Goal: Information Seeking & Learning: Learn about a topic

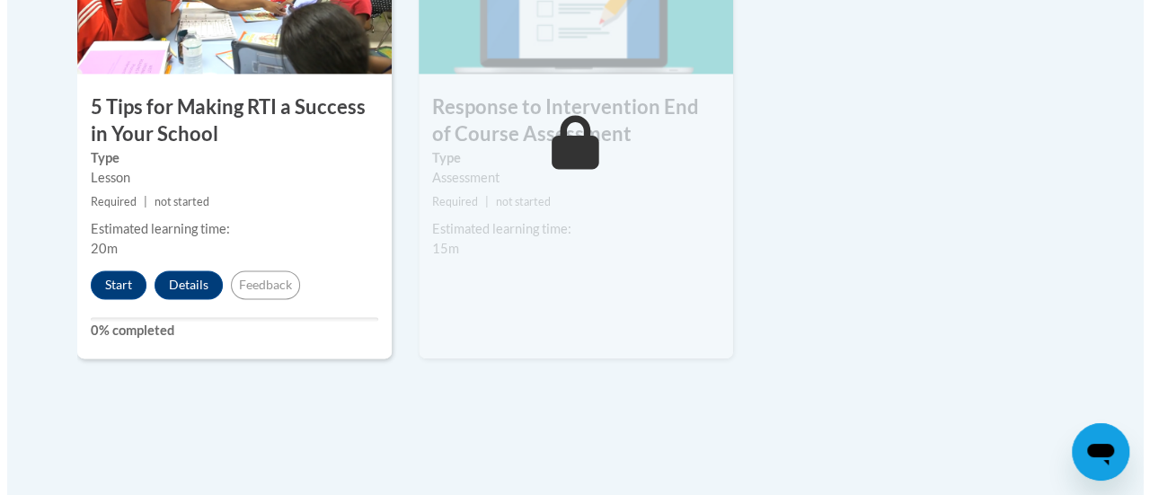
scroll to position [1201, 0]
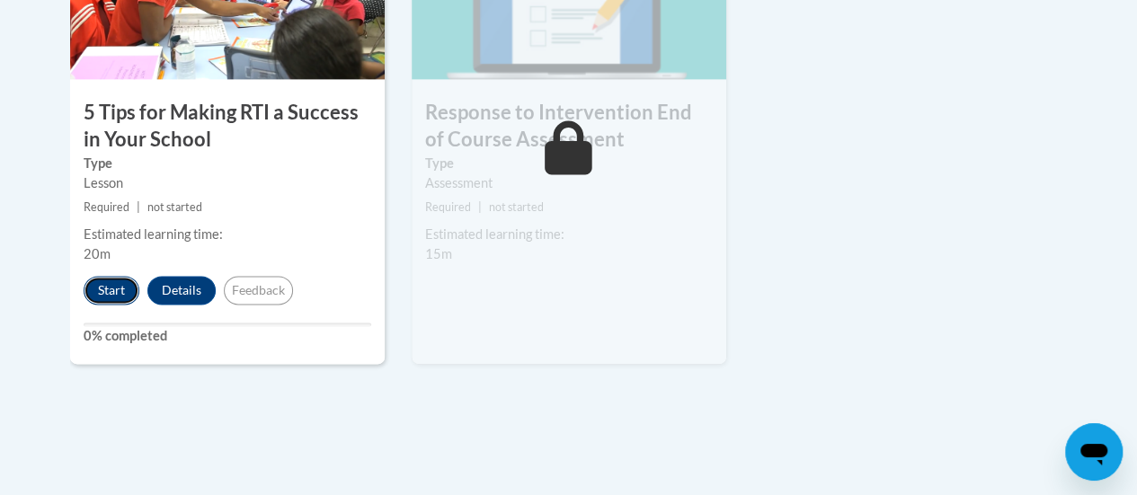
click at [109, 283] on button "Start" at bounding box center [112, 290] width 56 height 29
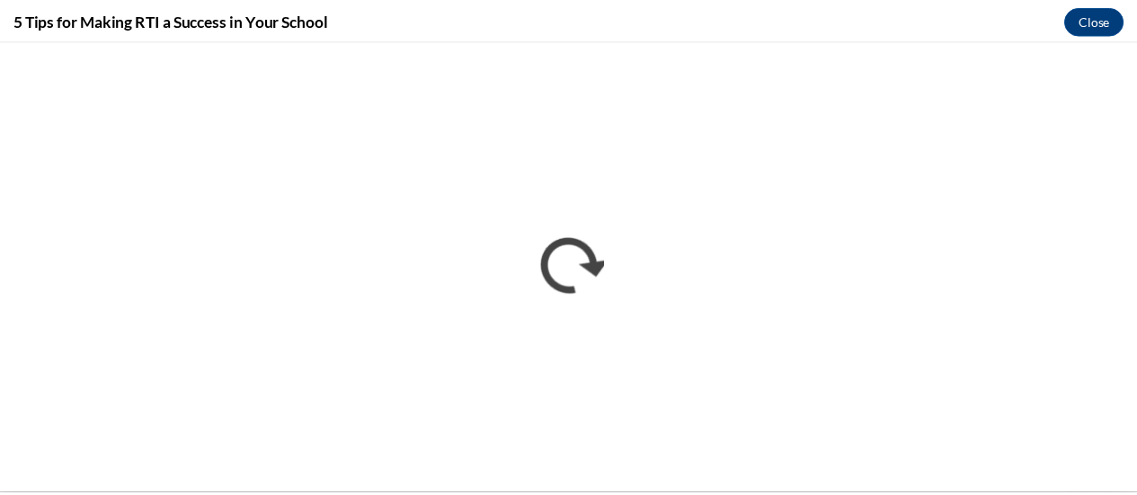
scroll to position [0, 0]
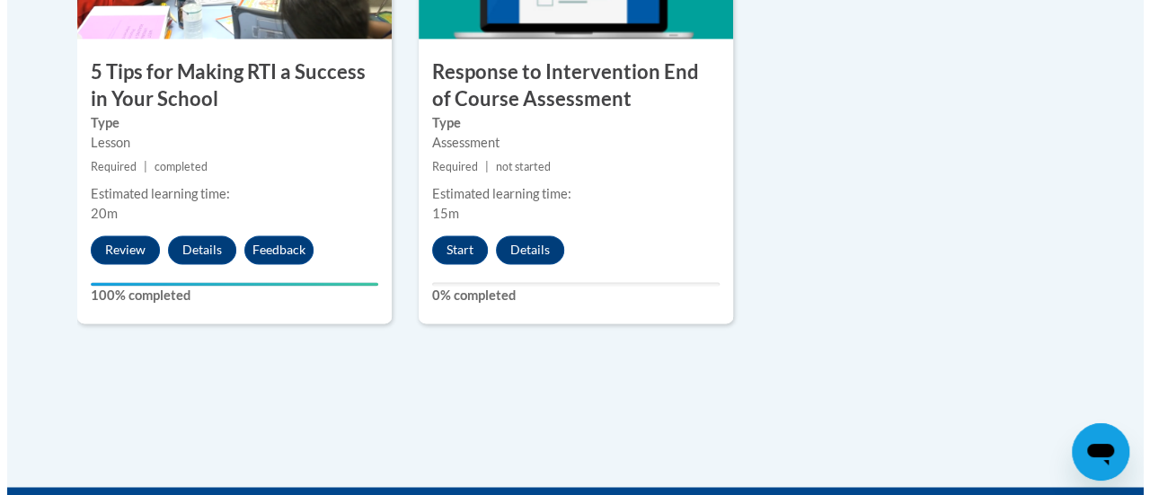
scroll to position [1237, 0]
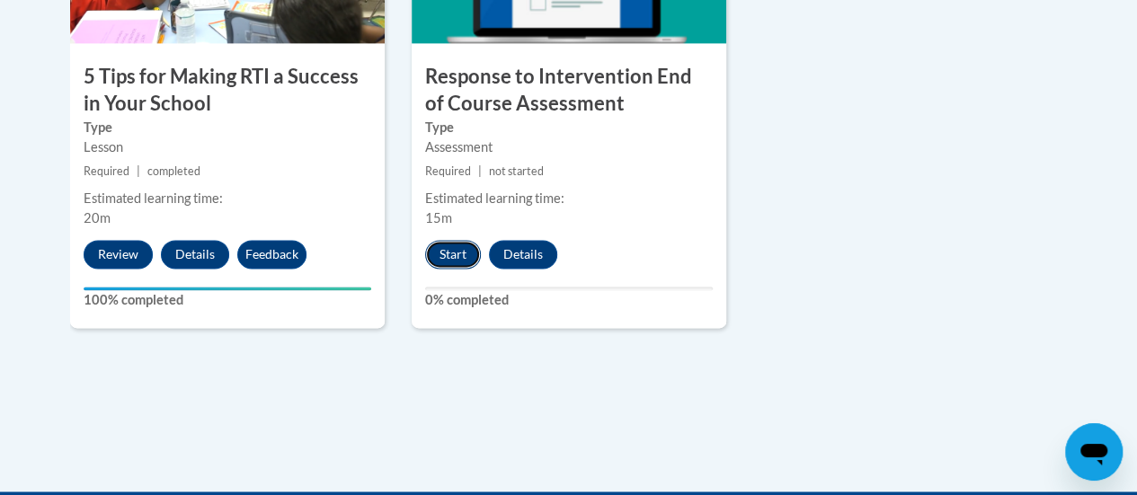
click at [452, 251] on button "Start" at bounding box center [453, 254] width 56 height 29
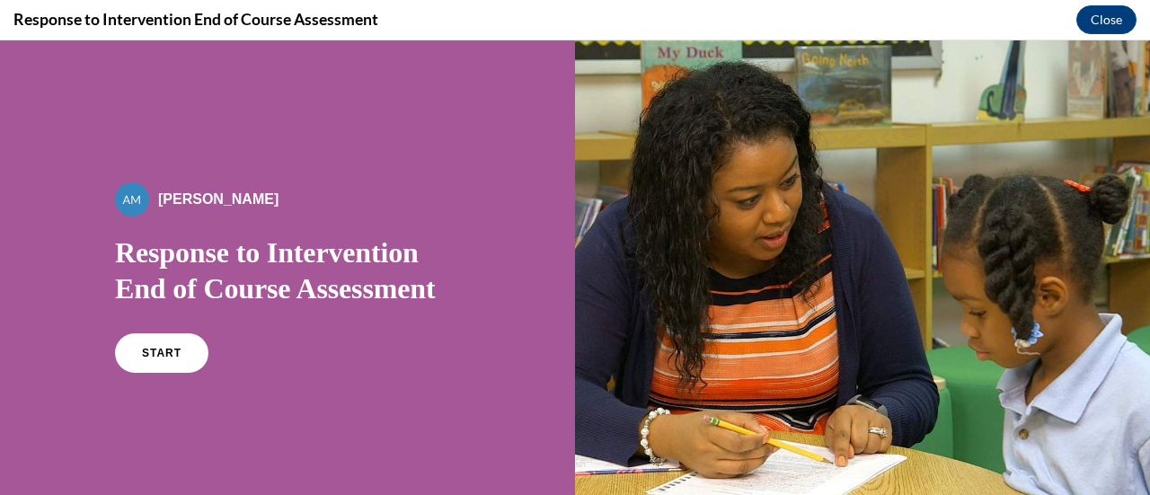
scroll to position [0, 0]
click at [182, 350] on link "START" at bounding box center [161, 353] width 98 height 41
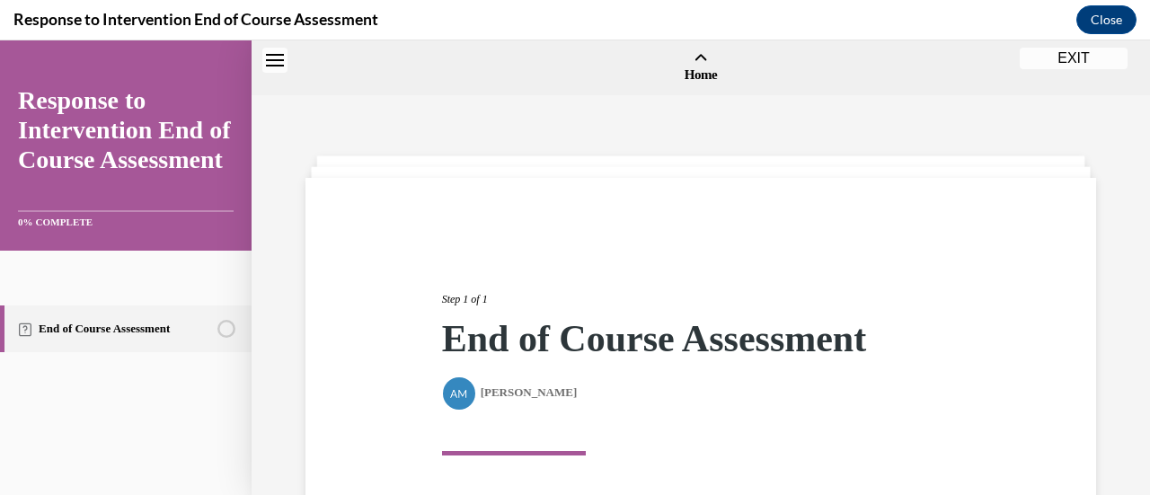
scroll to position [56, 0]
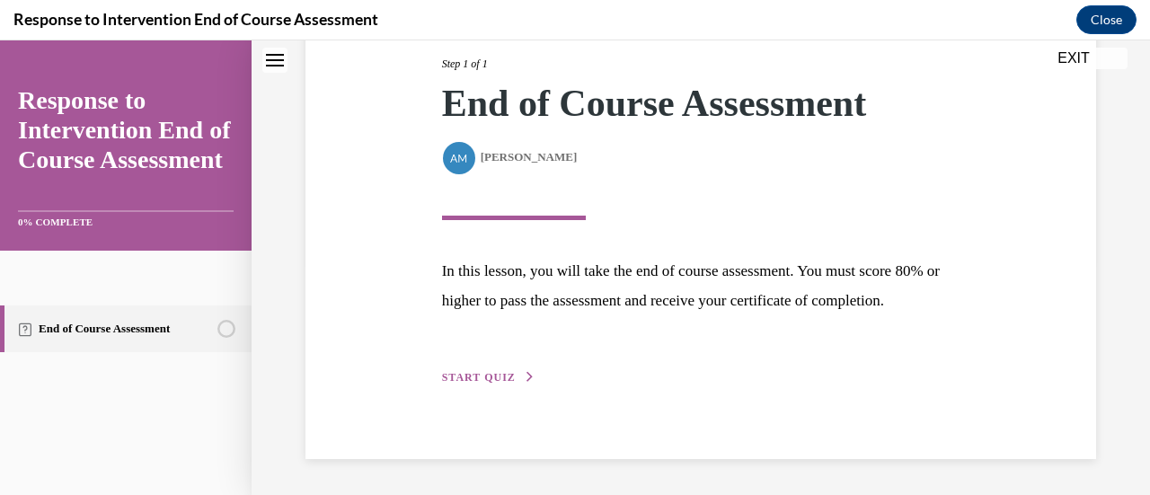
click at [497, 377] on span "START QUIZ" at bounding box center [479, 377] width 74 height 13
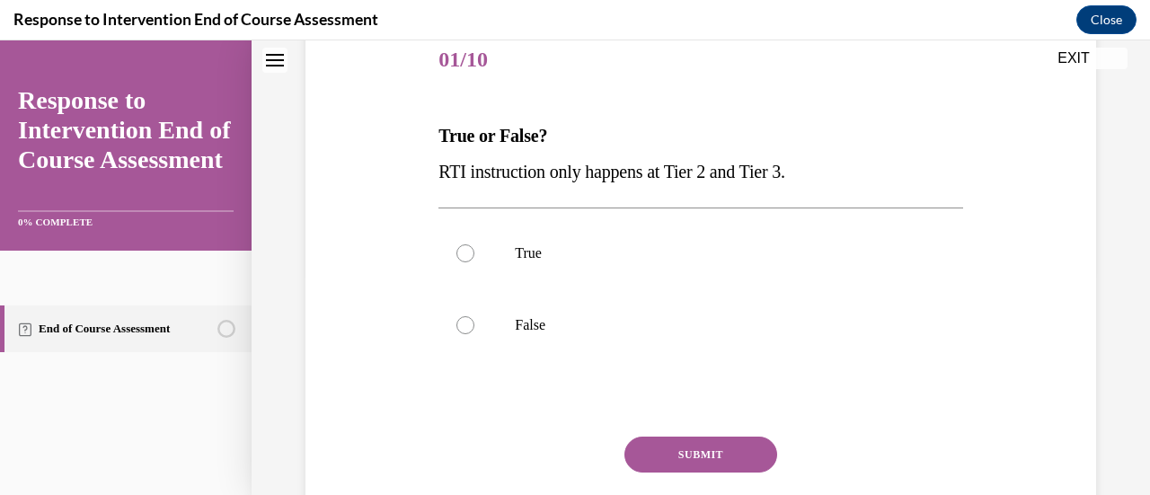
scroll to position [234, 0]
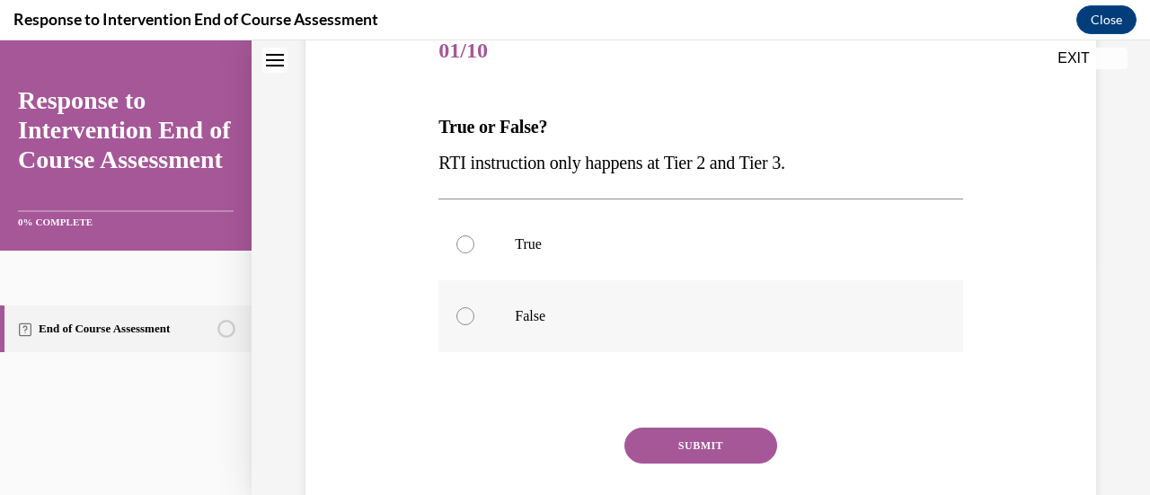
click at [462, 317] on div at bounding box center [466, 316] width 18 height 18
click at [462, 317] on input "False" at bounding box center [466, 316] width 18 height 18
radio input "true"
click at [694, 448] on button "SUBMIT" at bounding box center [701, 446] width 153 height 36
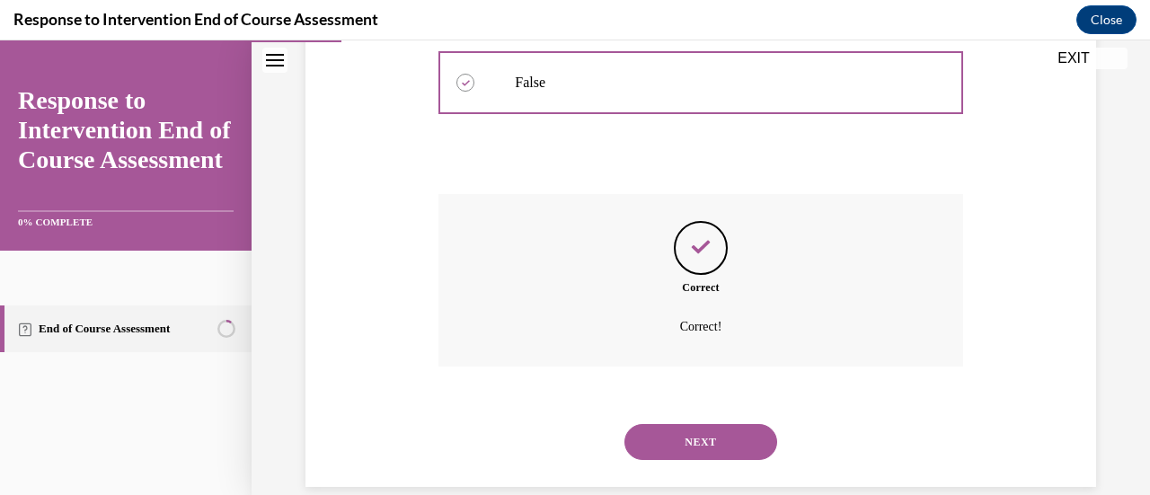
click at [739, 437] on button "NEXT" at bounding box center [701, 442] width 153 height 36
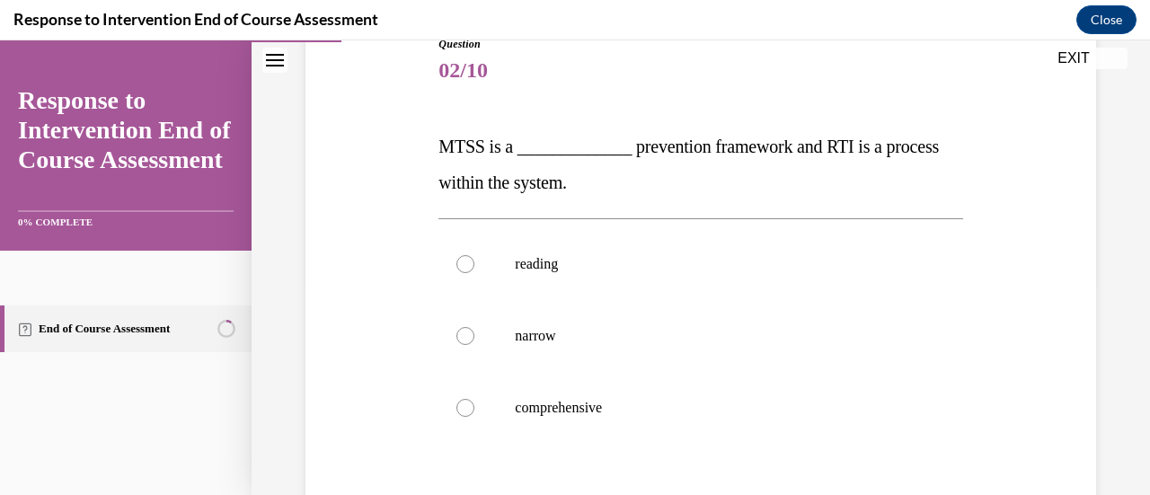
scroll to position [213, 0]
click at [476, 403] on label "comprehensive" at bounding box center [701, 409] width 524 height 72
click at [474, 403] on input "comprehensive" at bounding box center [466, 409] width 18 height 18
radio input "true"
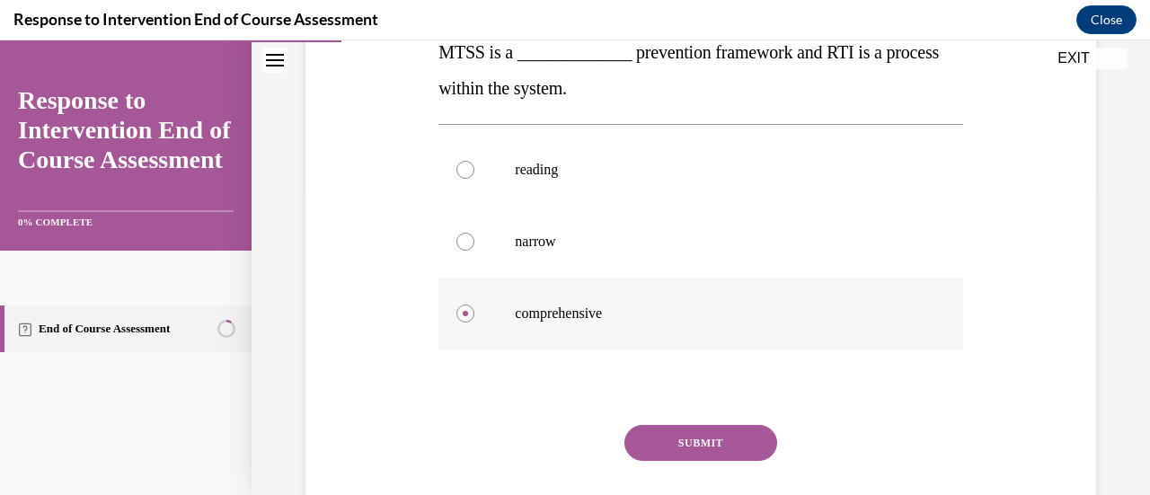
scroll to position [367, 0]
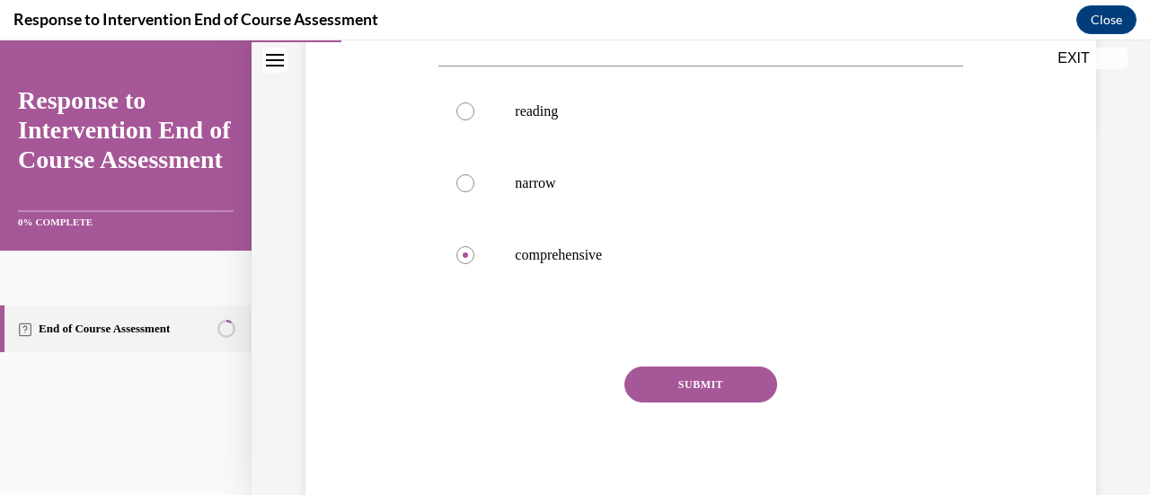
click at [733, 389] on button "SUBMIT" at bounding box center [701, 385] width 153 height 36
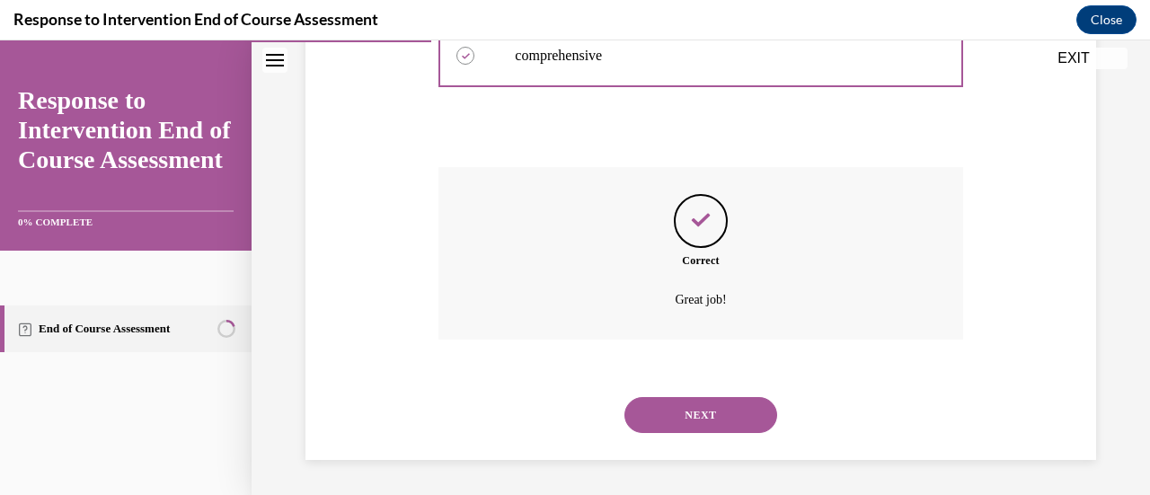
click at [743, 426] on button "NEXT" at bounding box center [701, 415] width 153 height 36
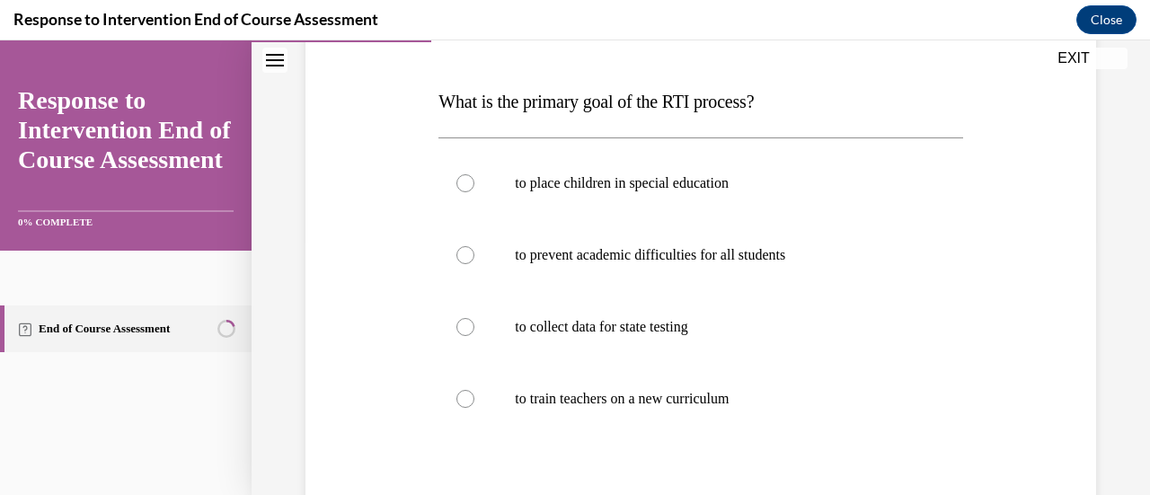
scroll to position [279, 0]
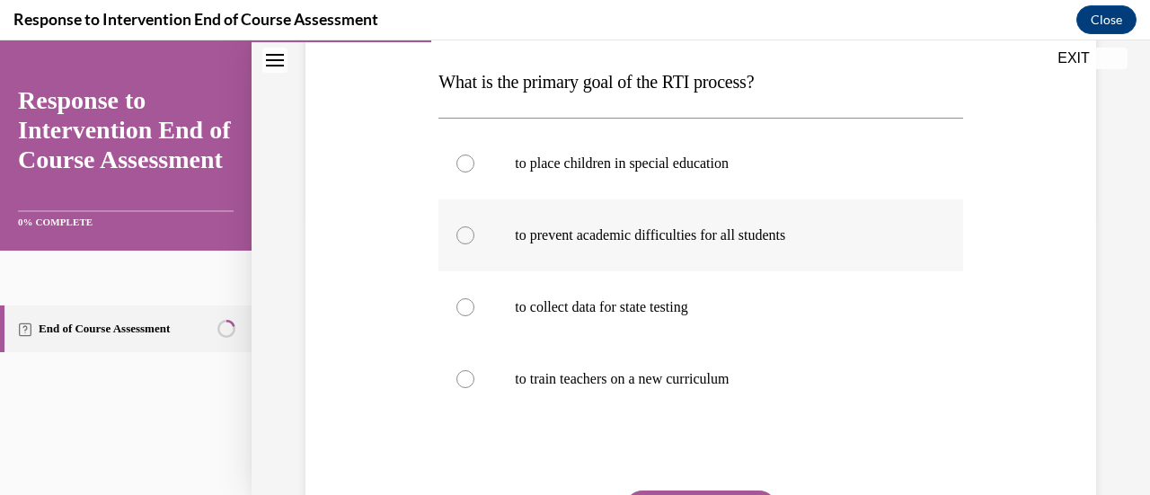
click at [464, 235] on div at bounding box center [466, 235] width 18 height 18
click at [464, 235] on input "to prevent academic difficulties for all students" at bounding box center [466, 235] width 18 height 18
radio input "true"
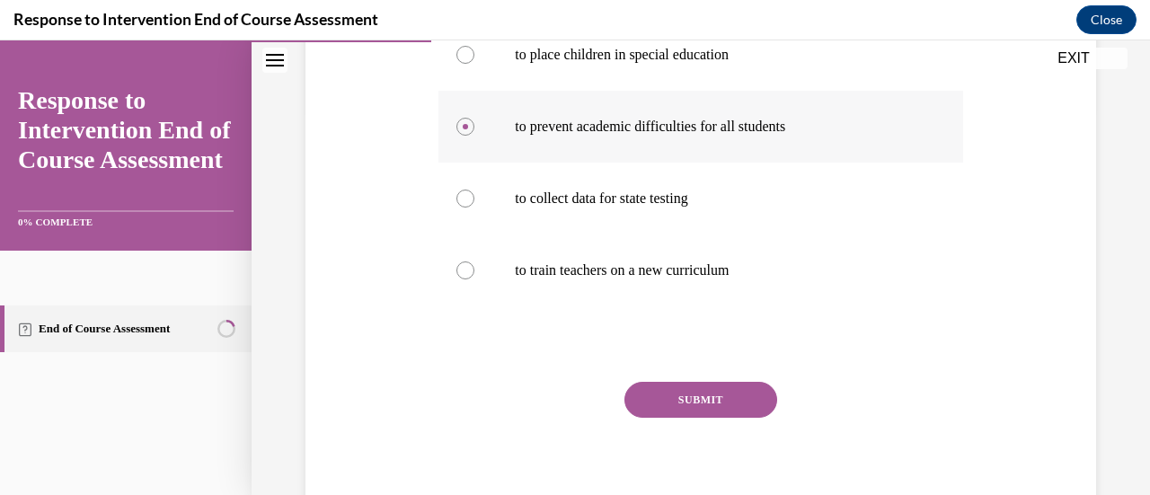
scroll to position [403, 0]
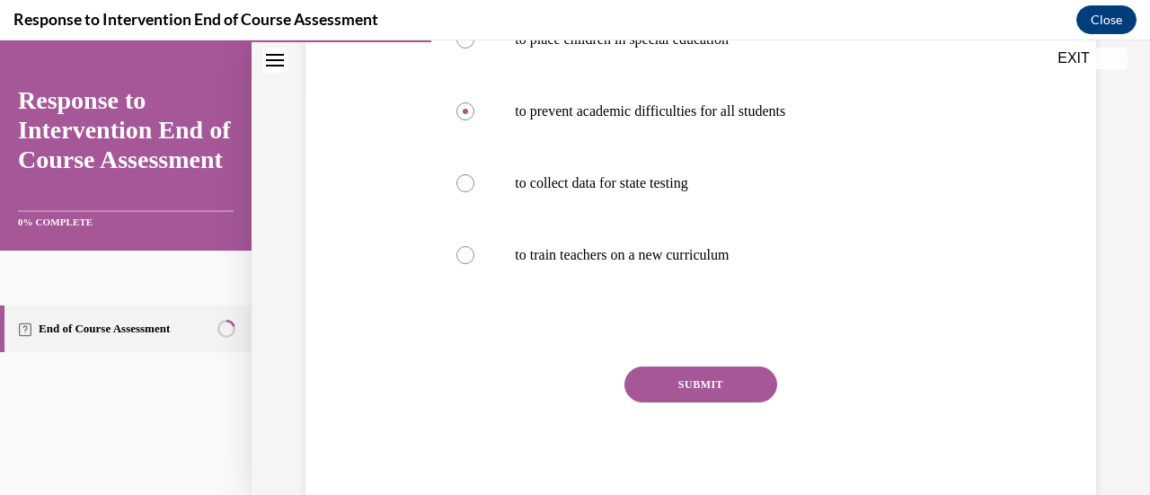
click at [723, 388] on button "SUBMIT" at bounding box center [701, 385] width 153 height 36
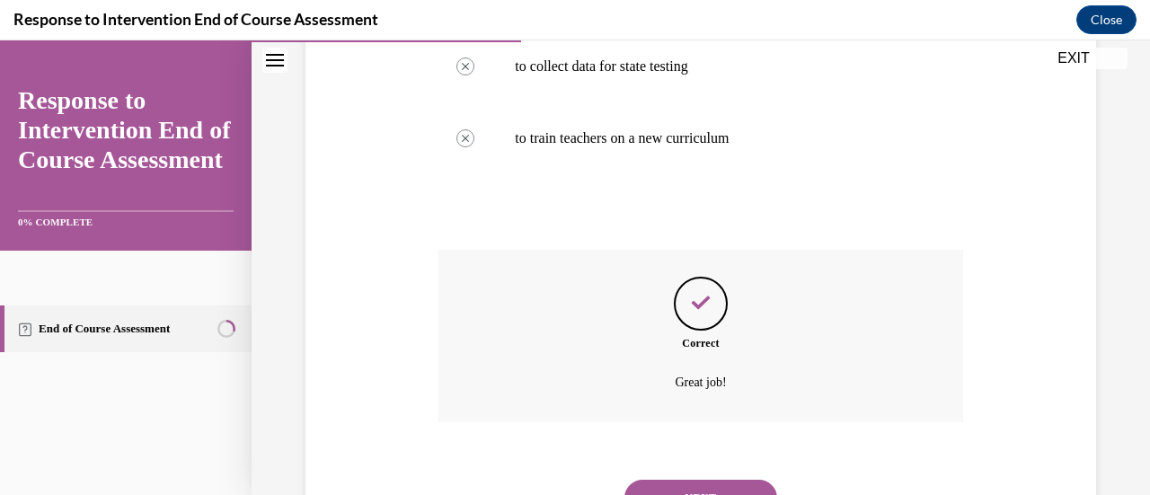
click at [732, 485] on button "NEXT" at bounding box center [701, 498] width 153 height 36
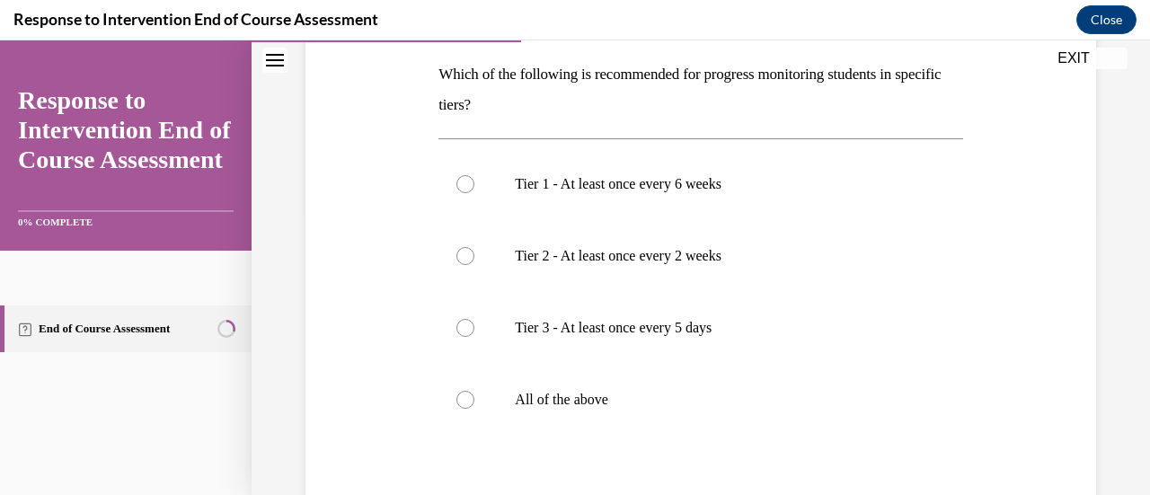
scroll to position [284, 0]
click at [476, 403] on label "All of the above" at bounding box center [701, 399] width 524 height 72
click at [474, 403] on input "All of the above" at bounding box center [466, 399] width 18 height 18
radio input "true"
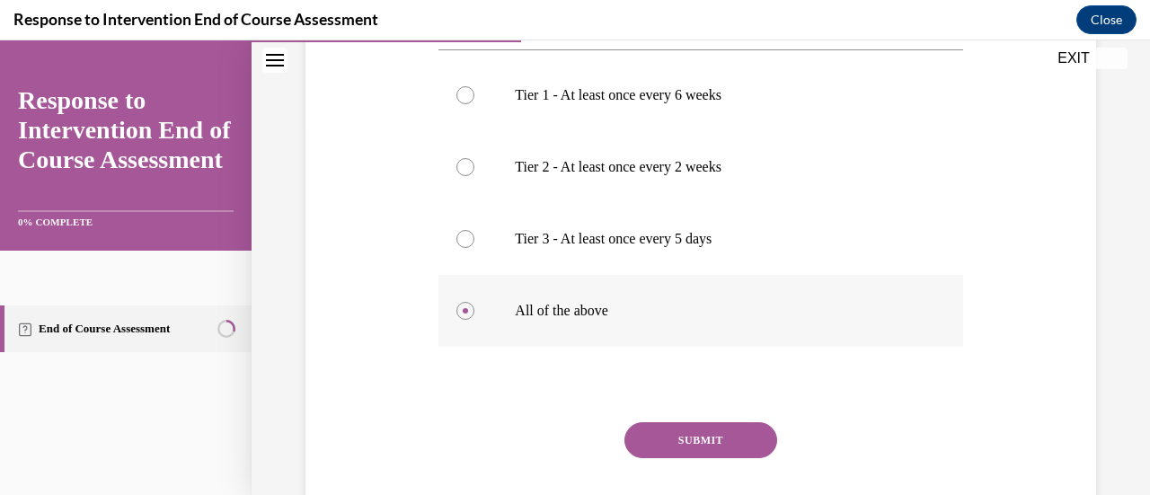
scroll to position [428, 0]
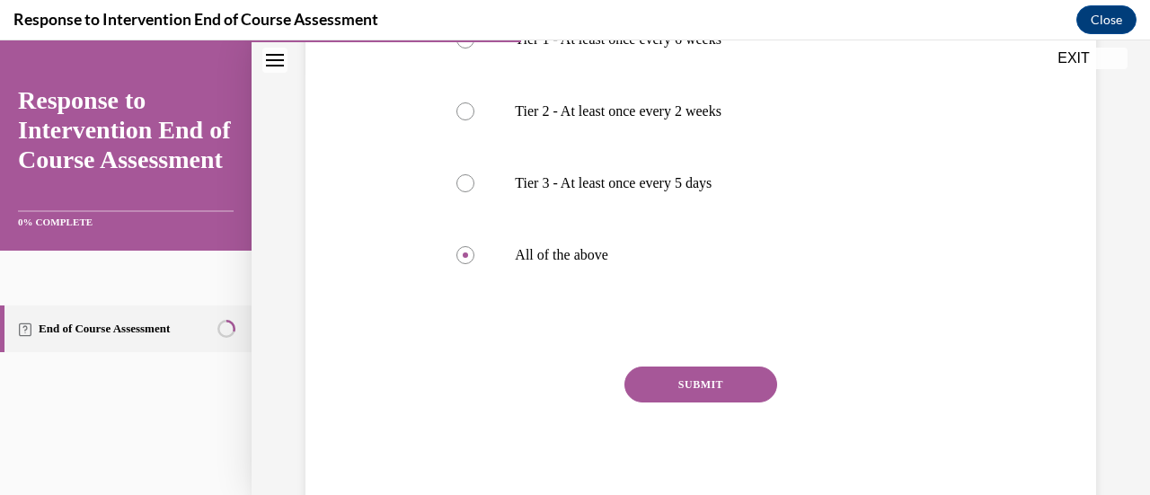
click at [728, 385] on button "SUBMIT" at bounding box center [701, 385] width 153 height 36
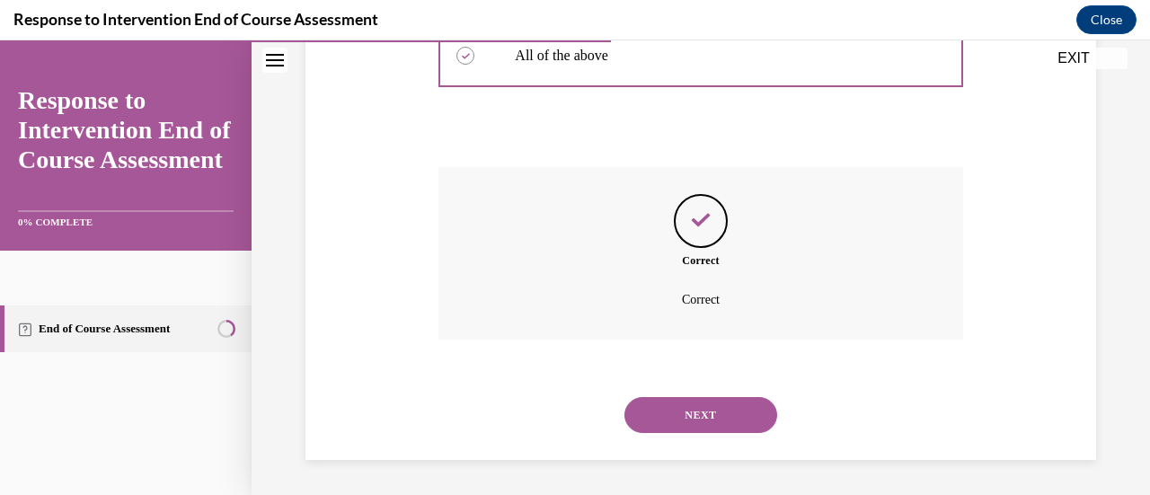
click at [722, 416] on button "NEXT" at bounding box center [701, 415] width 153 height 36
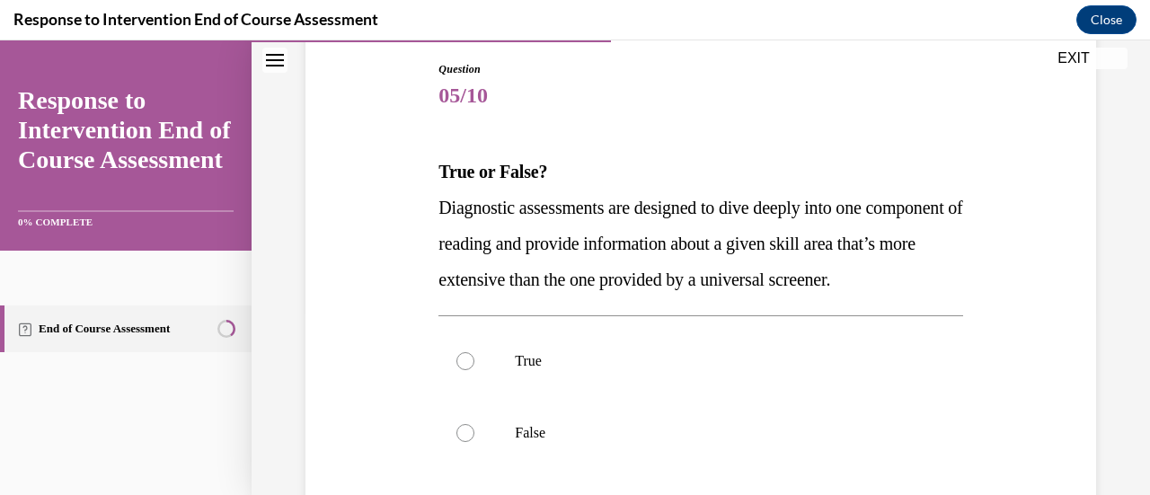
scroll to position [221, 0]
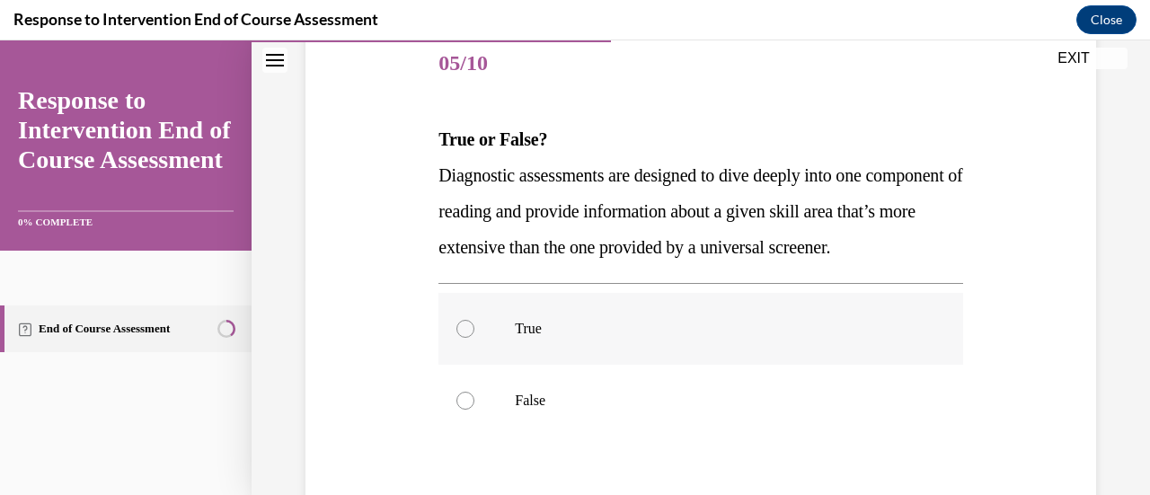
click at [475, 365] on label "True" at bounding box center [701, 329] width 524 height 72
click at [474, 338] on input "True" at bounding box center [466, 329] width 18 height 18
radio input "true"
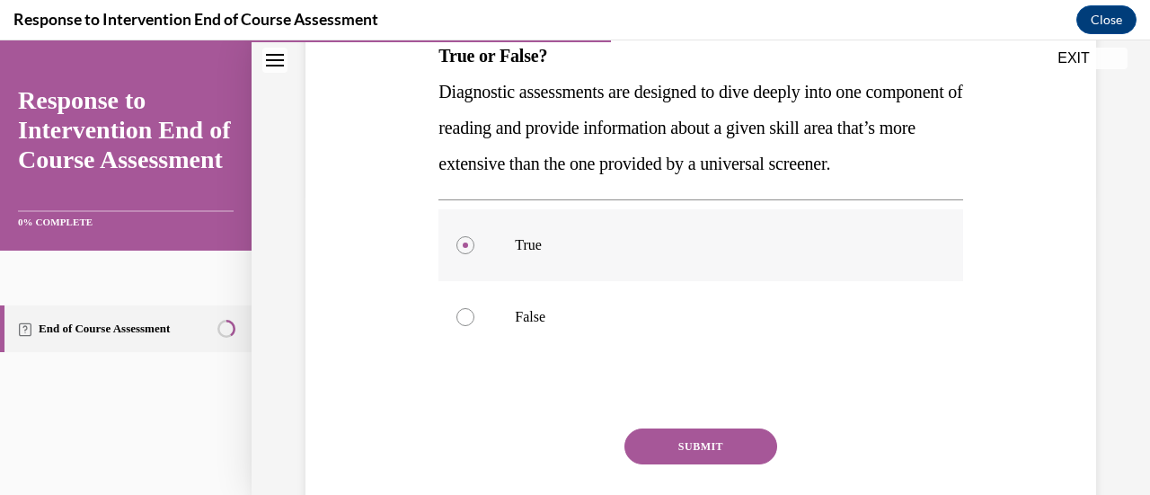
scroll to position [306, 0]
click at [688, 464] on button "SUBMIT" at bounding box center [701, 446] width 153 height 36
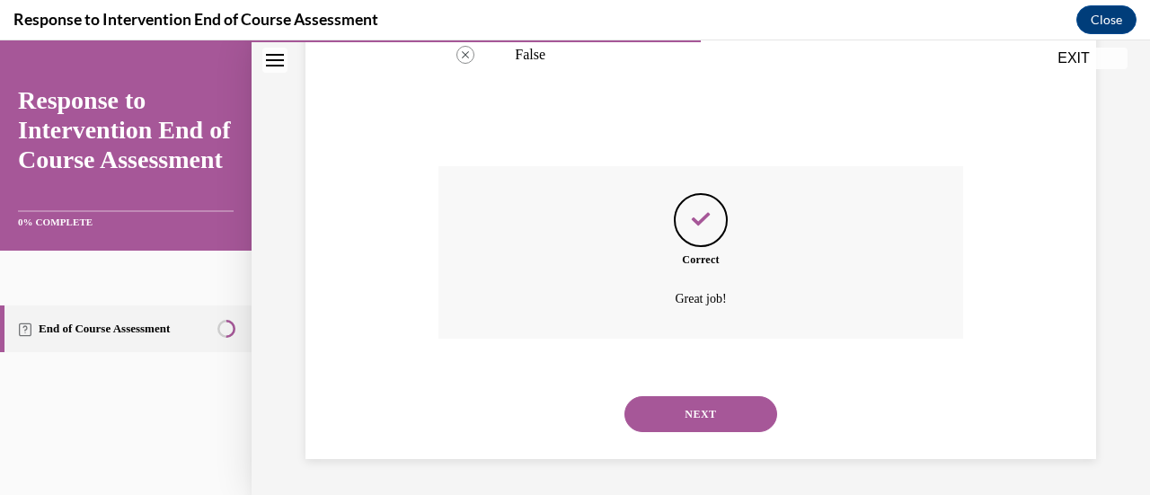
click at [726, 417] on button "NEXT" at bounding box center [701, 414] width 153 height 36
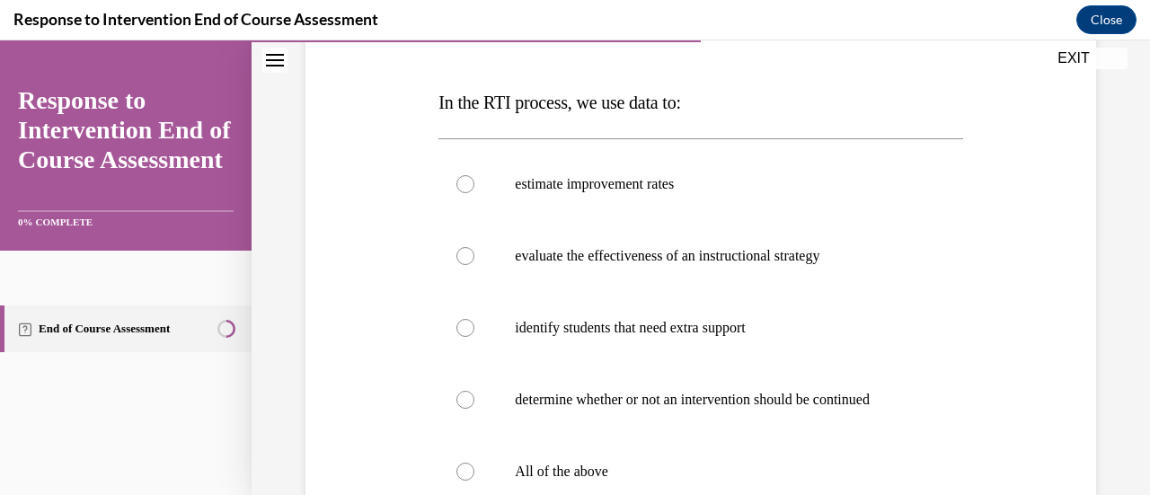
scroll to position [269, 0]
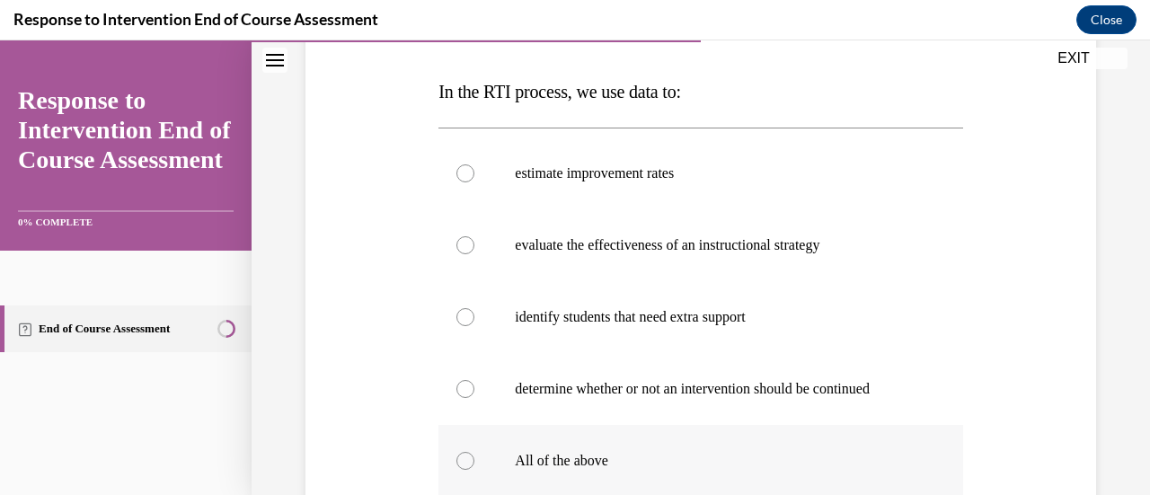
click at [464, 464] on div at bounding box center [466, 461] width 18 height 18
click at [464, 464] on input "All of the above" at bounding box center [466, 461] width 18 height 18
radio input "true"
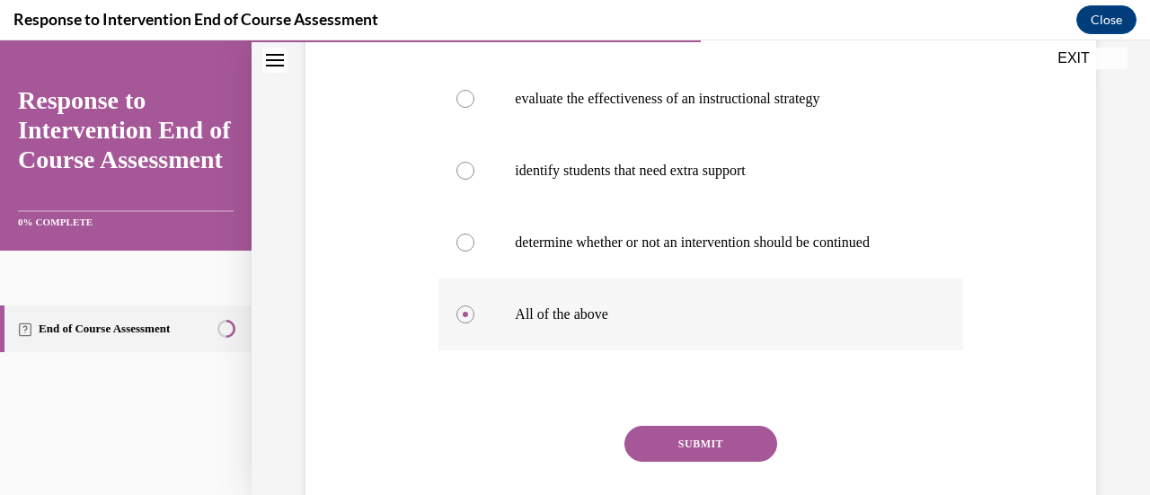
scroll to position [474, 0]
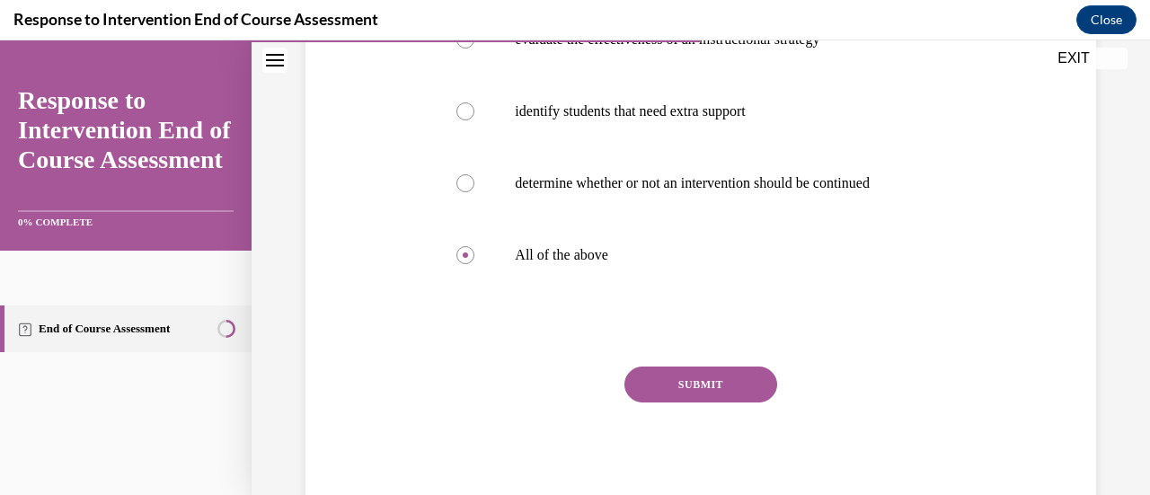
click at [701, 385] on button "SUBMIT" at bounding box center [701, 385] width 153 height 36
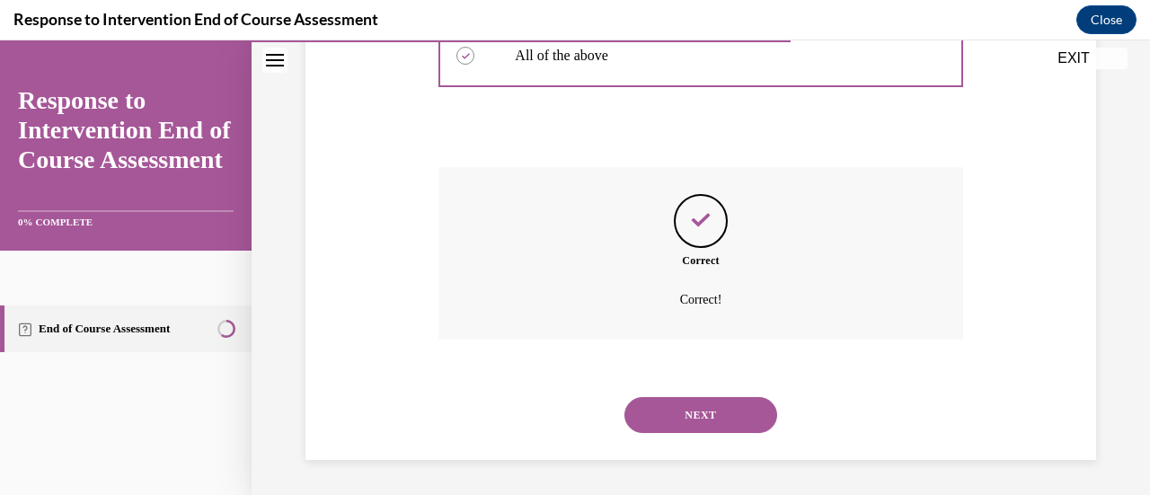
click at [728, 413] on button "NEXT" at bounding box center [701, 415] width 153 height 36
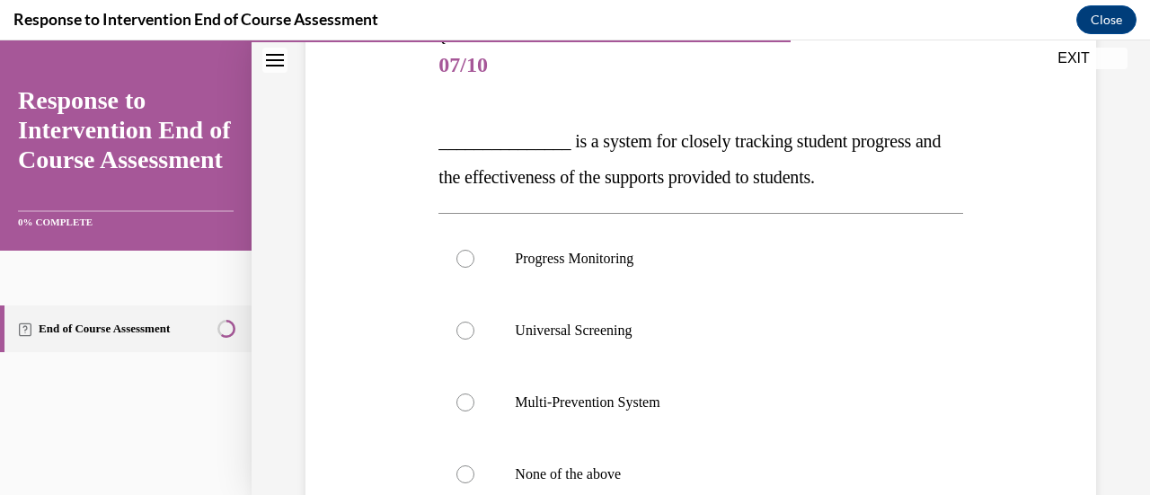
scroll to position [221, 0]
click at [469, 267] on label "Progress Monitoring" at bounding box center [701, 257] width 524 height 72
click at [469, 266] on input "Progress Monitoring" at bounding box center [466, 257] width 18 height 18
radio input "true"
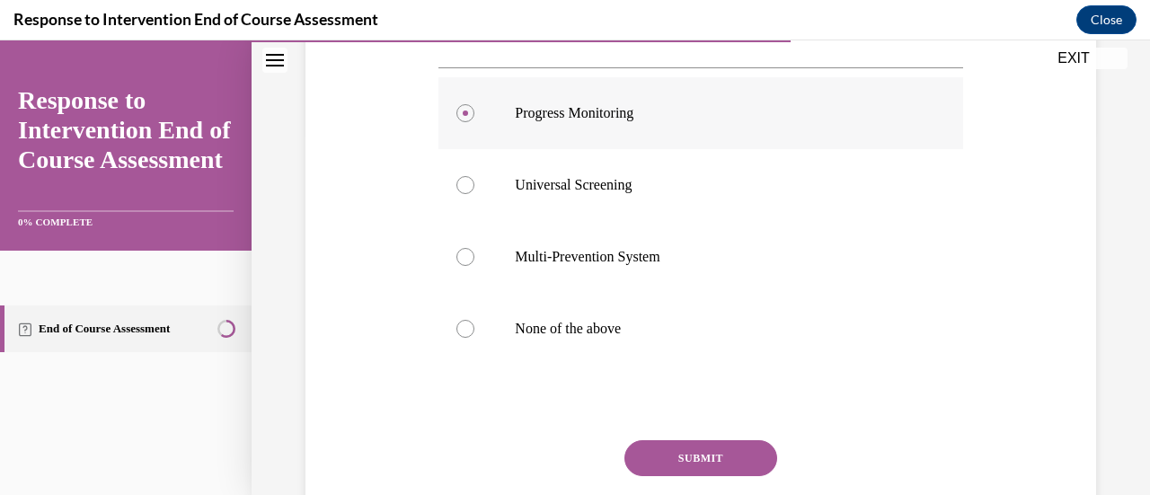
scroll to position [378, 0]
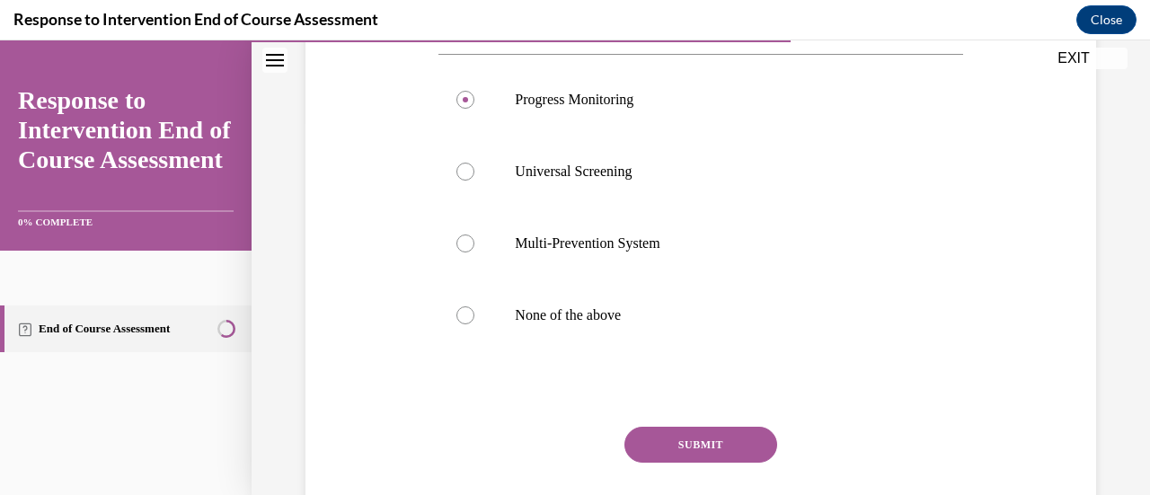
click at [702, 444] on button "SUBMIT" at bounding box center [701, 445] width 153 height 36
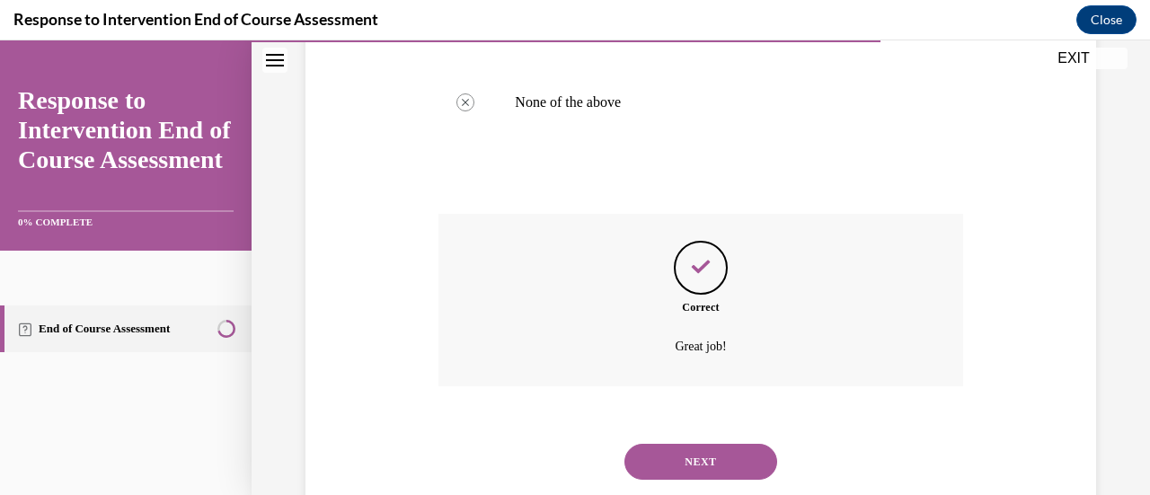
click at [721, 464] on button "NEXT" at bounding box center [701, 462] width 153 height 36
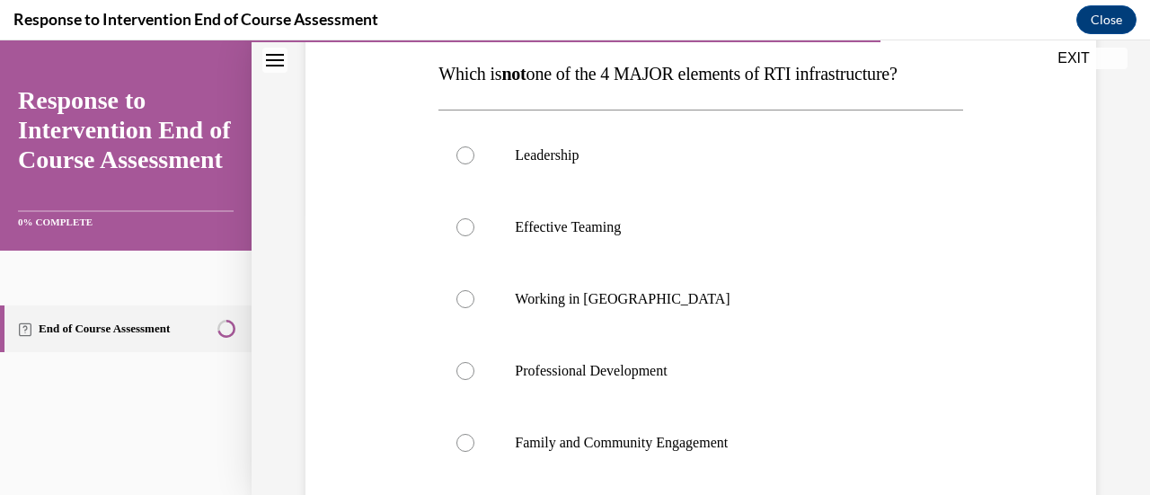
scroll to position [295, 0]
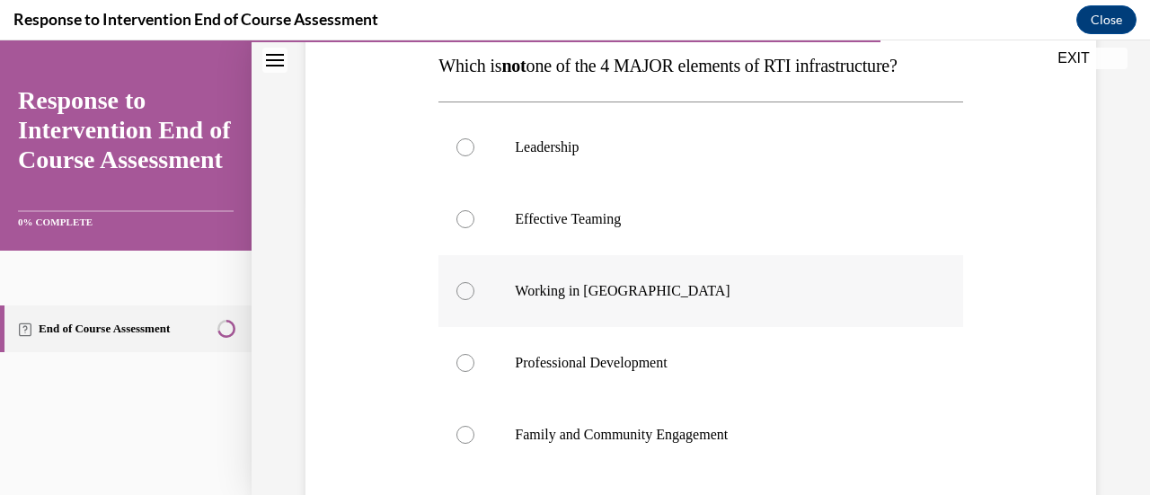
click at [467, 291] on div at bounding box center [466, 291] width 18 height 18
click at [467, 291] on input "Working in Silos" at bounding box center [466, 291] width 18 height 18
radio input "true"
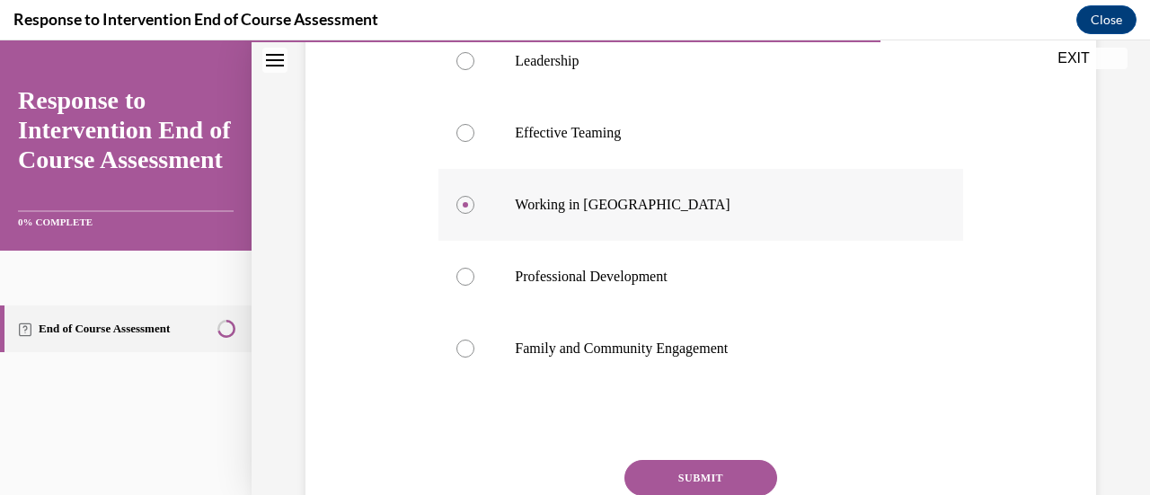
scroll to position [474, 0]
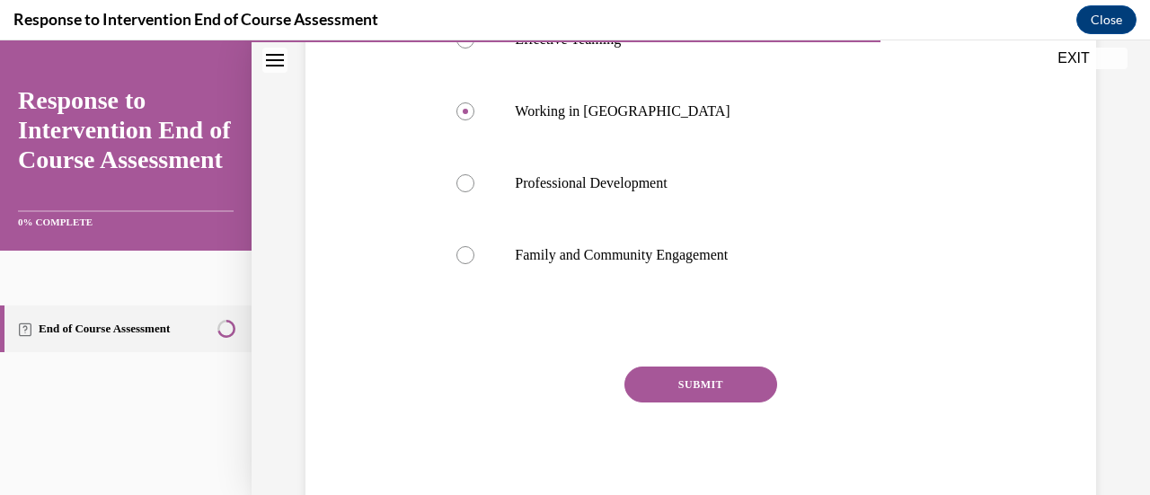
click at [730, 381] on button "SUBMIT" at bounding box center [701, 385] width 153 height 36
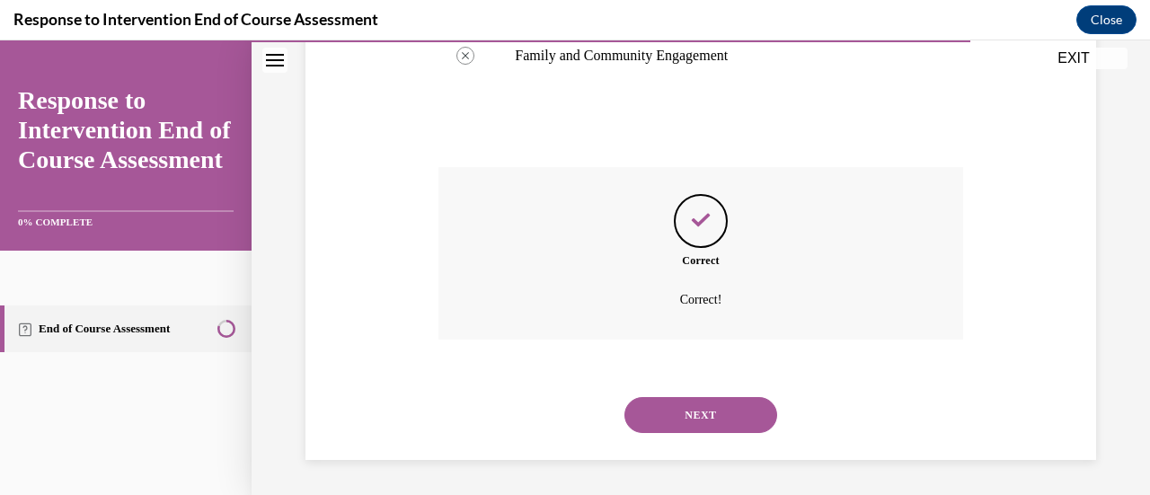
click at [724, 424] on button "NEXT" at bounding box center [701, 415] width 153 height 36
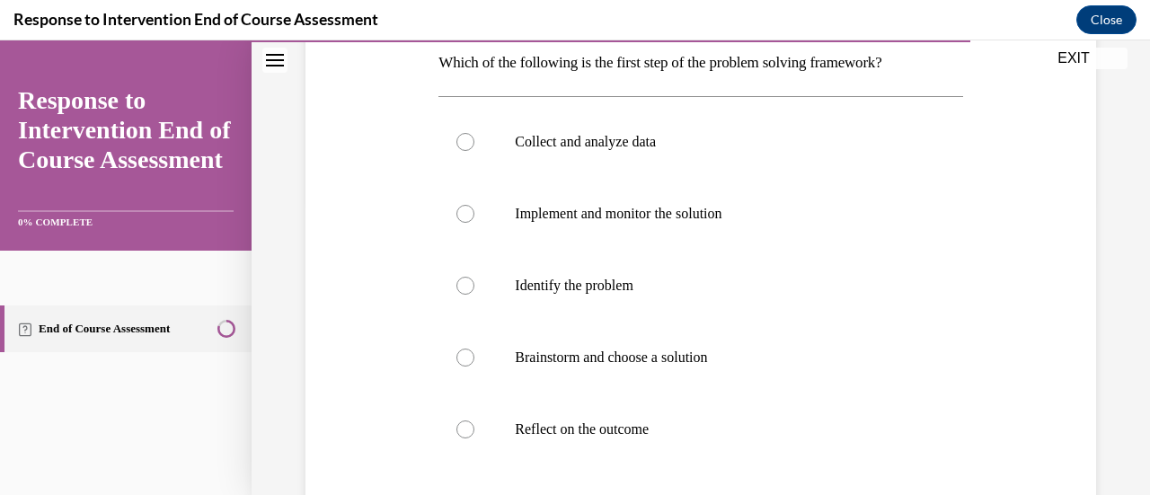
scroll to position [288, 0]
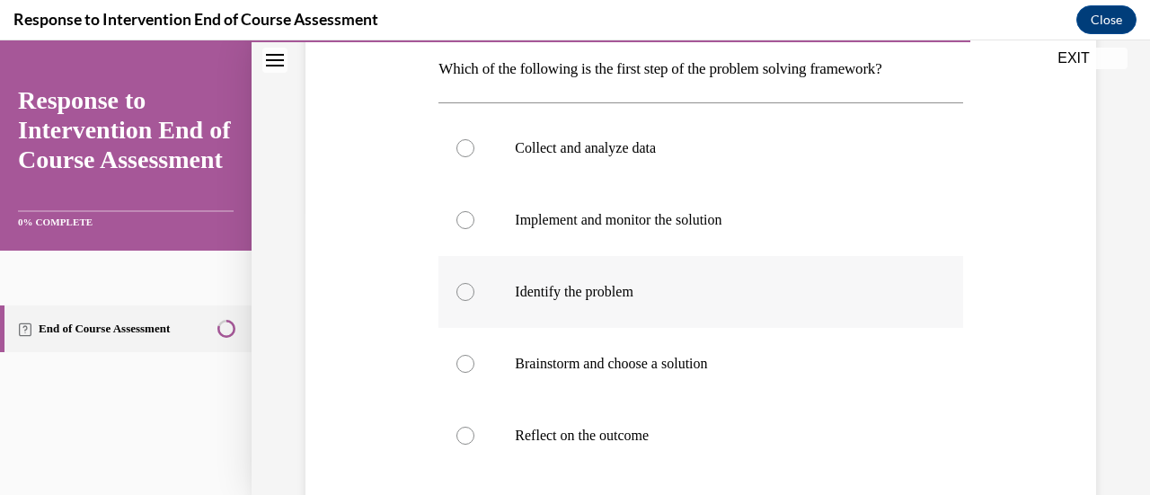
click at [462, 296] on div at bounding box center [466, 292] width 18 height 18
click at [462, 296] on input "Identify the problem" at bounding box center [466, 292] width 18 height 18
radio input "true"
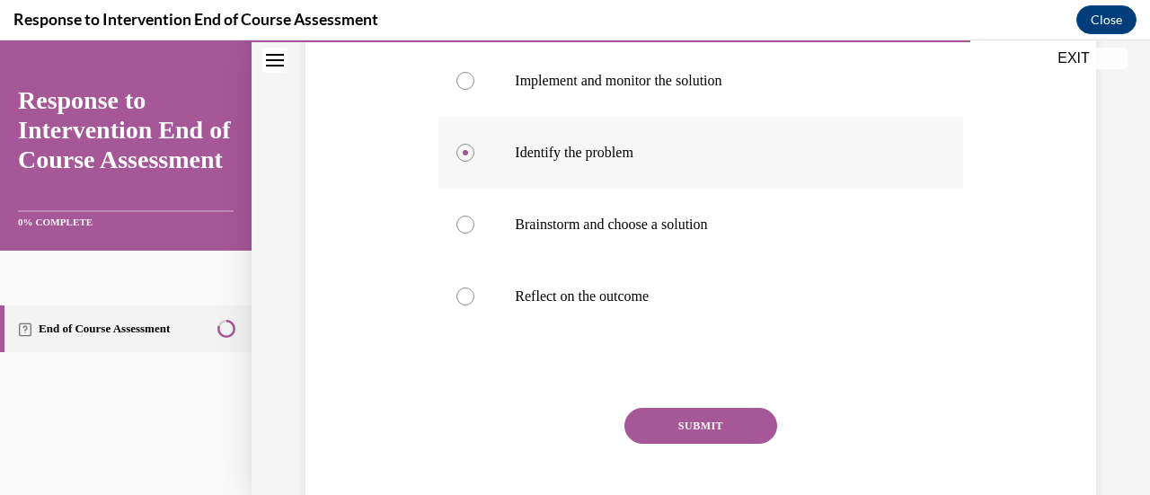
scroll to position [469, 0]
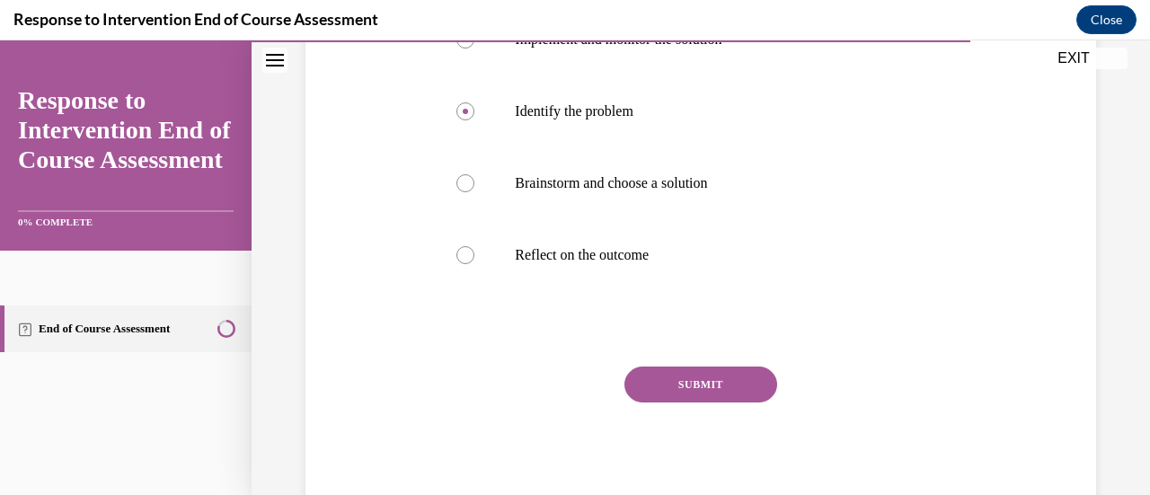
click at [708, 388] on button "SUBMIT" at bounding box center [701, 385] width 153 height 36
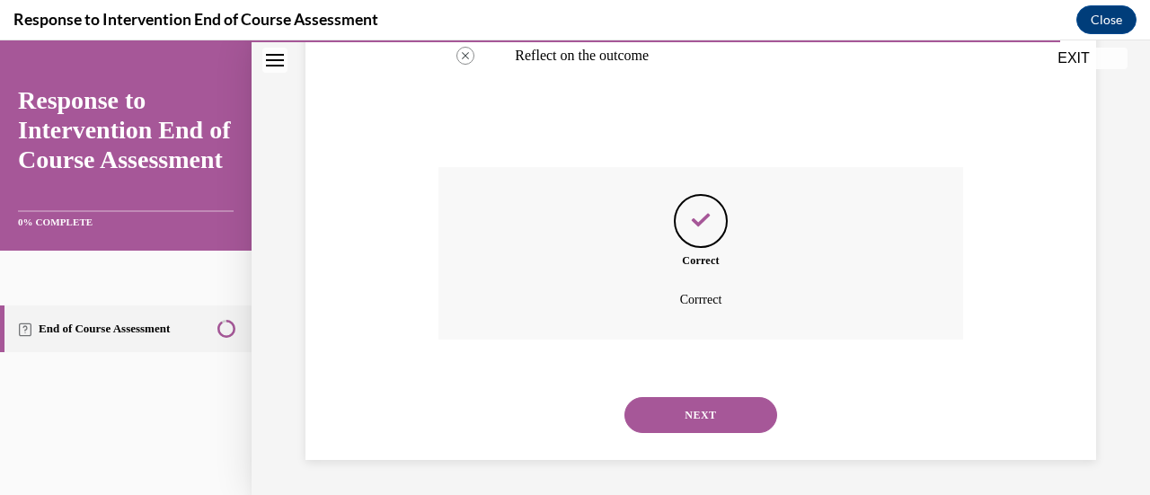
click at [735, 413] on button "NEXT" at bounding box center [701, 415] width 153 height 36
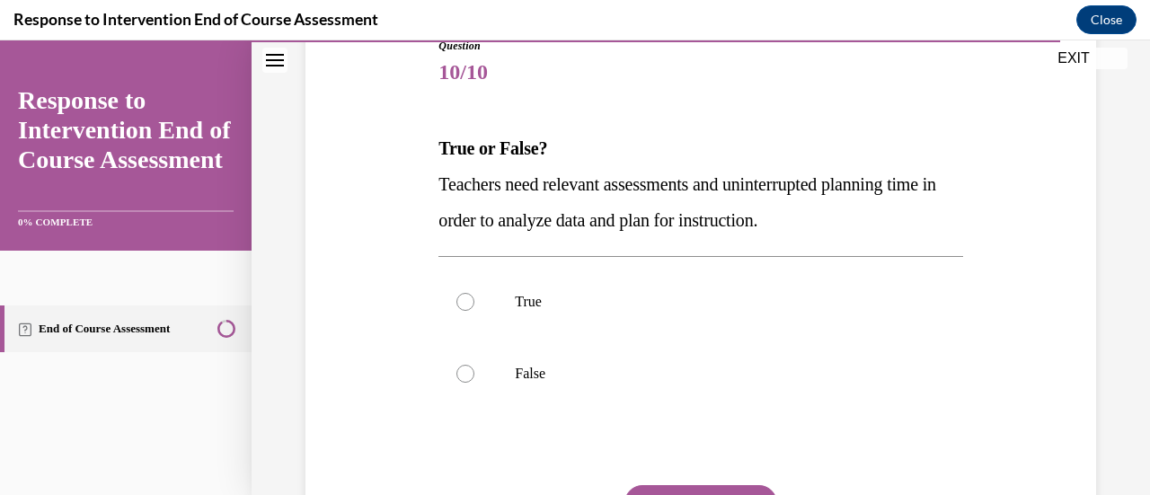
scroll to position [232, 0]
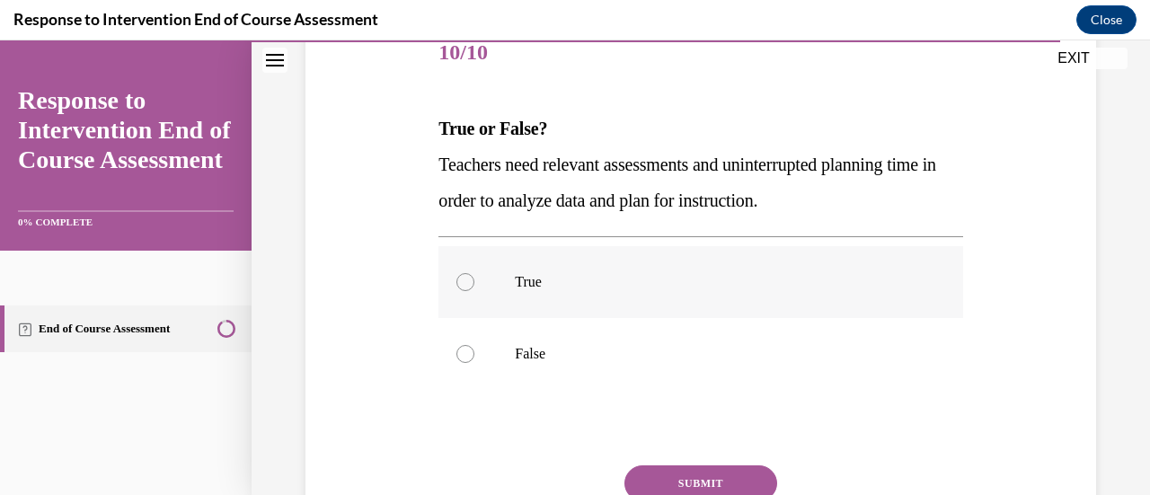
click at [466, 275] on div at bounding box center [466, 282] width 18 height 18
click at [466, 275] on input "True" at bounding box center [466, 282] width 18 height 18
radio input "true"
click at [709, 474] on button "SUBMIT" at bounding box center [701, 484] width 153 height 36
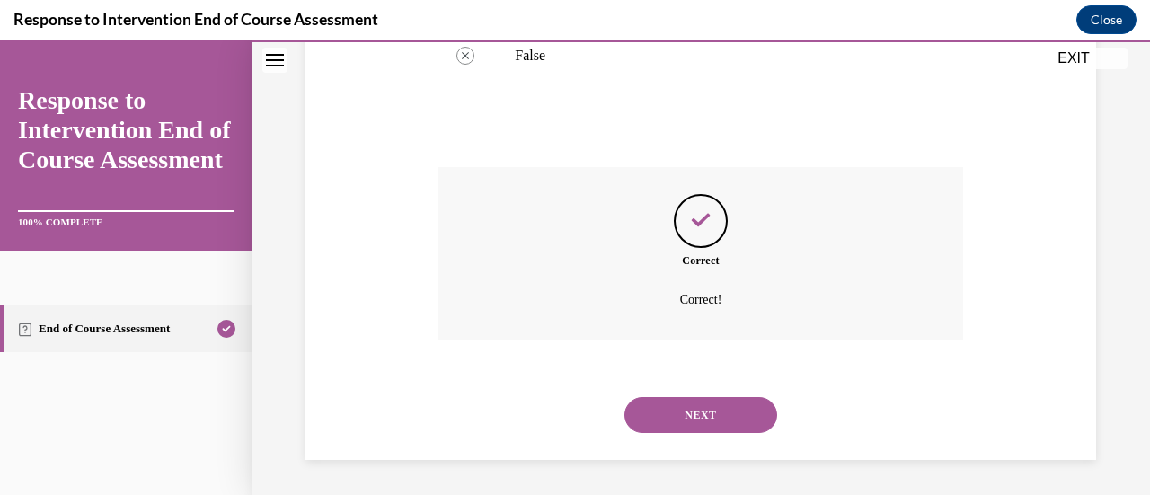
click at [739, 415] on button "NEXT" at bounding box center [701, 415] width 153 height 36
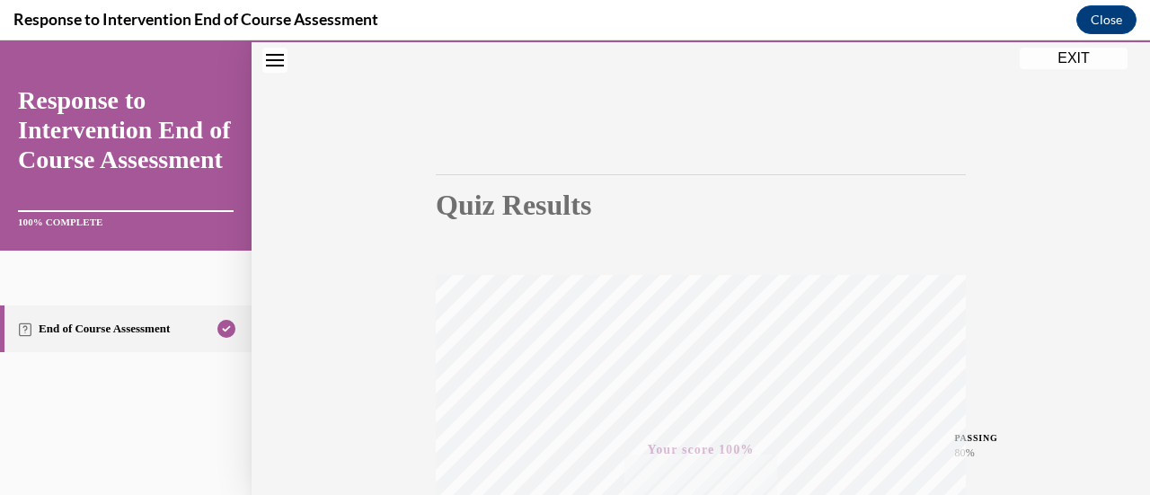
scroll to position [0, 0]
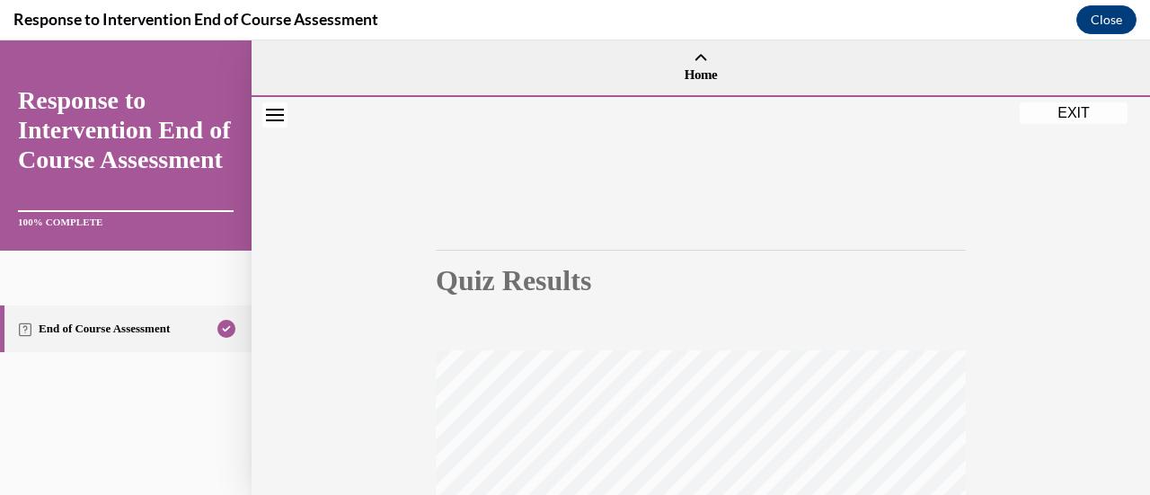
click at [1089, 98] on div at bounding box center [701, 97] width 899 height 5
click at [1090, 115] on button "EXIT" at bounding box center [1074, 113] width 108 height 22
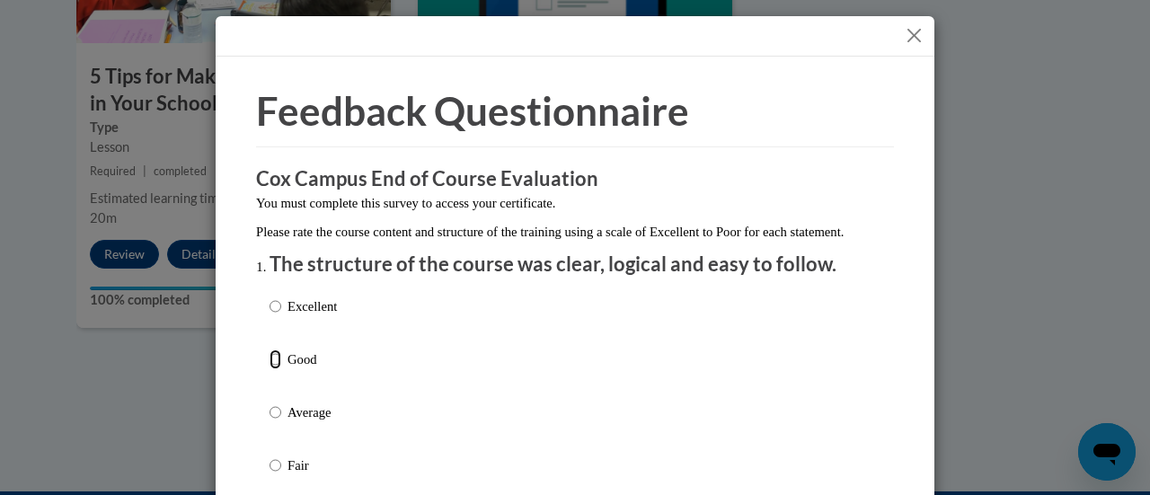
click at [270, 369] on input "Good" at bounding box center [276, 360] width 12 height 20
radio input "true"
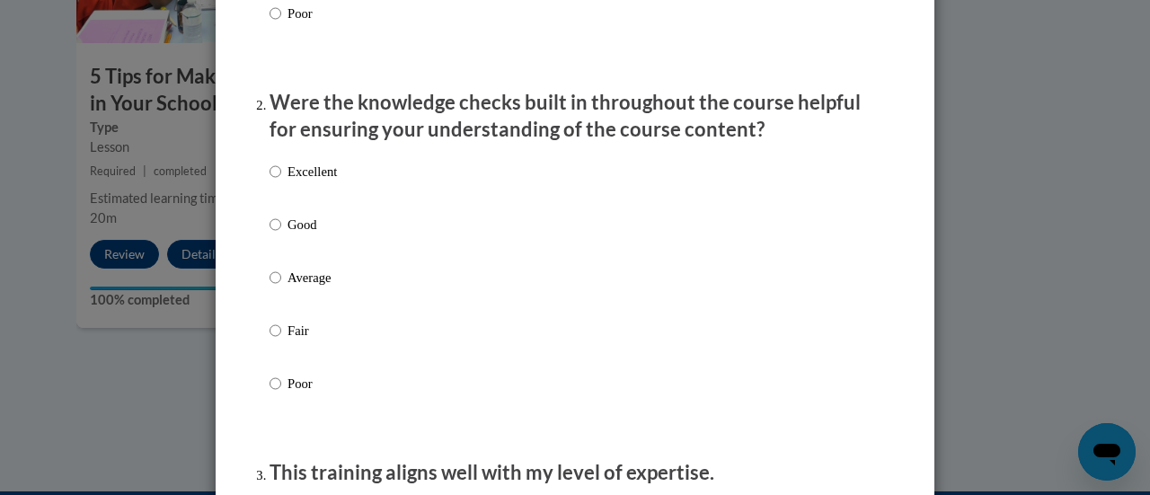
scroll to position [517, 0]
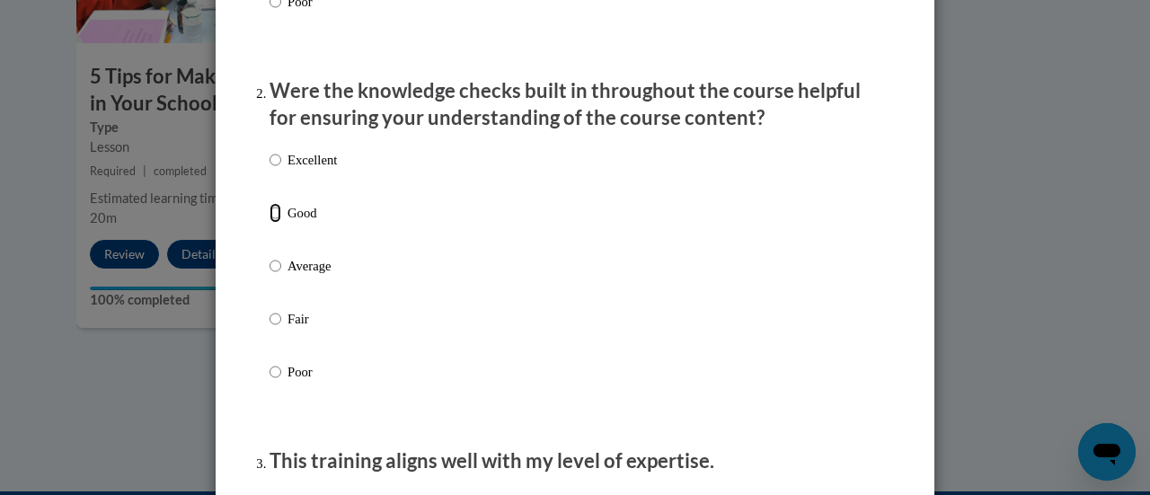
click at [270, 223] on input "Good" at bounding box center [276, 213] width 12 height 20
radio input "true"
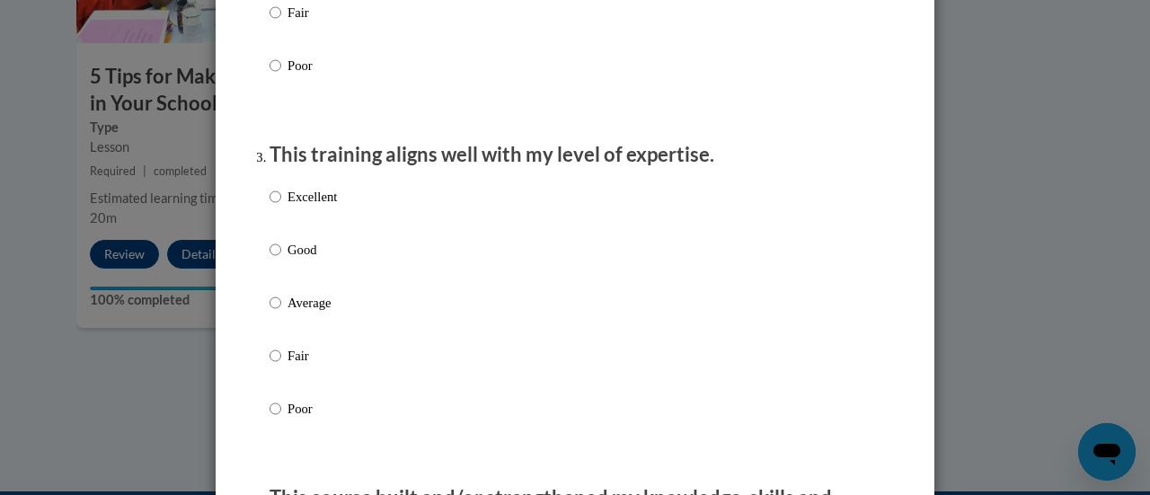
scroll to position [845, 0]
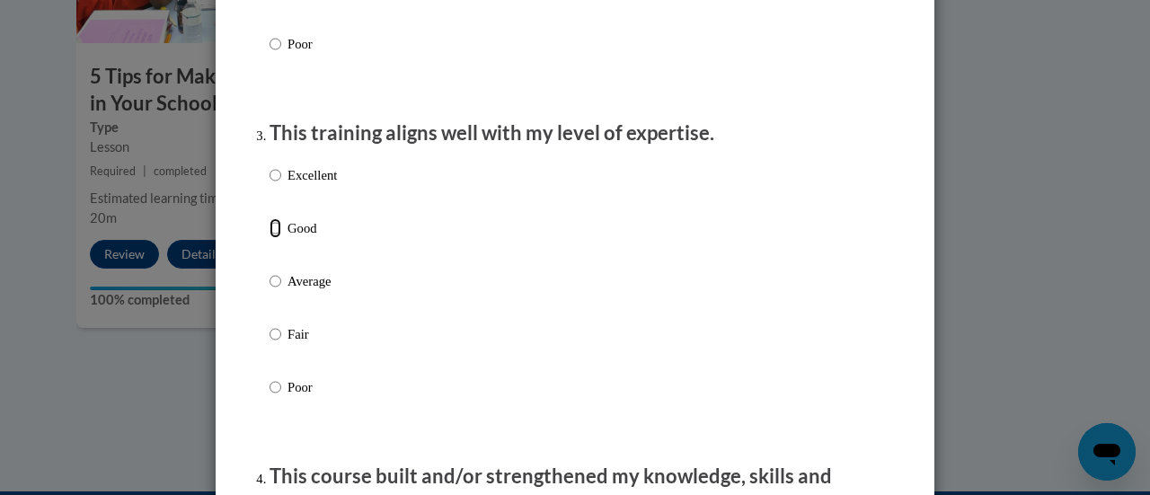
click at [270, 238] on input "Good" at bounding box center [276, 228] width 12 height 20
radio input "true"
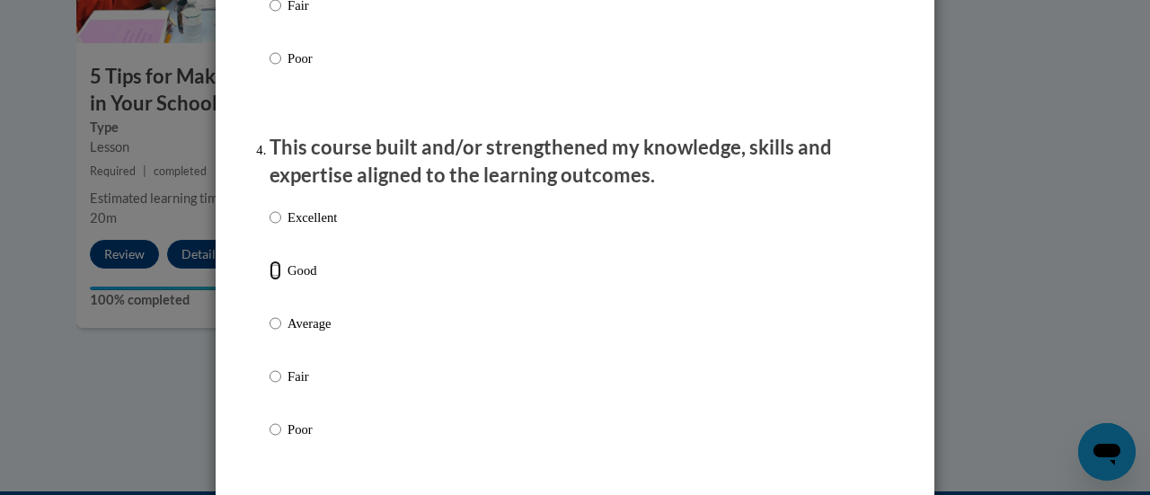
click at [270, 280] on input "Good" at bounding box center [276, 271] width 12 height 20
radio input "true"
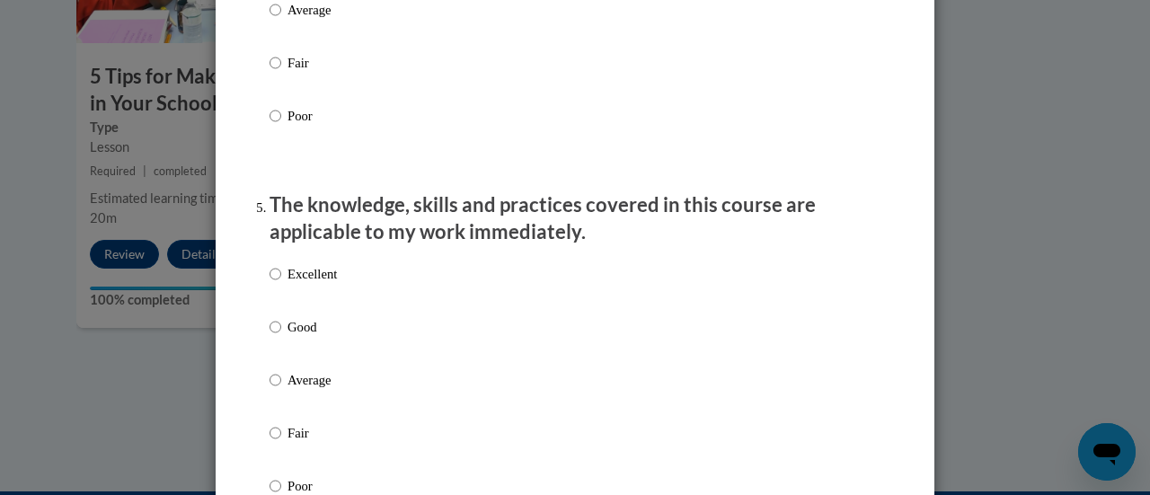
scroll to position [1521, 0]
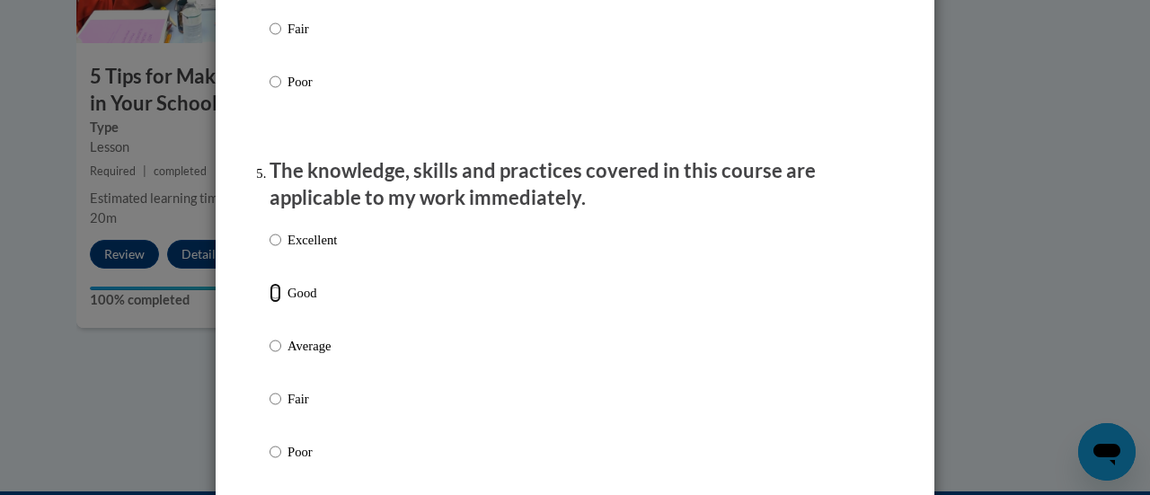
click at [270, 303] on input "Good" at bounding box center [276, 293] width 12 height 20
radio input "true"
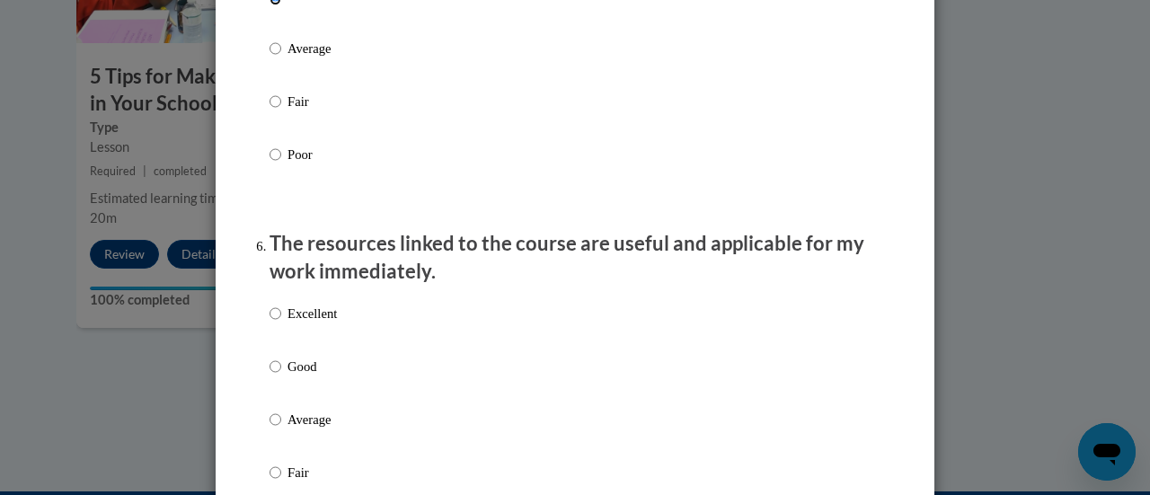
scroll to position [1865, 0]
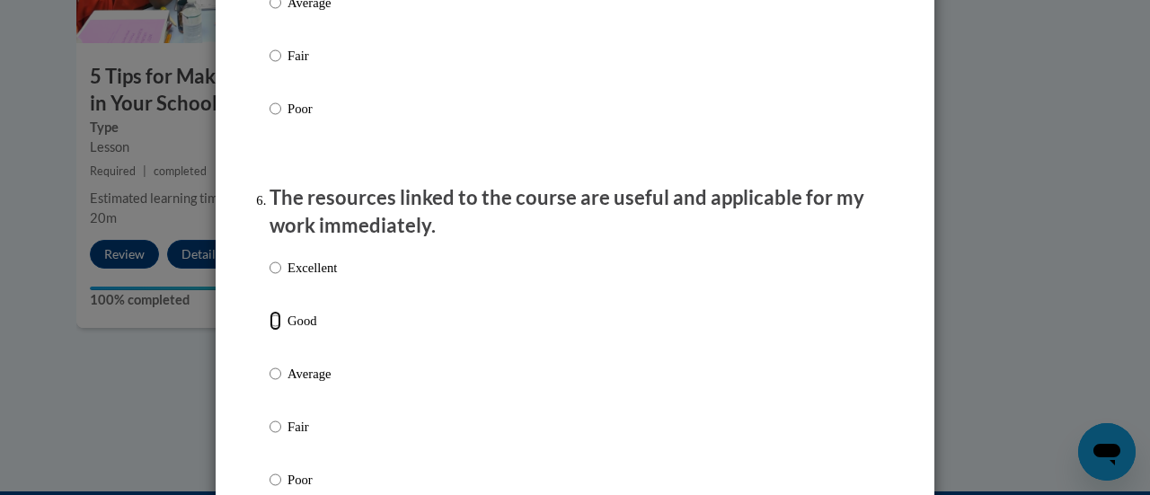
click at [270, 329] on input "Good" at bounding box center [276, 321] width 12 height 20
radio input "true"
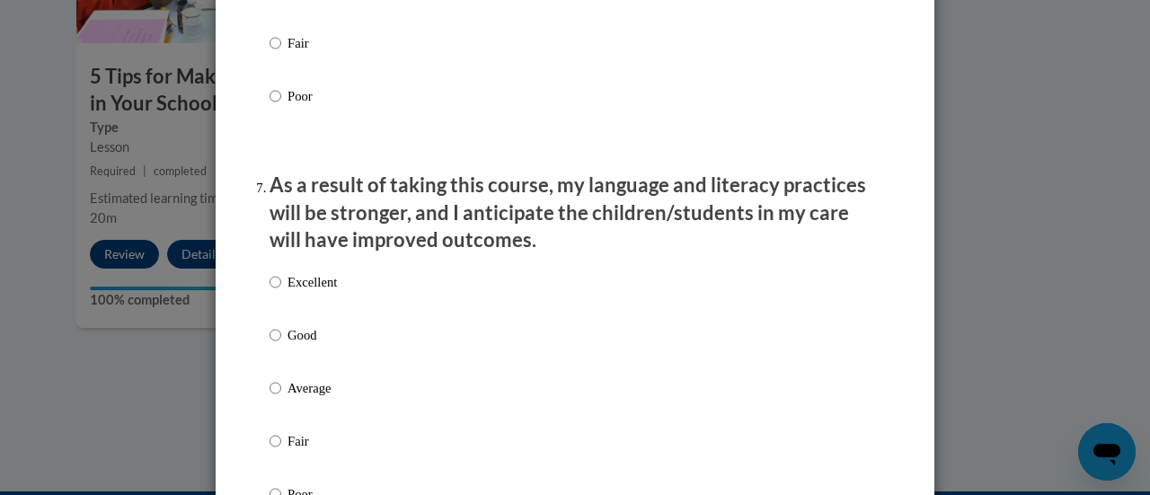
scroll to position [2249, 0]
click at [270, 344] on input "Good" at bounding box center [276, 334] width 12 height 20
radio input "true"
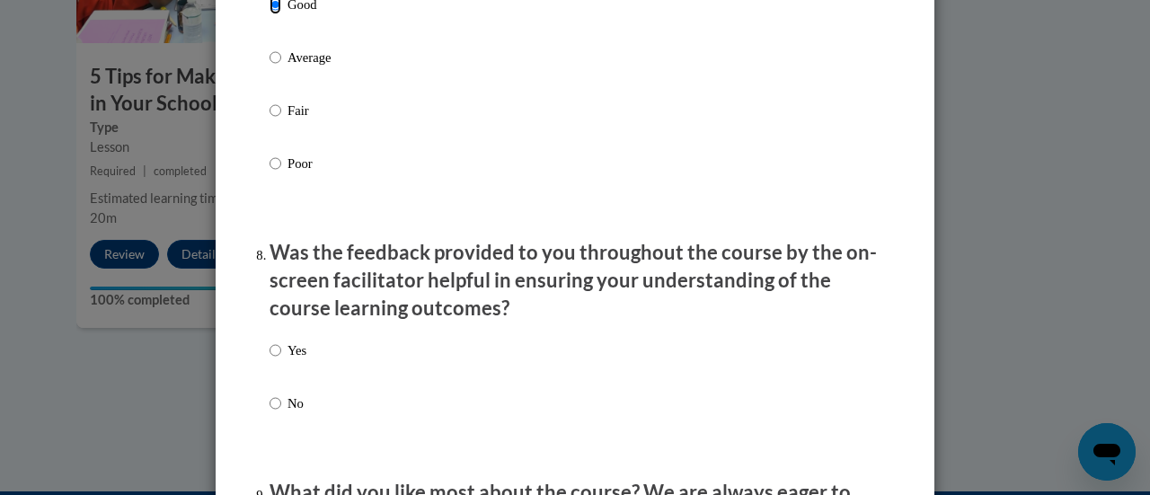
scroll to position [2604, 0]
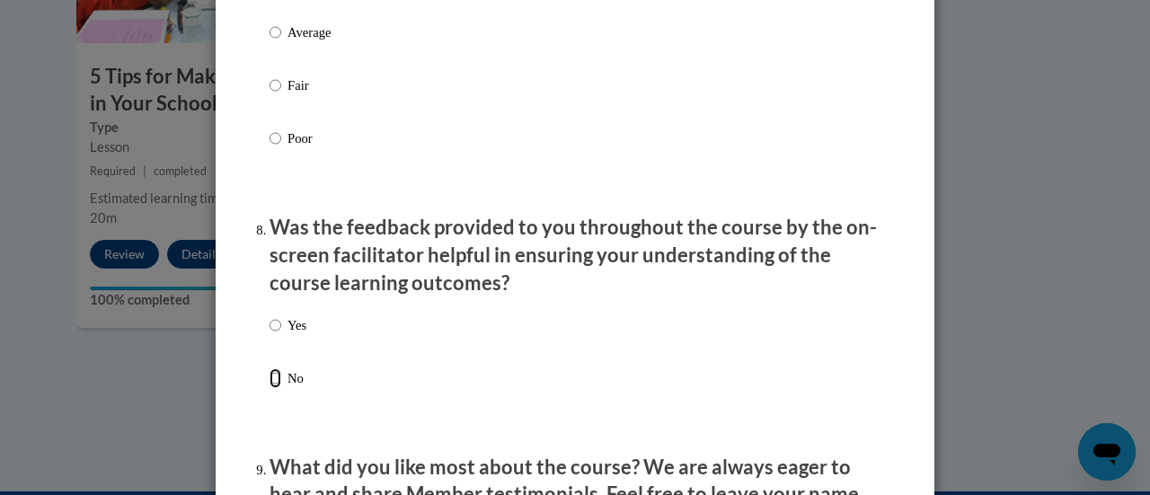
click at [273, 388] on input "No" at bounding box center [276, 378] width 12 height 20
radio input "true"
click at [273, 335] on input "Yes" at bounding box center [276, 325] width 12 height 20
radio input "true"
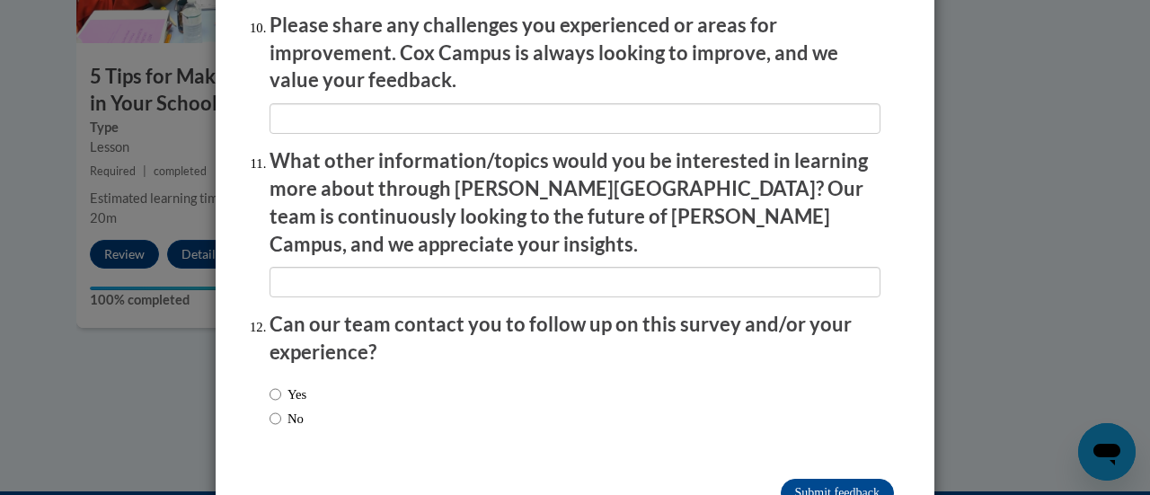
scroll to position [3207, 0]
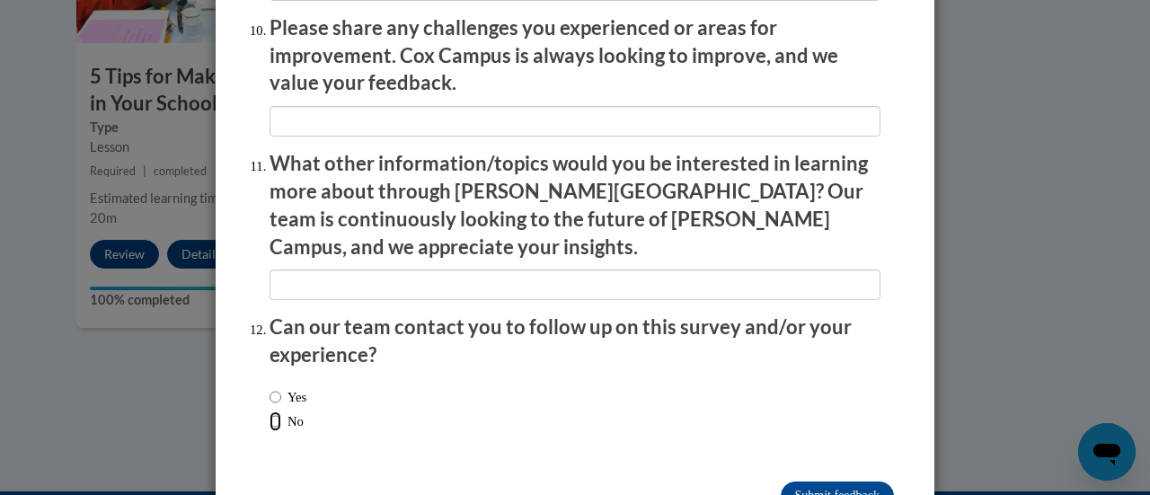
click at [271, 412] on input "No" at bounding box center [276, 422] width 12 height 20
radio input "true"
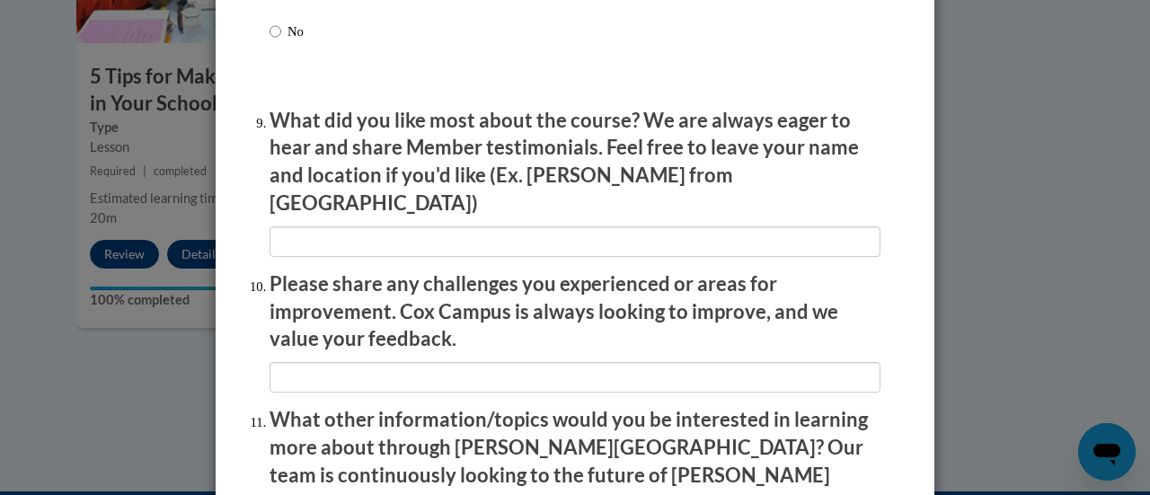
scroll to position [2949, 0]
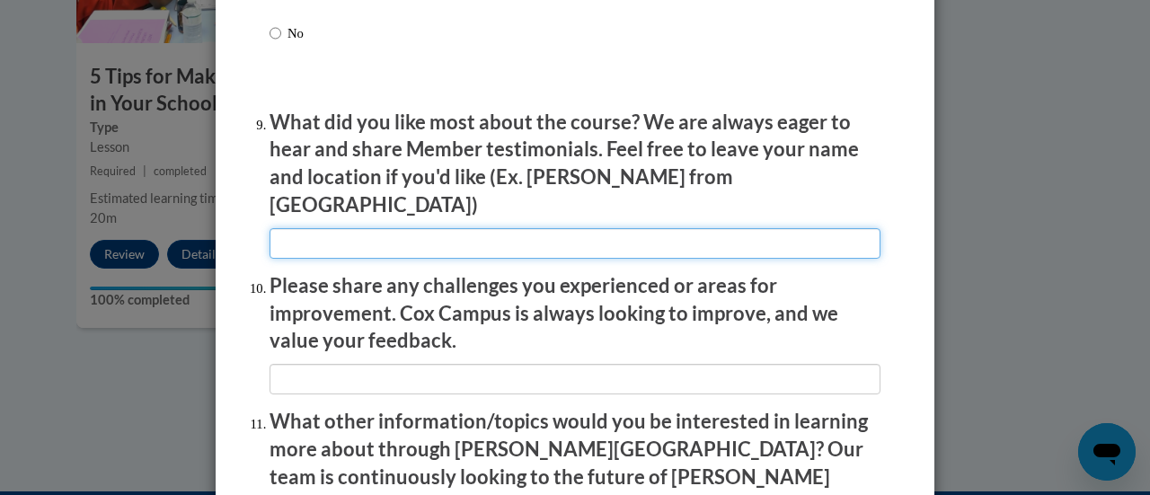
click at [539, 235] on input "textbox" at bounding box center [575, 243] width 611 height 31
type input "all"
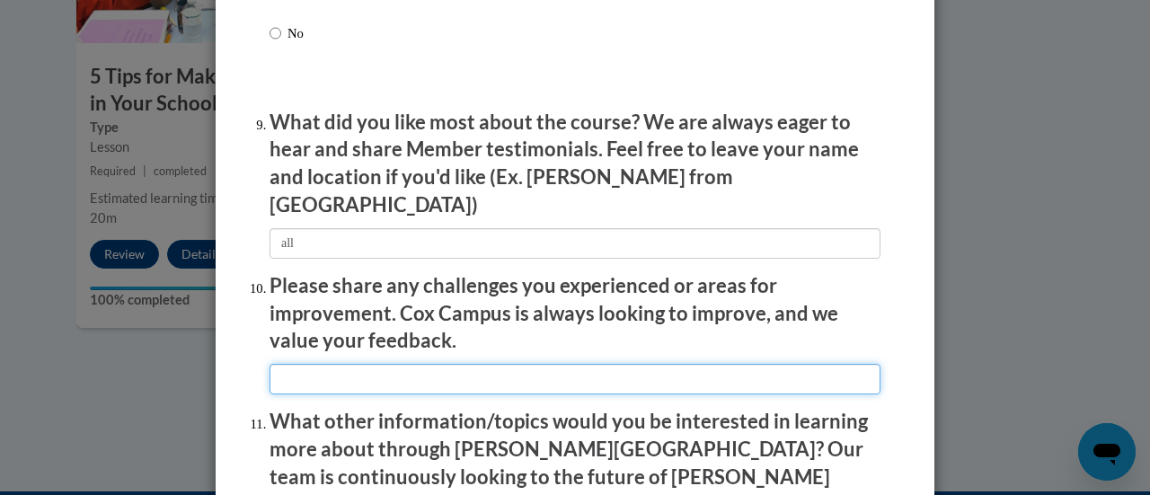
click at [508, 371] on input "textbox" at bounding box center [575, 379] width 611 height 31
type input "n"
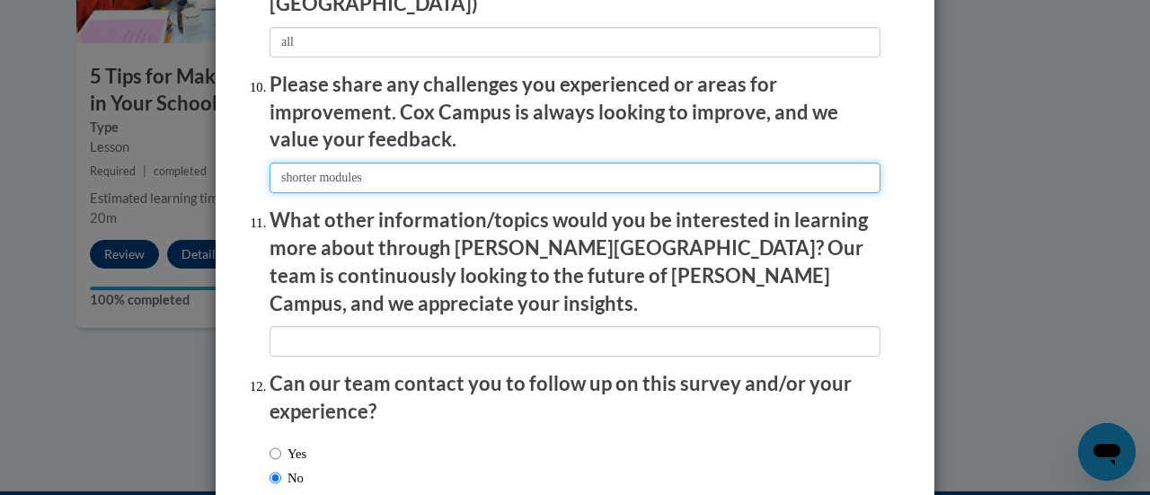
scroll to position [3152, 0]
type input "shorter modules"
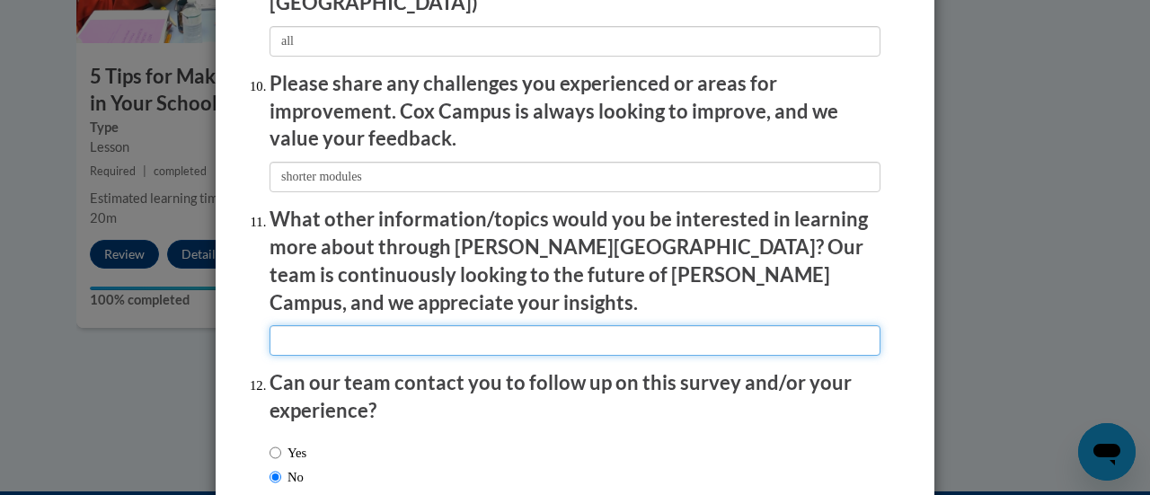
click at [625, 325] on input "textbox" at bounding box center [575, 340] width 611 height 31
type input "unsure of other existing topics yet"
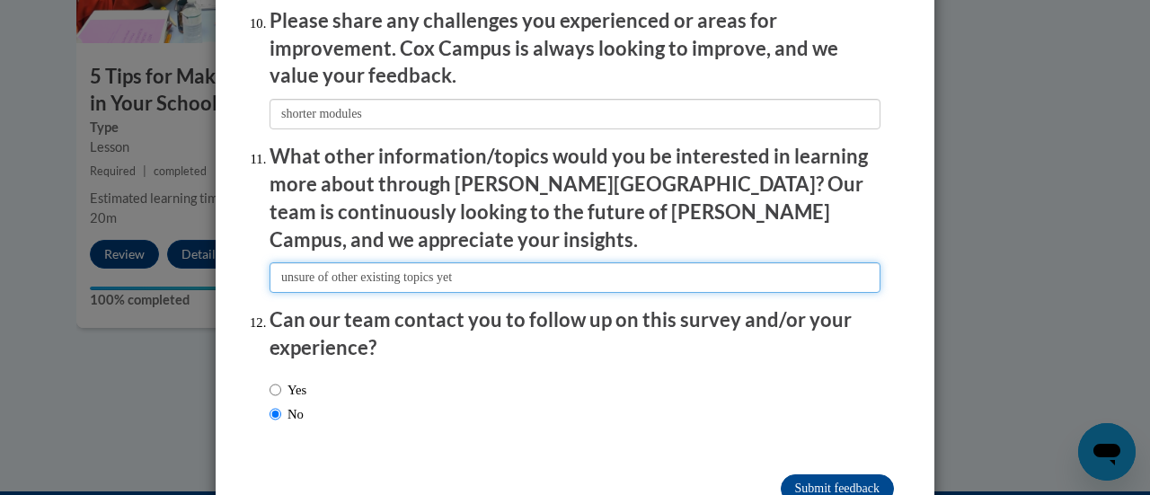
scroll to position [3241, 0]
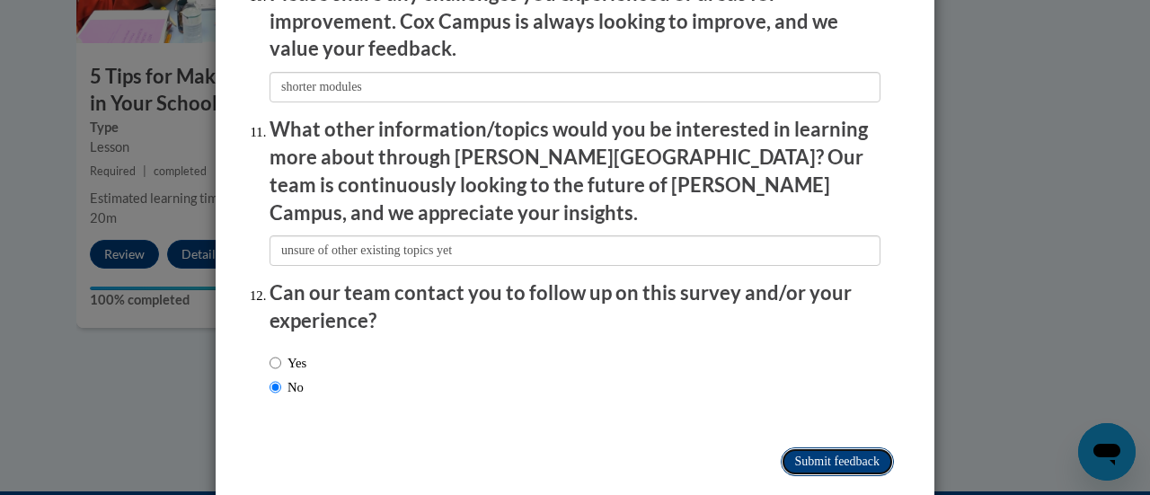
click at [848, 448] on input "Submit feedback" at bounding box center [837, 462] width 113 height 29
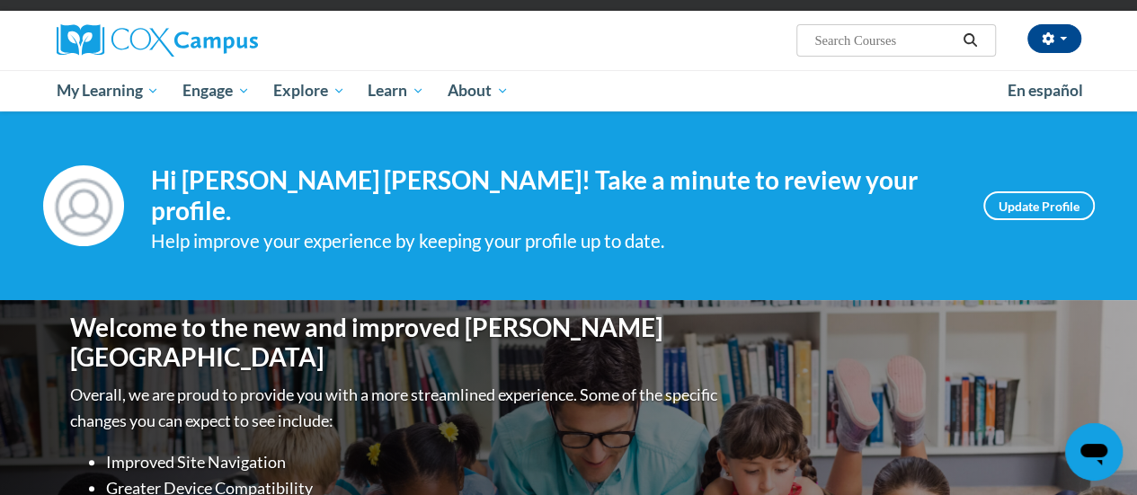
scroll to position [104, 0]
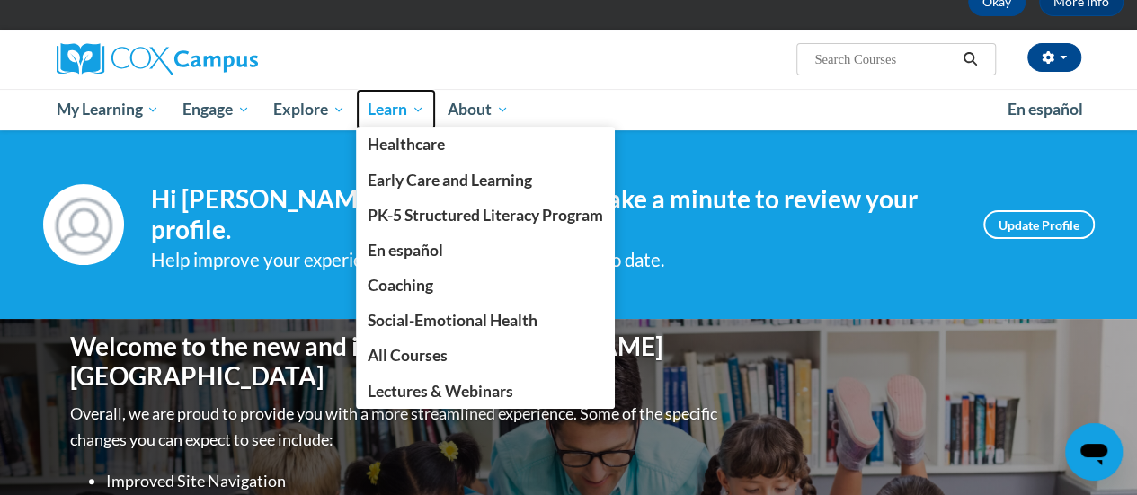
click at [413, 113] on span "Learn" at bounding box center [396, 110] width 57 height 22
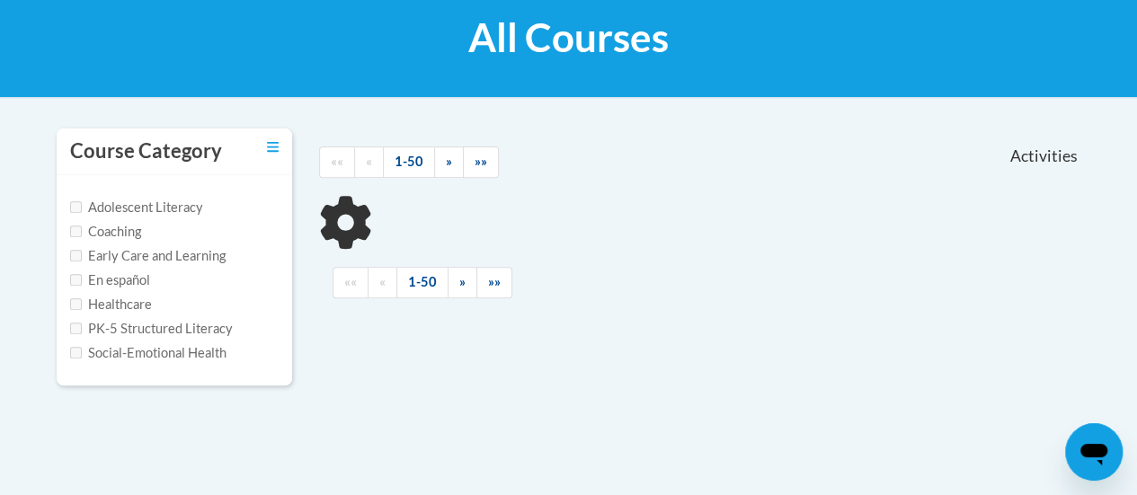
scroll to position [278, 0]
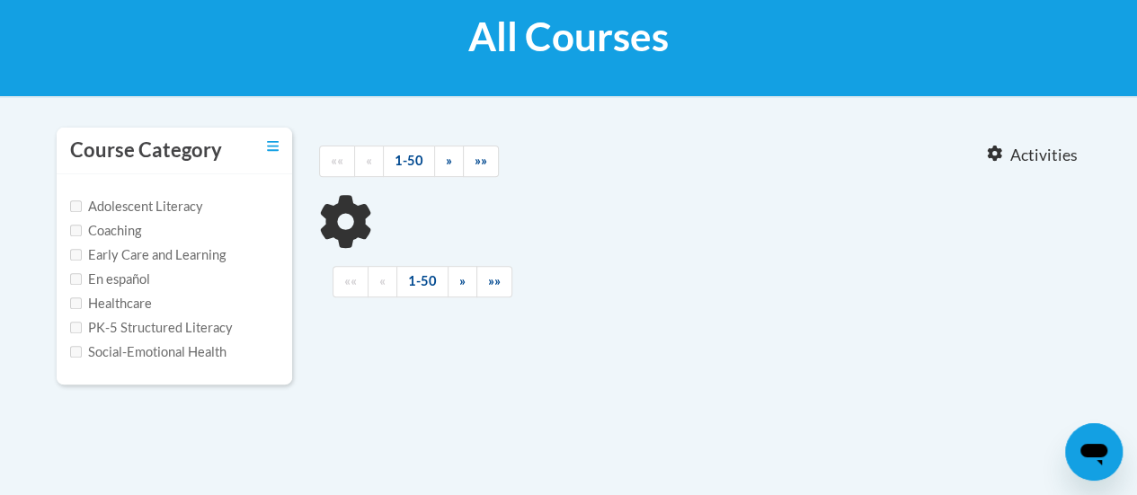
click at [214, 332] on label "PK-5 Structured Literacy" at bounding box center [151, 328] width 163 height 20
click at [82, 332] on input "PK-5 Structured Literacy" at bounding box center [76, 328] width 12 height 12
checkbox input "true"
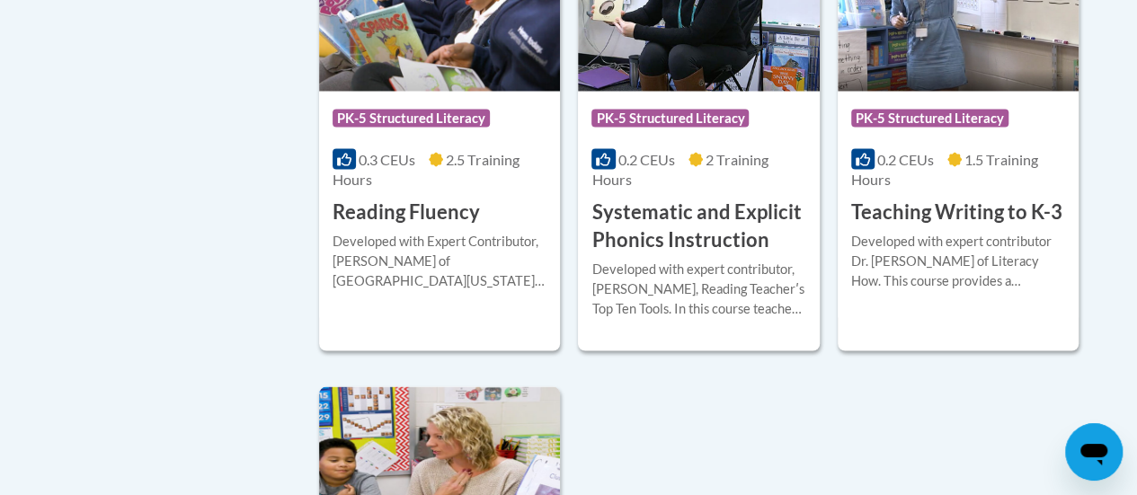
scroll to position [1590, 0]
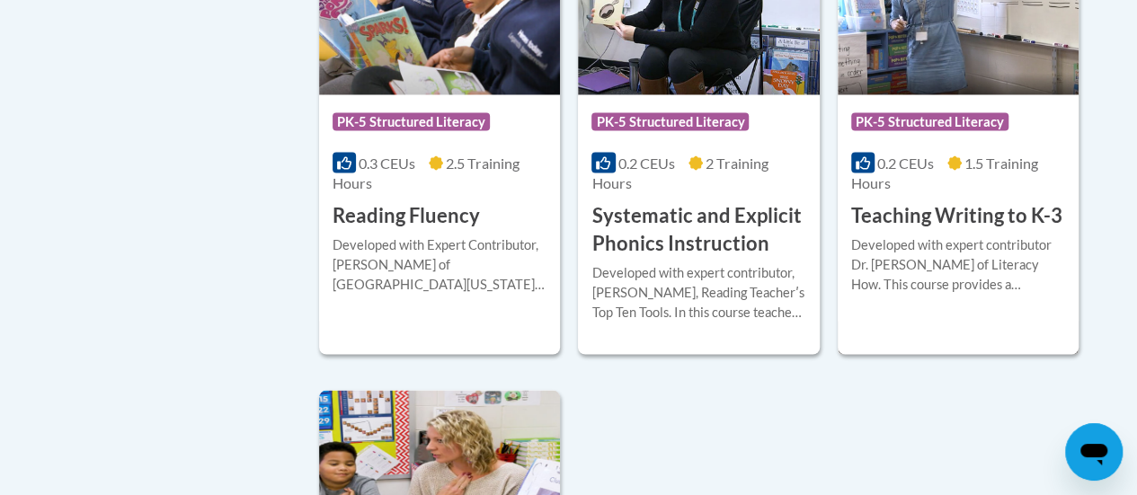
click at [953, 163] on icon at bounding box center [954, 162] width 14 height 14
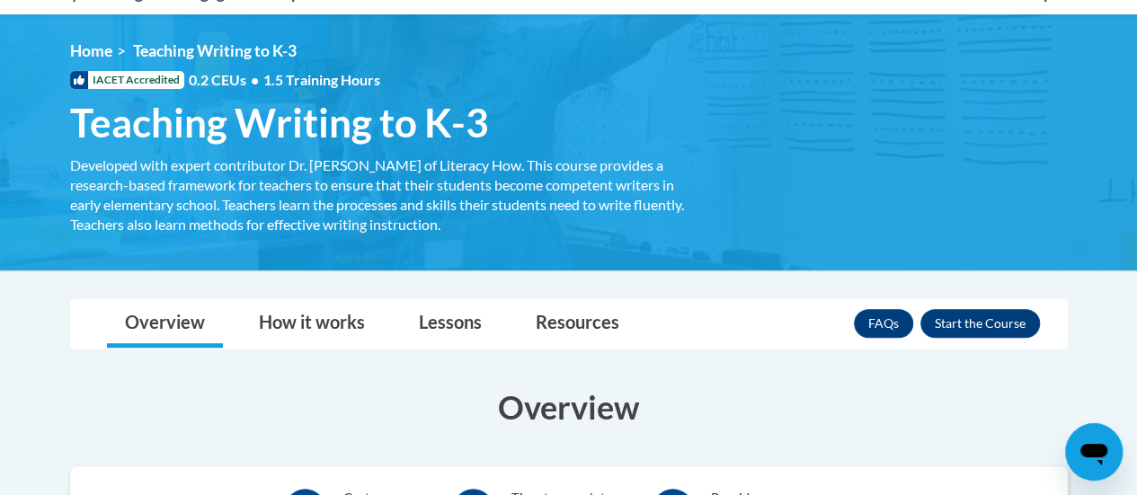
scroll to position [210, 0]
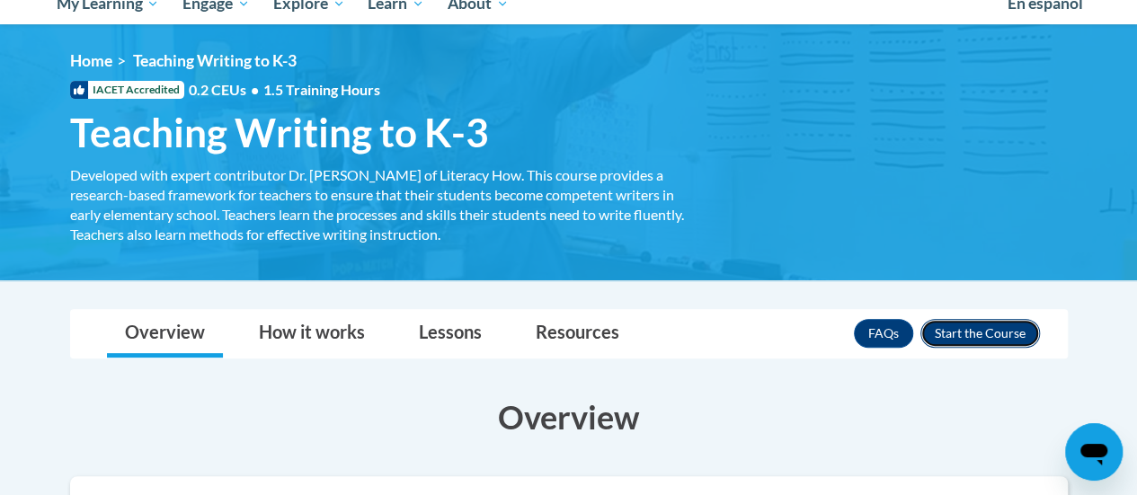
click at [994, 334] on button "Enroll" at bounding box center [980, 333] width 120 height 29
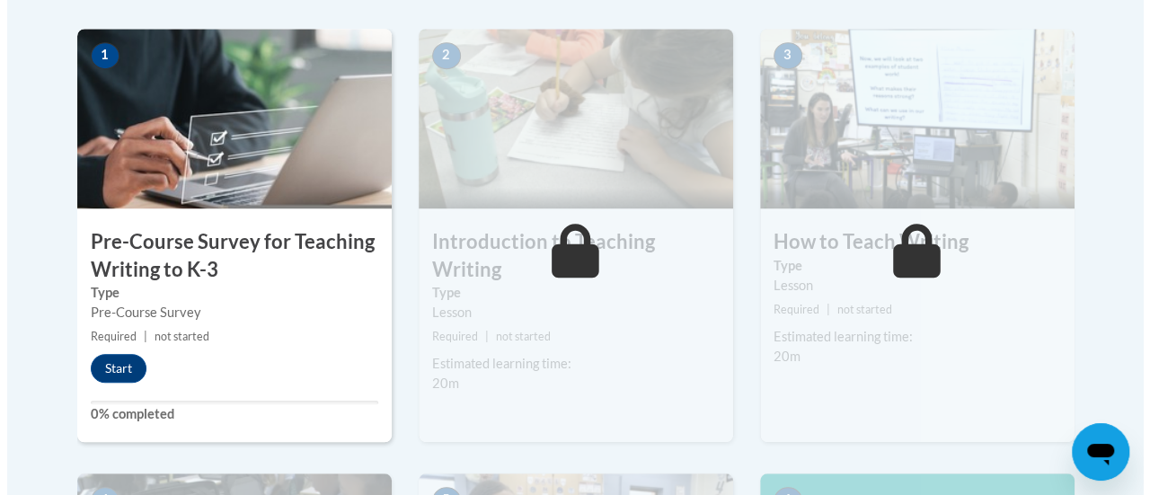
scroll to position [570, 0]
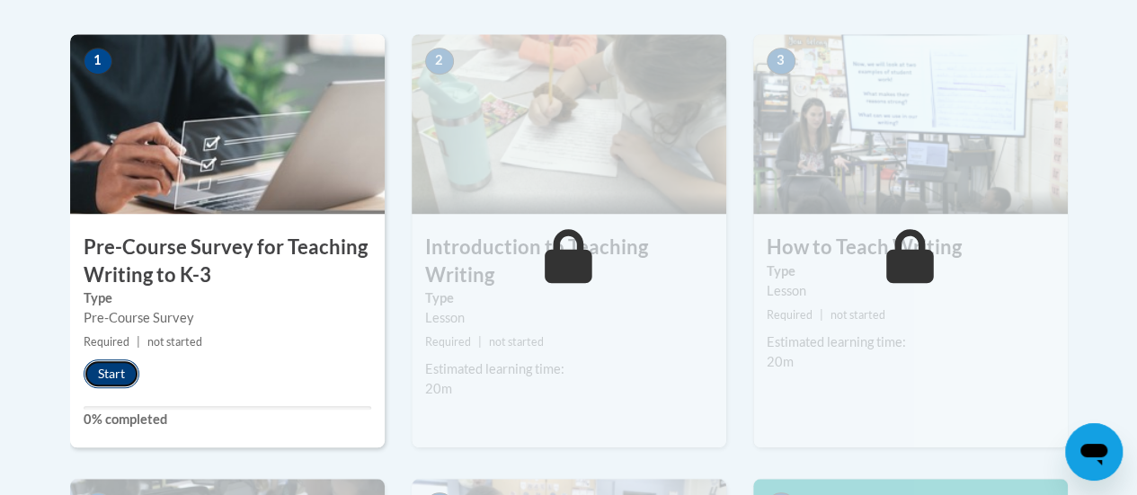
click at [120, 374] on button "Start" at bounding box center [112, 373] width 56 height 29
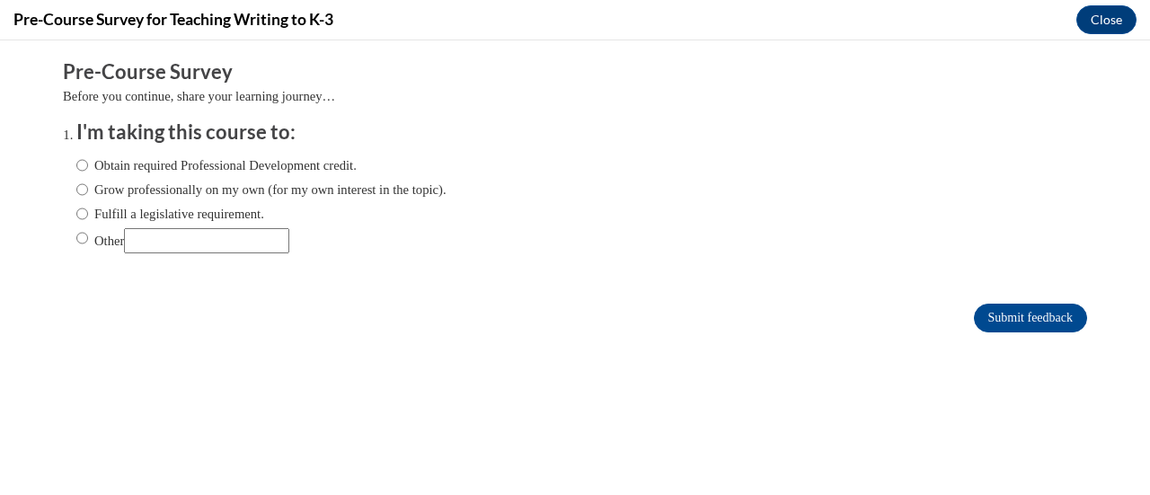
scroll to position [0, 0]
click at [131, 216] on label "Fulfill a legislative requirement." at bounding box center [170, 214] width 188 height 20
click at [88, 216] on input "Fulfill a legislative requirement." at bounding box center [82, 214] width 12 height 20
radio input "true"
click at [1019, 313] on input "Submit feedback" at bounding box center [1030, 318] width 113 height 29
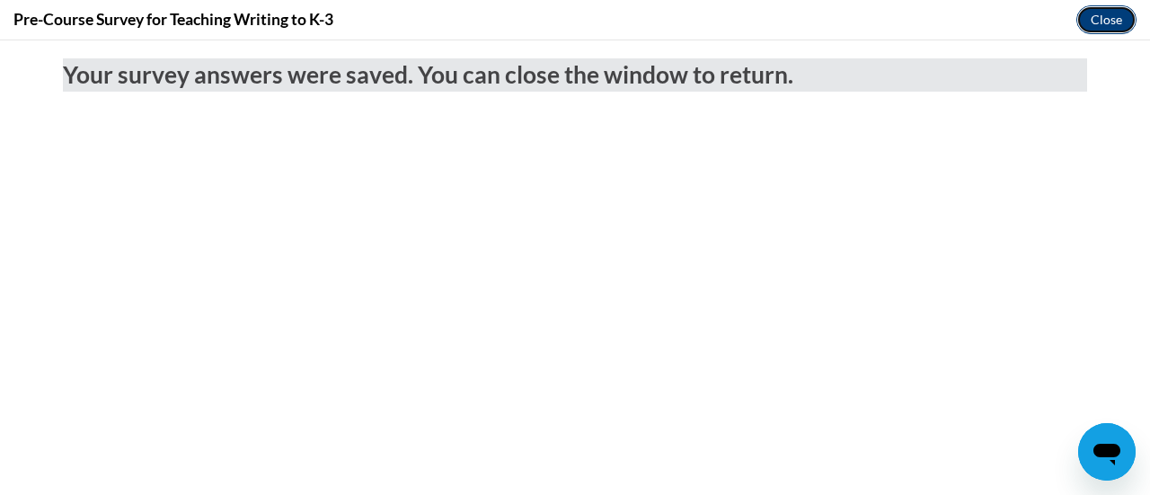
click at [1106, 19] on button "Close" at bounding box center [1107, 19] width 60 height 29
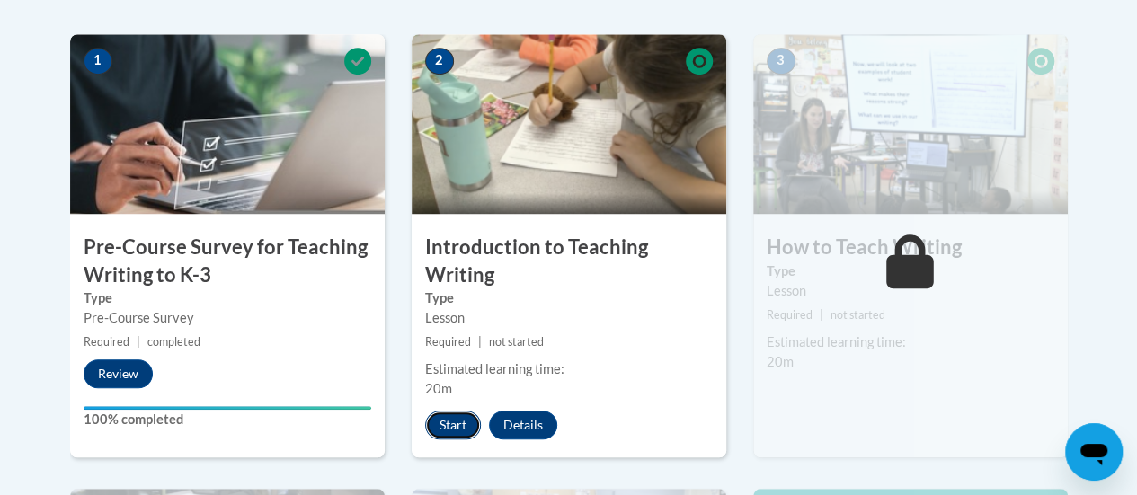
click at [461, 423] on button "Start" at bounding box center [453, 425] width 56 height 29
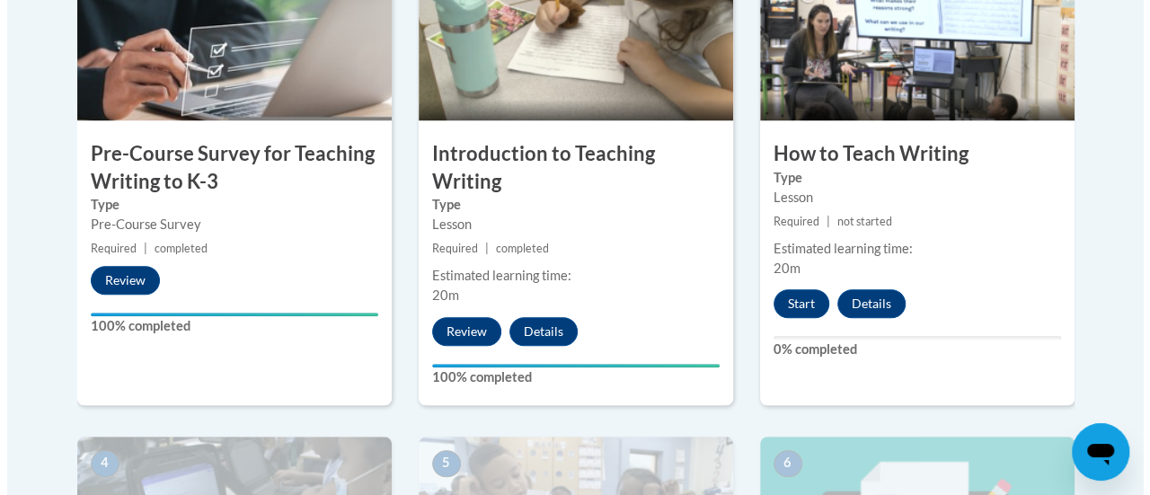
scroll to position [667, 0]
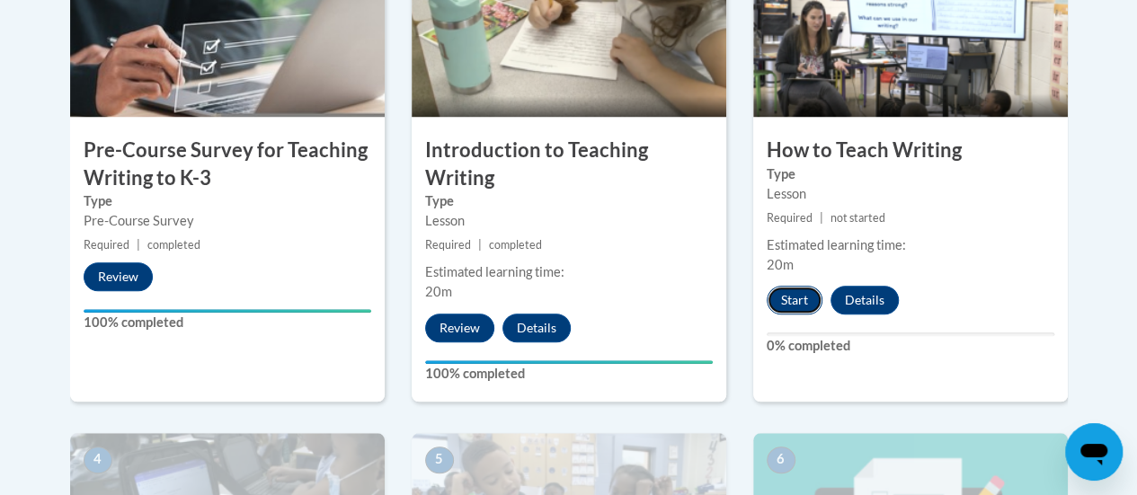
click at [800, 296] on button "Start" at bounding box center [795, 300] width 56 height 29
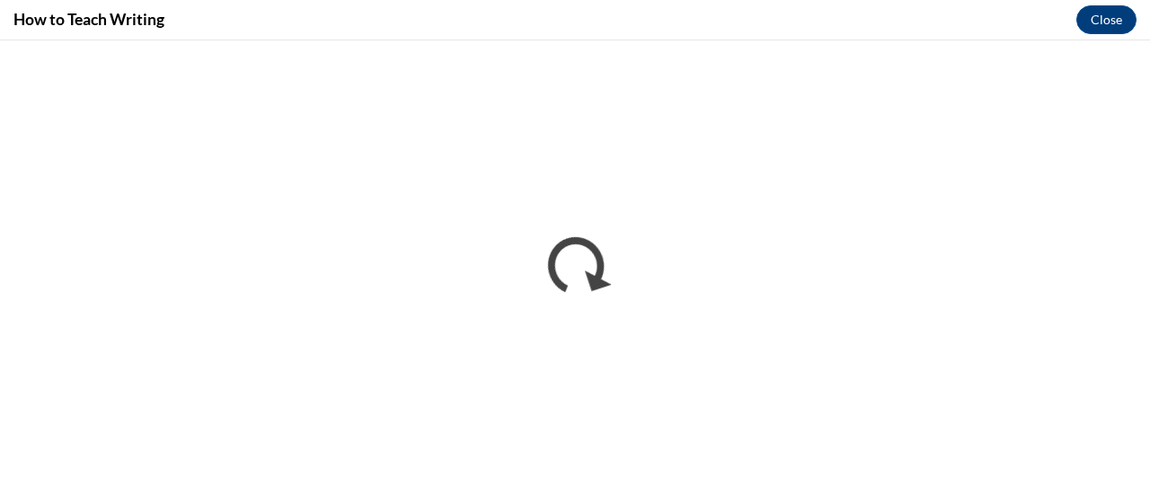
scroll to position [0, 0]
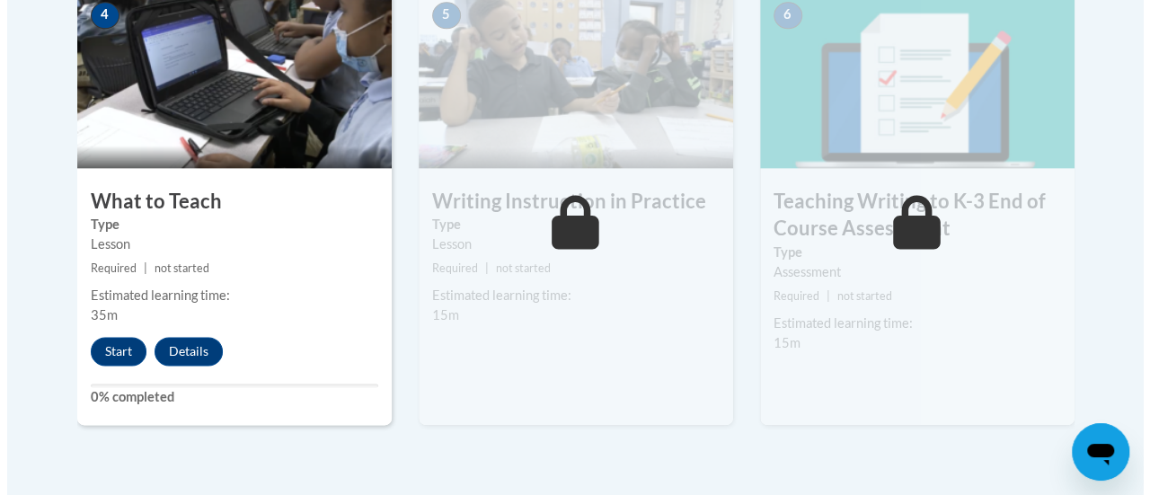
scroll to position [1107, 0]
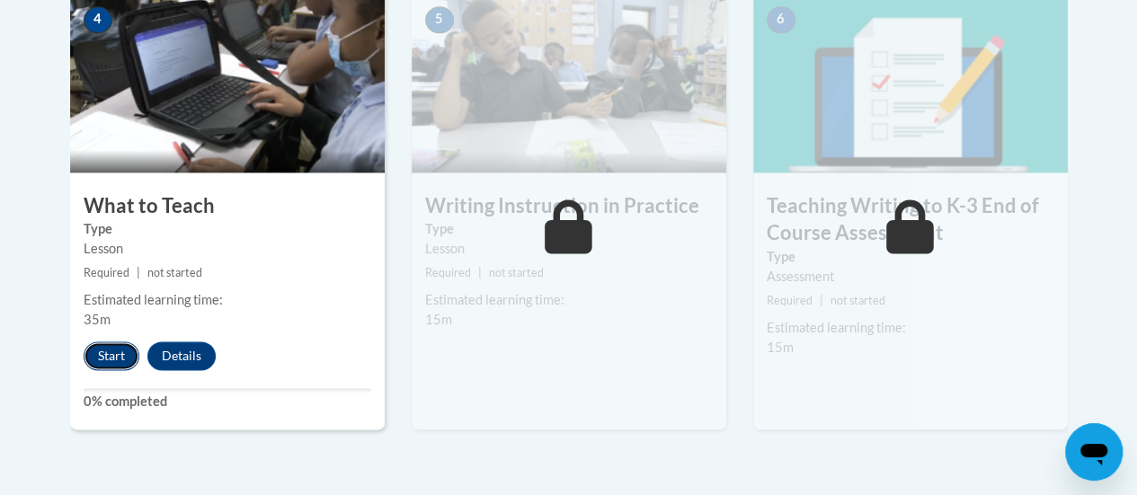
click at [124, 345] on button "Start" at bounding box center [112, 355] width 56 height 29
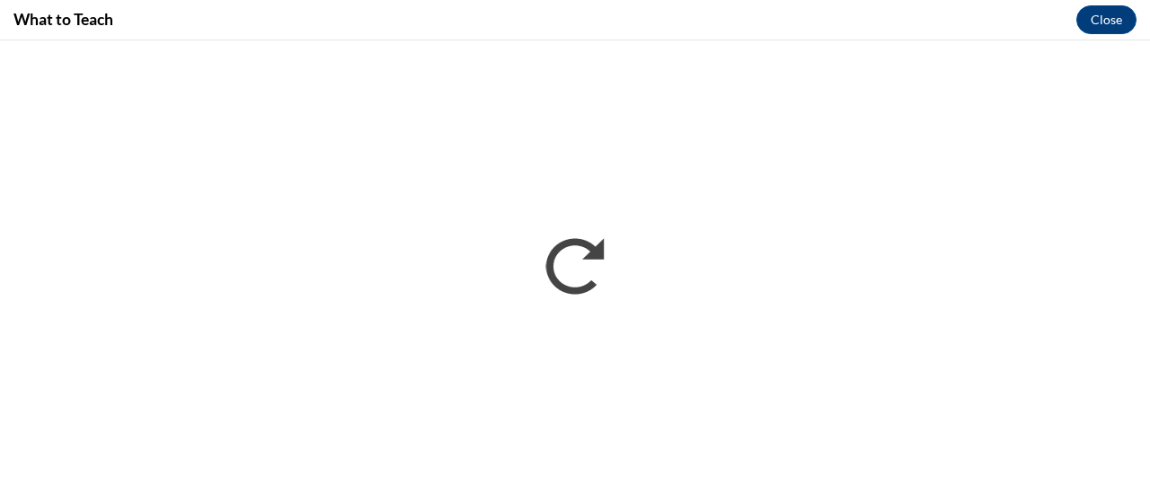
scroll to position [0, 0]
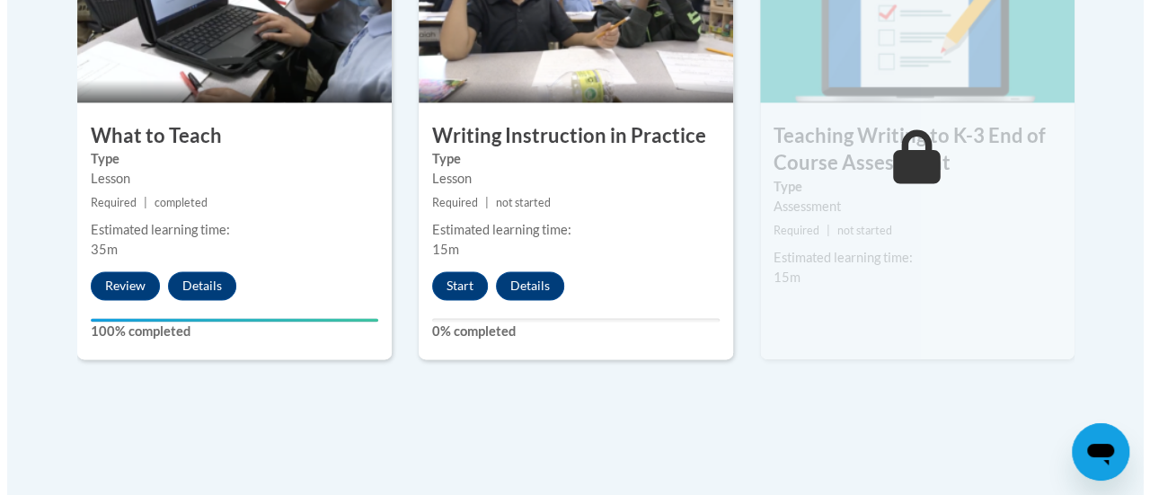
scroll to position [1176, 0]
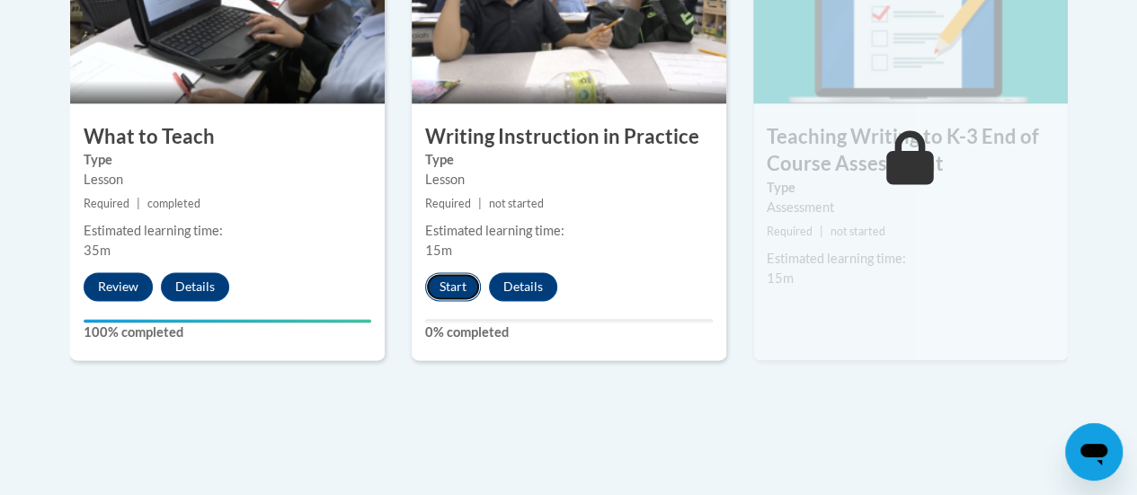
click at [466, 288] on button "Start" at bounding box center [453, 286] width 56 height 29
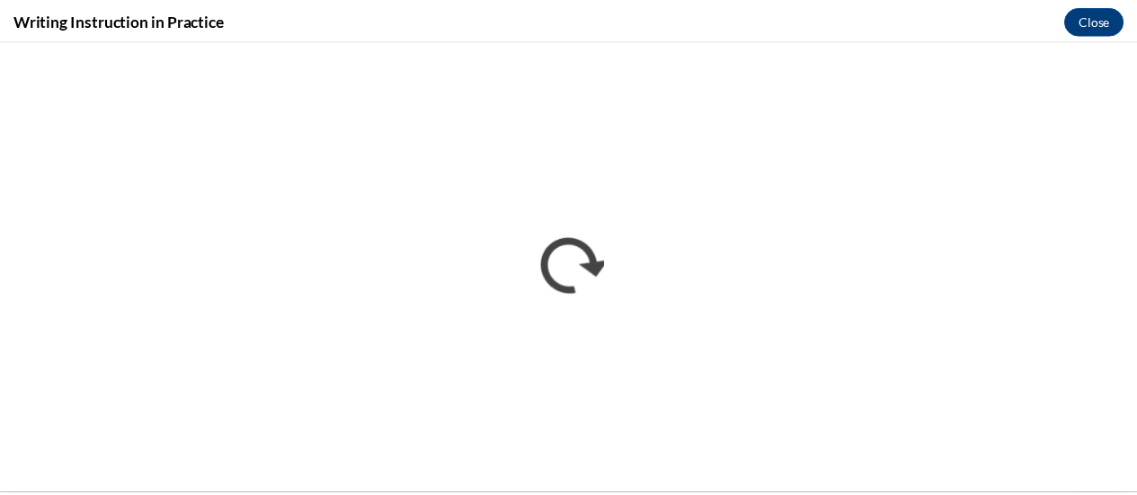
scroll to position [0, 0]
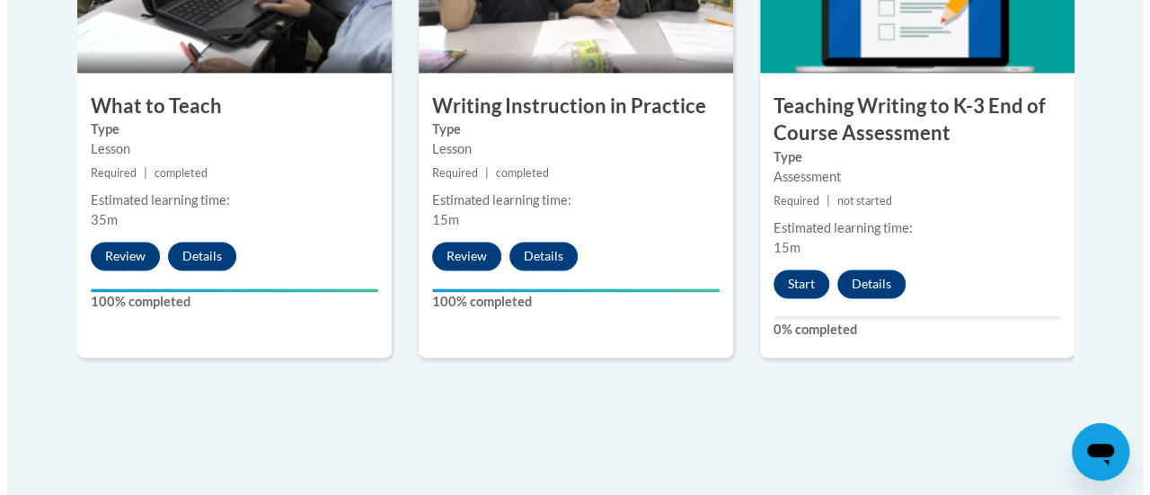
scroll to position [1193, 0]
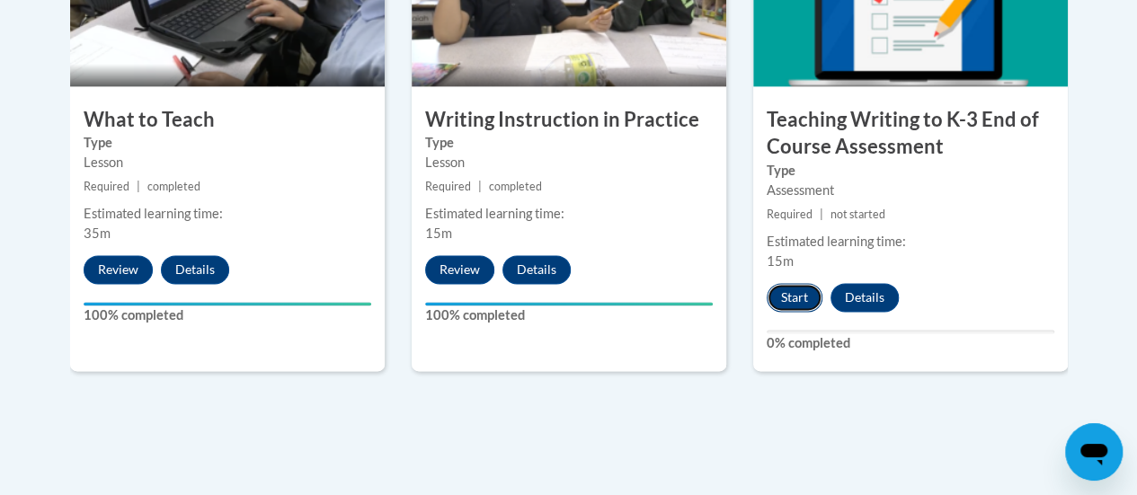
click at [809, 286] on button "Start" at bounding box center [795, 297] width 56 height 29
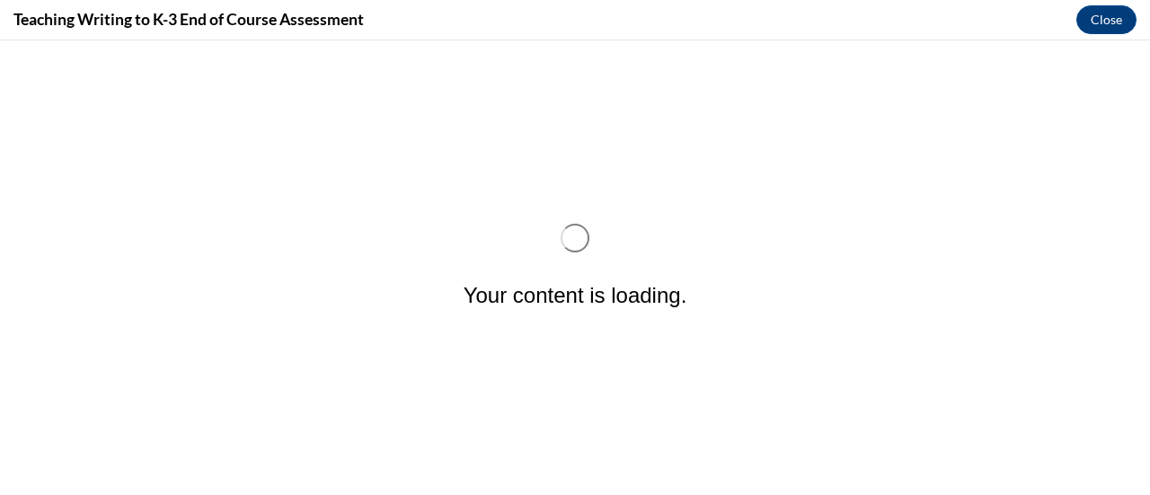
scroll to position [0, 0]
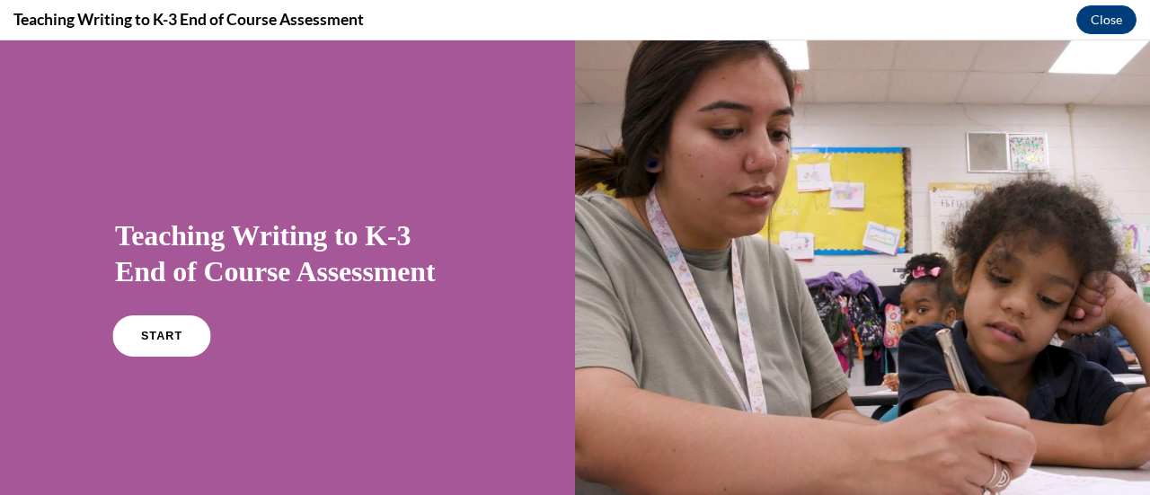
click at [168, 344] on link "START" at bounding box center [161, 335] width 98 height 41
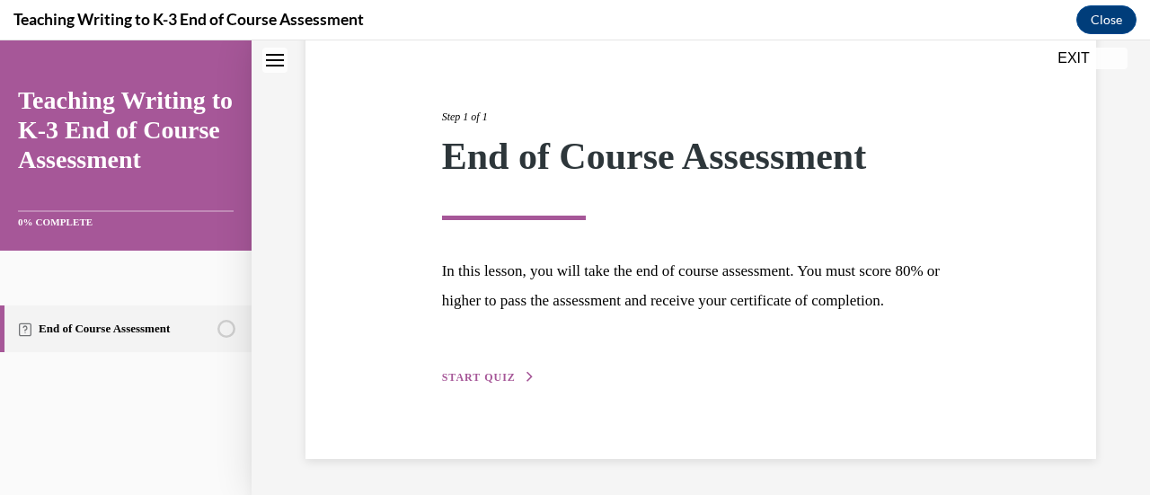
scroll to position [210, 0]
click at [497, 377] on span "START QUIZ" at bounding box center [479, 377] width 74 height 13
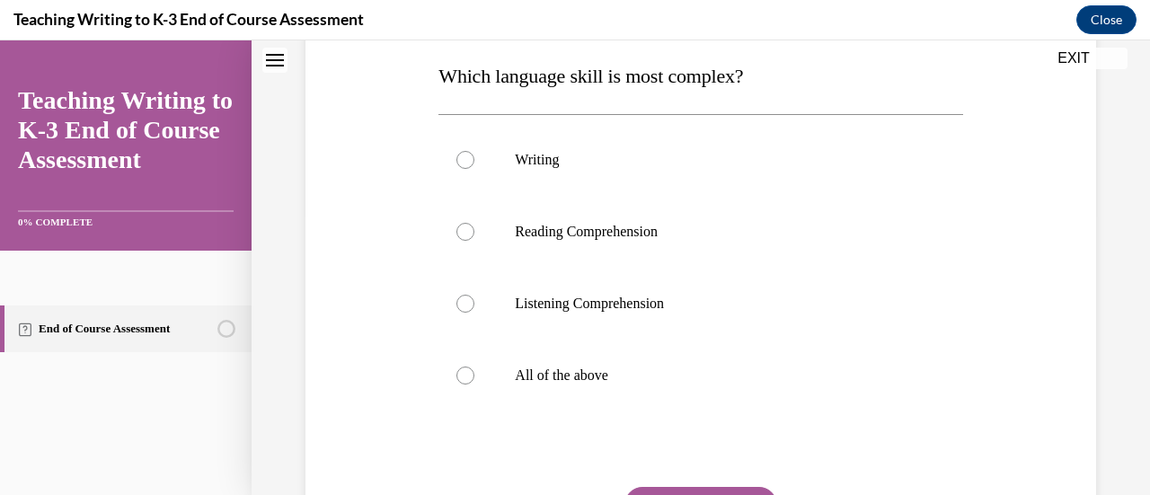
scroll to position [305, 0]
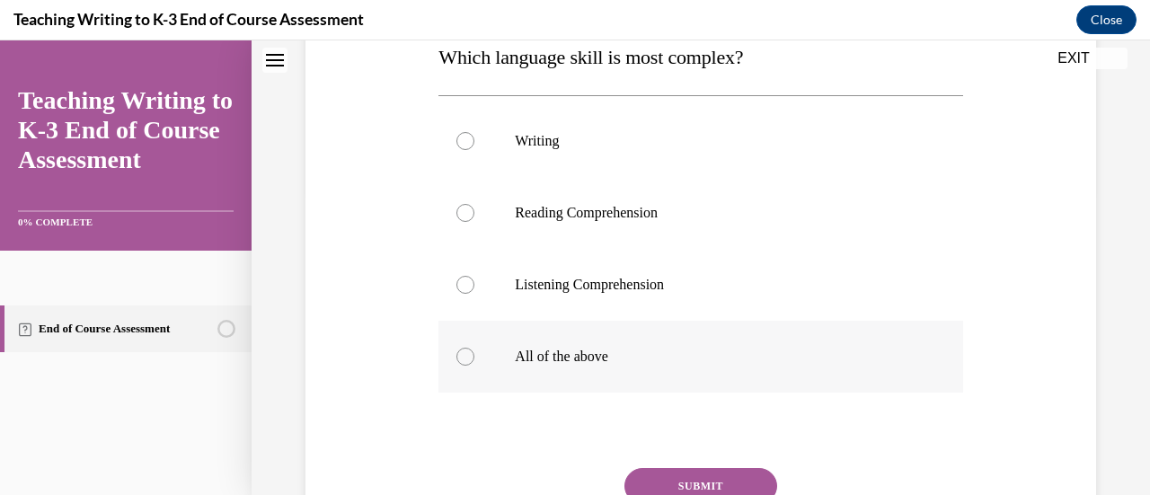
click at [462, 358] on div at bounding box center [466, 357] width 18 height 18
click at [462, 358] on input "All of the above" at bounding box center [466, 357] width 18 height 18
radio input "true"
click at [706, 474] on button "SUBMIT" at bounding box center [701, 486] width 153 height 36
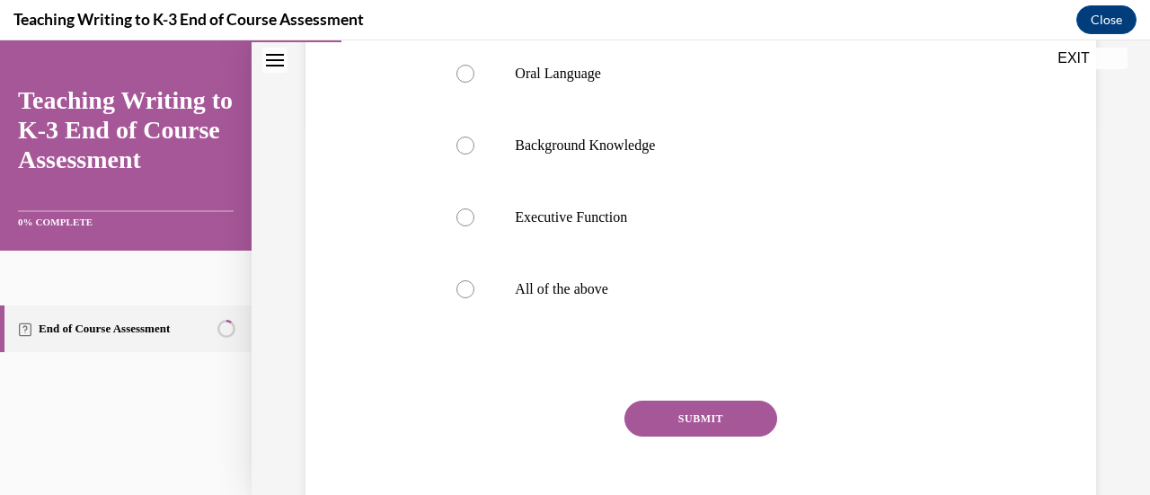
scroll to position [362, 0]
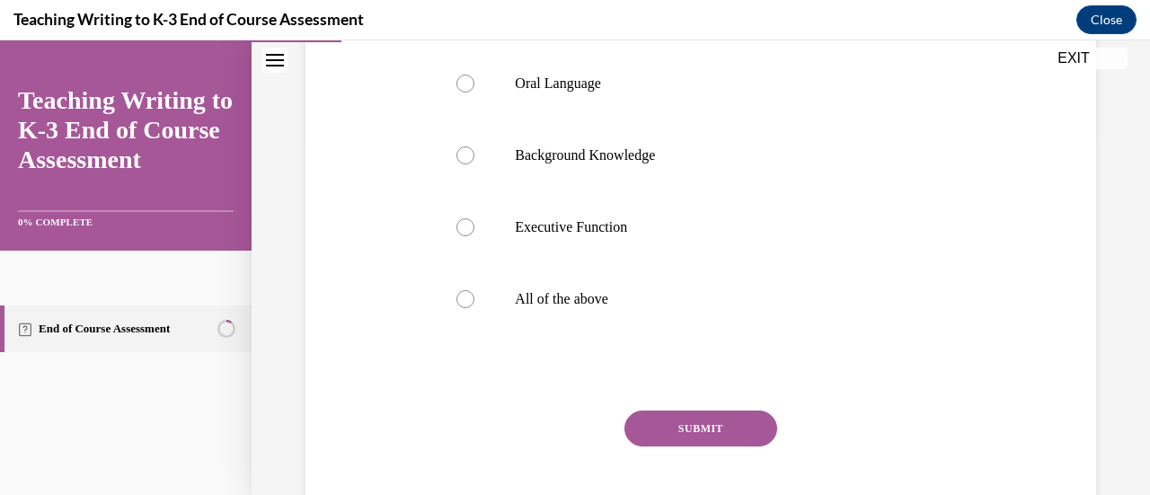
click at [158, 325] on link "End of Course Assessment" at bounding box center [126, 329] width 252 height 47
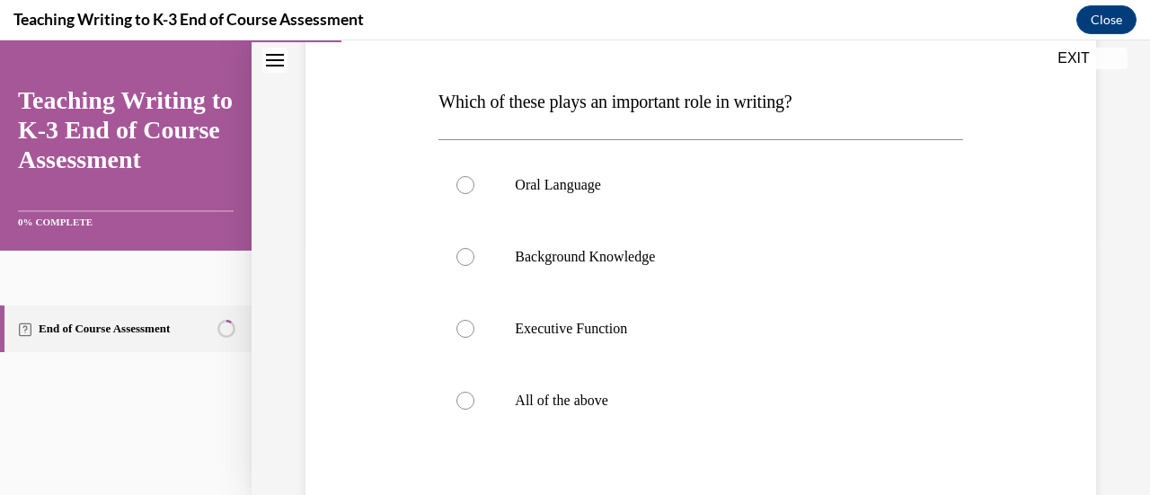
scroll to position [258, 0]
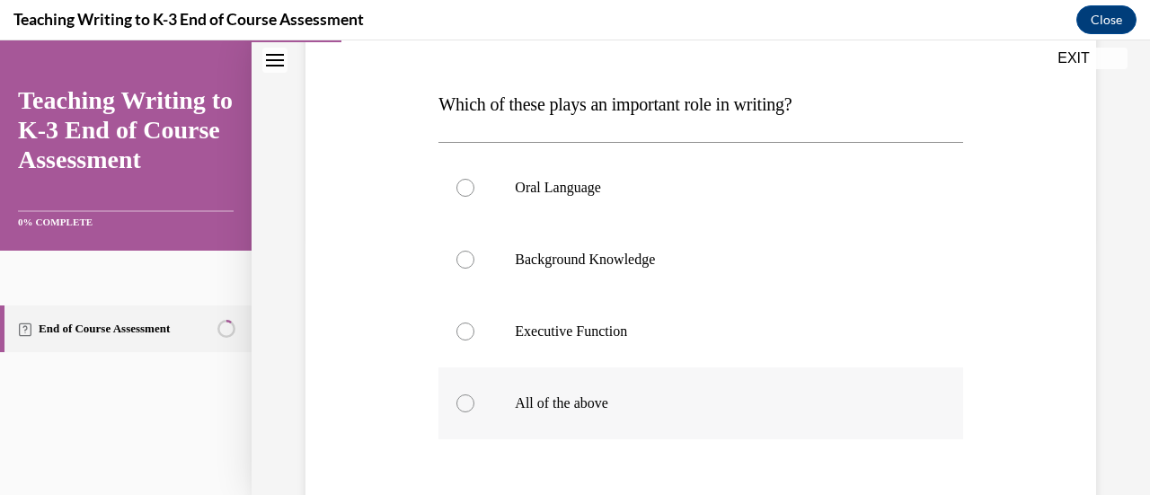
click at [461, 410] on div at bounding box center [466, 404] width 18 height 18
click at [461, 410] on input "All of the above" at bounding box center [466, 404] width 18 height 18
radio input "true"
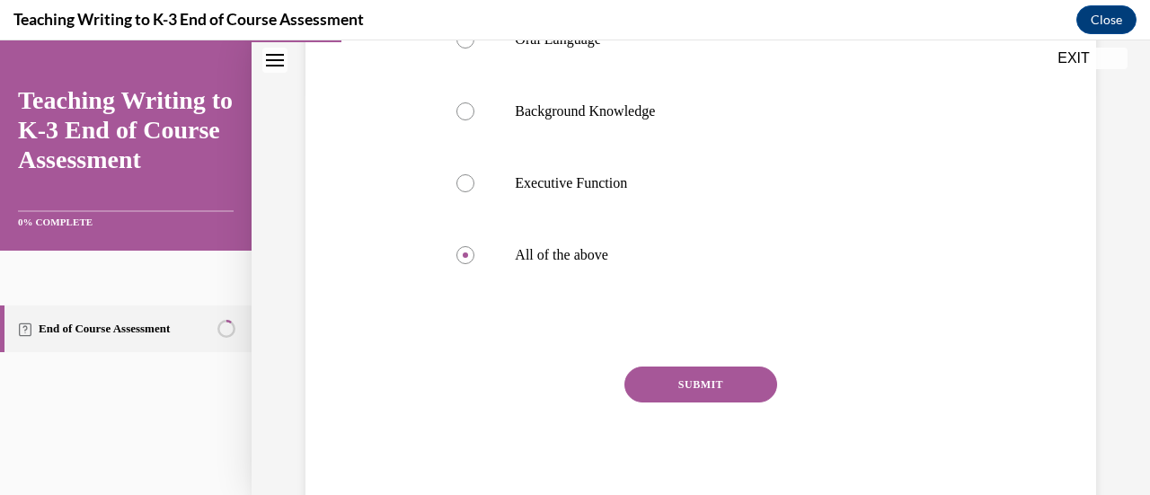
click at [714, 390] on button "SUBMIT" at bounding box center [701, 385] width 153 height 36
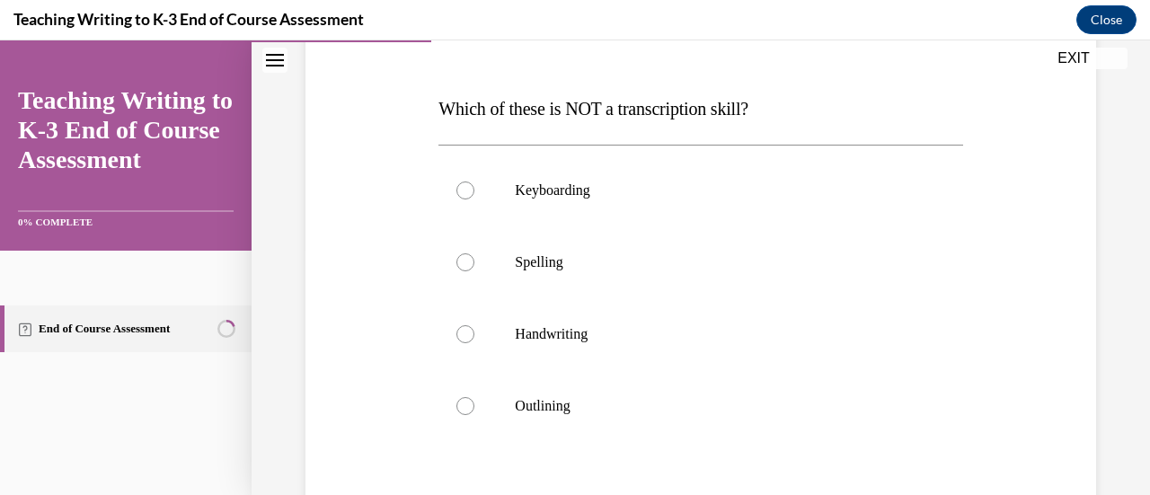
scroll to position [255, 0]
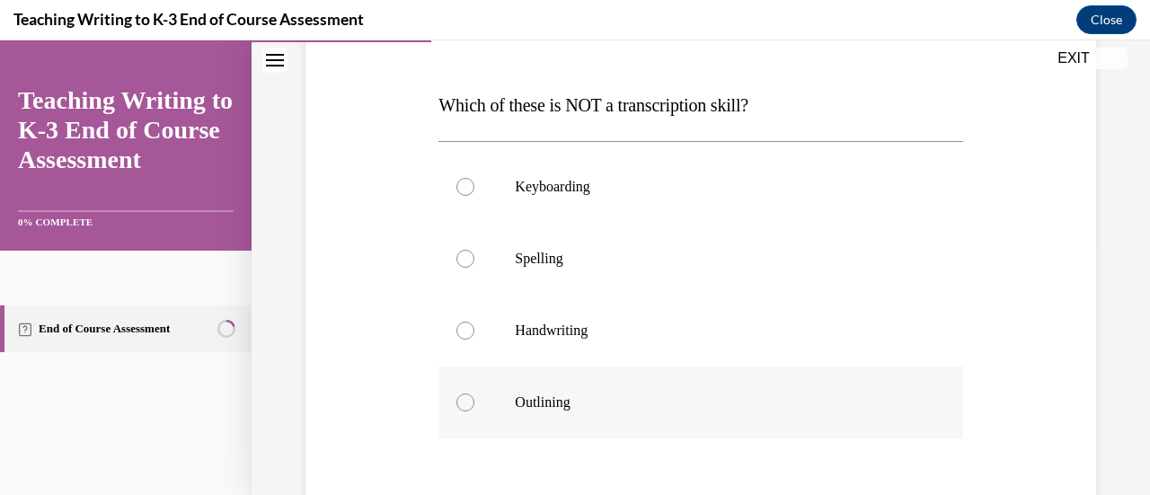
click at [536, 392] on label "Outlining" at bounding box center [701, 403] width 524 height 72
click at [474, 394] on input "Outlining" at bounding box center [466, 403] width 18 height 18
radio input "true"
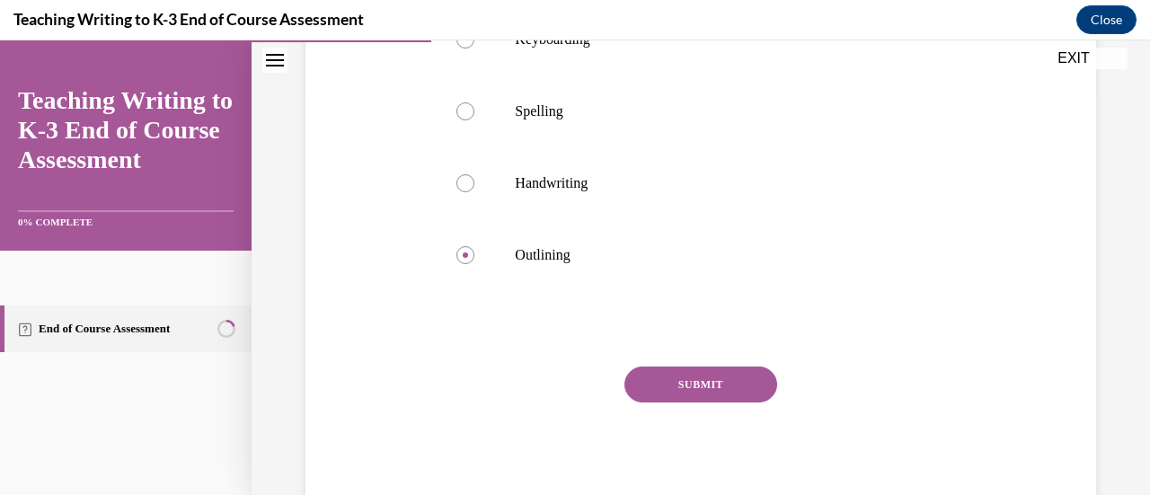
click at [712, 388] on button "SUBMIT" at bounding box center [701, 385] width 153 height 36
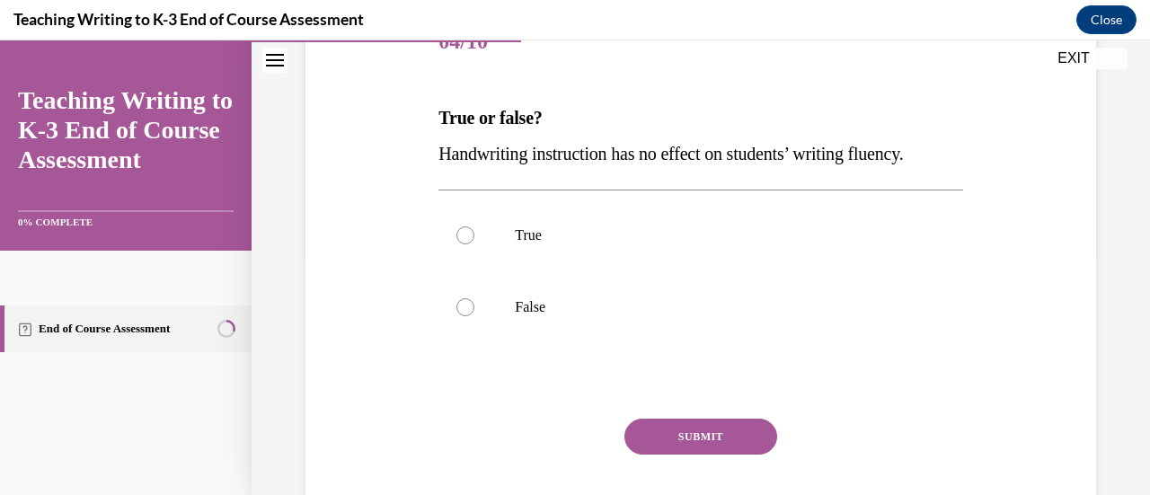
scroll to position [244, 0]
click at [474, 309] on label "False" at bounding box center [701, 306] width 524 height 72
click at [474, 309] on input "False" at bounding box center [466, 306] width 18 height 18
radio input "true"
click at [732, 431] on button "SUBMIT" at bounding box center [701, 435] width 153 height 36
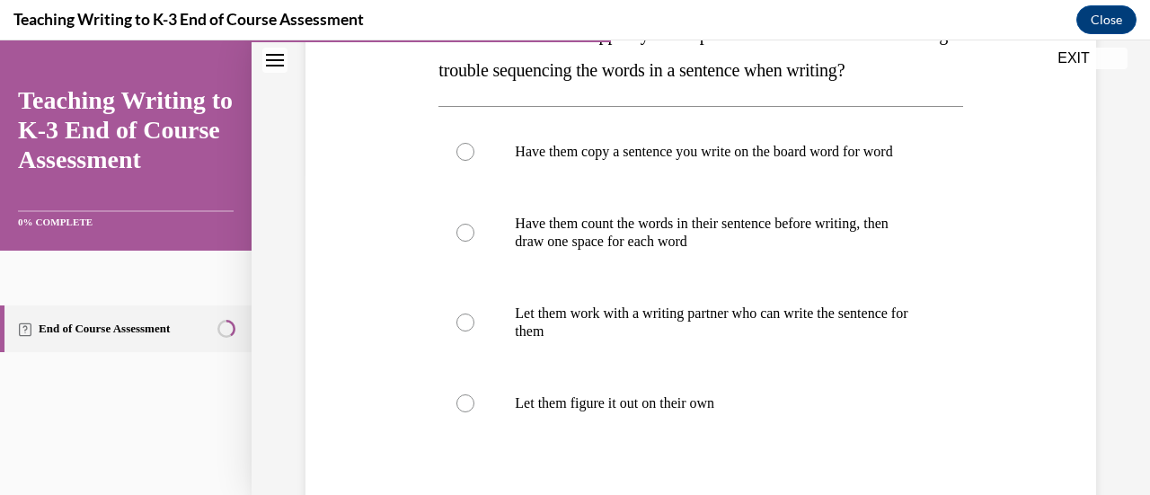
scroll to position [327, 0]
click at [842, 153] on p "Have them copy a sentence you write on the board word for word" at bounding box center [716, 151] width 403 height 18
click at [474, 153] on input "Have them copy a sentence you write on the board word for word" at bounding box center [466, 151] width 18 height 18
radio input "true"
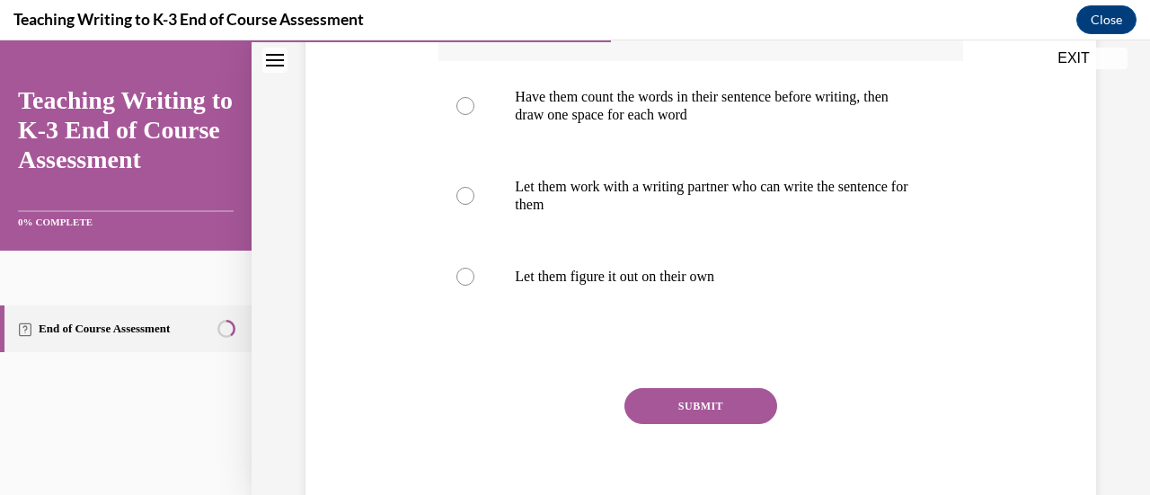
scroll to position [455, 0]
click at [722, 422] on button "SUBMIT" at bounding box center [701, 404] width 153 height 36
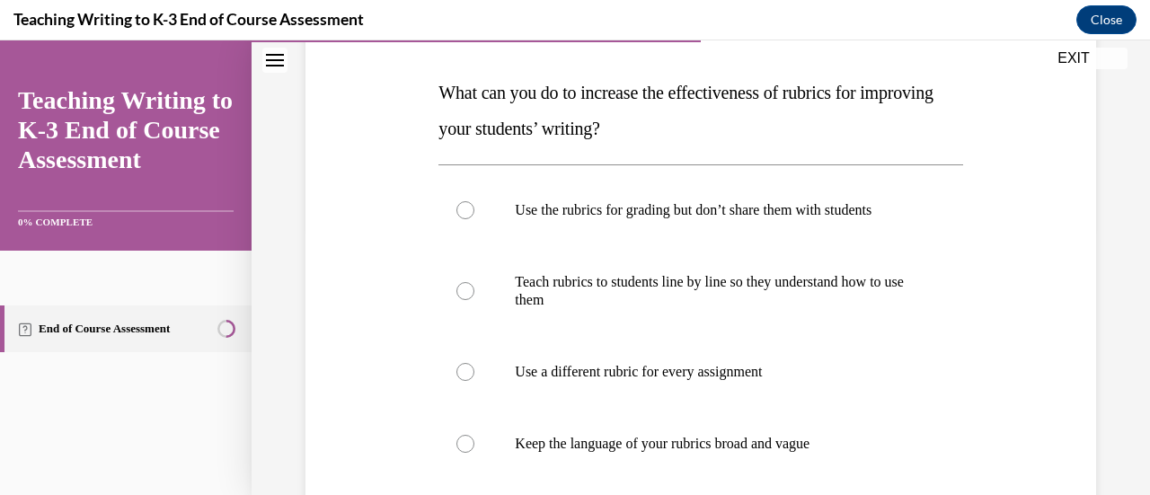
scroll to position [271, 0]
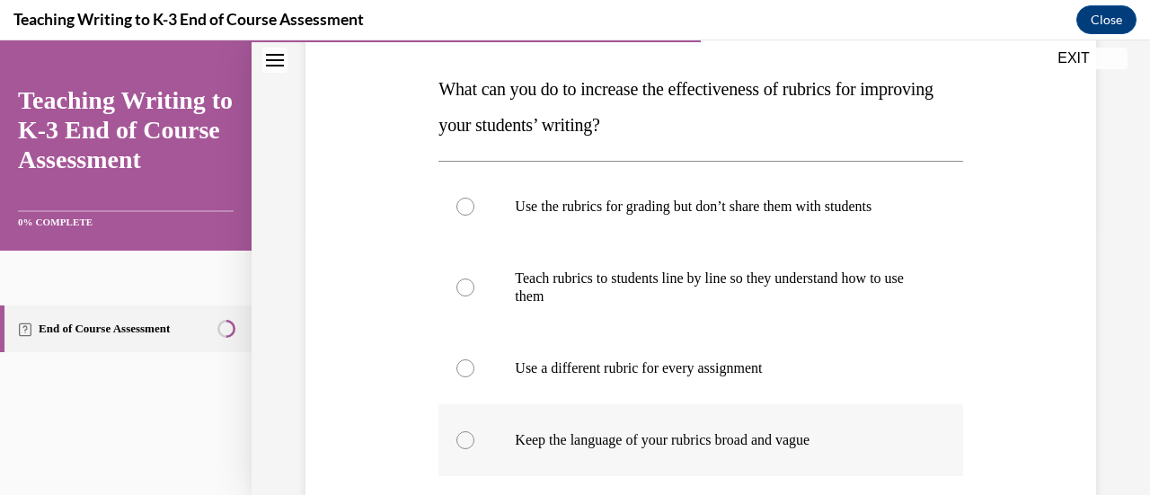
click at [463, 436] on div at bounding box center [466, 440] width 18 height 18
click at [463, 436] on input "Keep the language of your rubrics broad and vague" at bounding box center [466, 440] width 18 height 18
radio input "true"
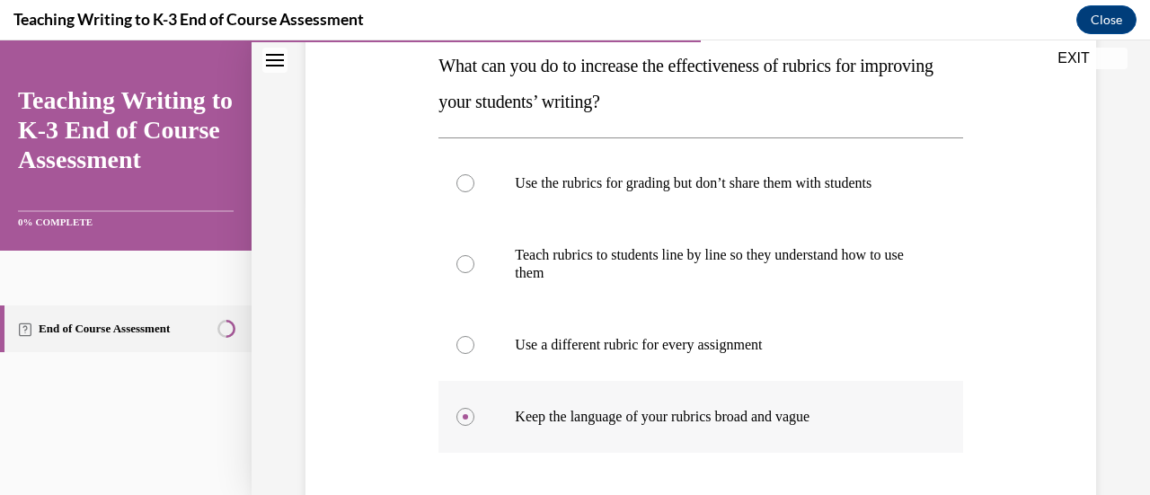
scroll to position [290, 0]
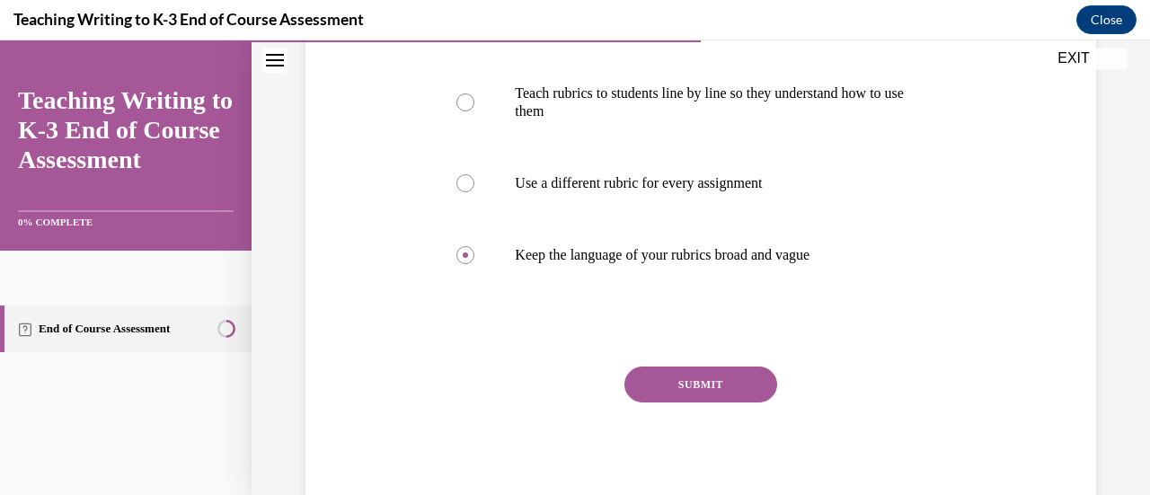
click at [723, 378] on button "SUBMIT" at bounding box center [701, 385] width 153 height 36
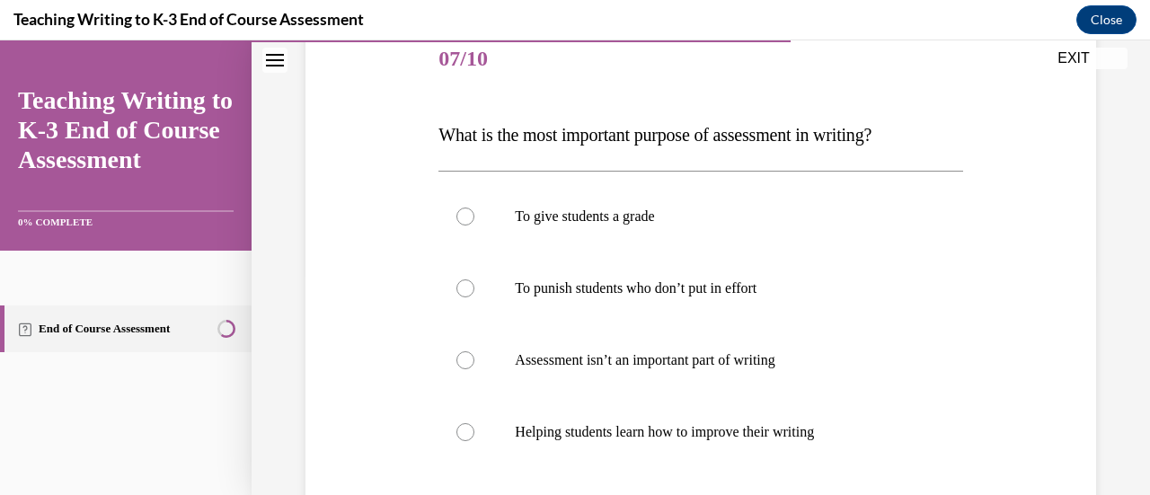
scroll to position [234, 0]
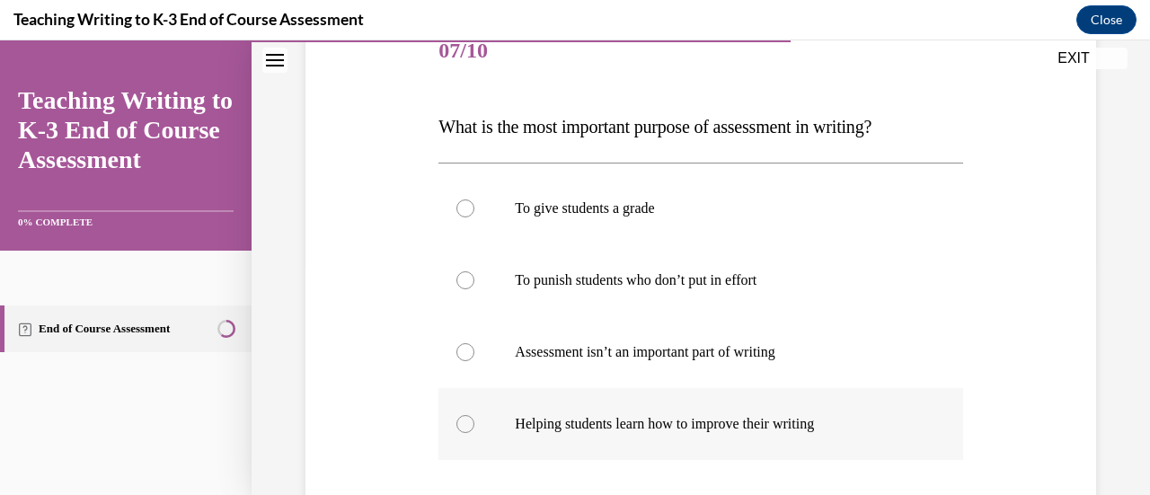
click at [478, 435] on label "Helping students learn how to improve their writing" at bounding box center [701, 424] width 524 height 72
click at [474, 433] on input "Helping students learn how to improve their writing" at bounding box center [466, 424] width 18 height 18
radio input "true"
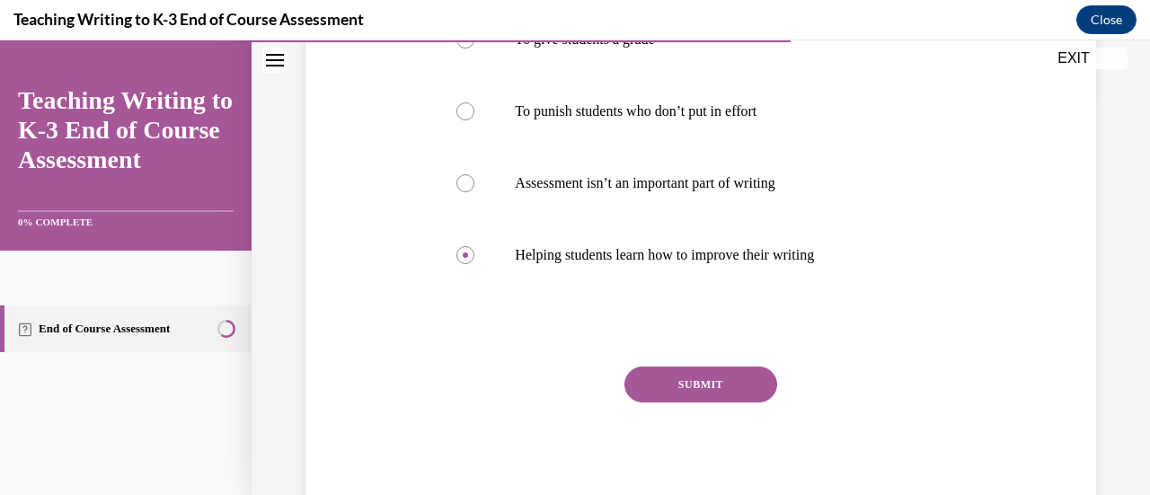
click at [730, 394] on button "SUBMIT" at bounding box center [701, 385] width 153 height 36
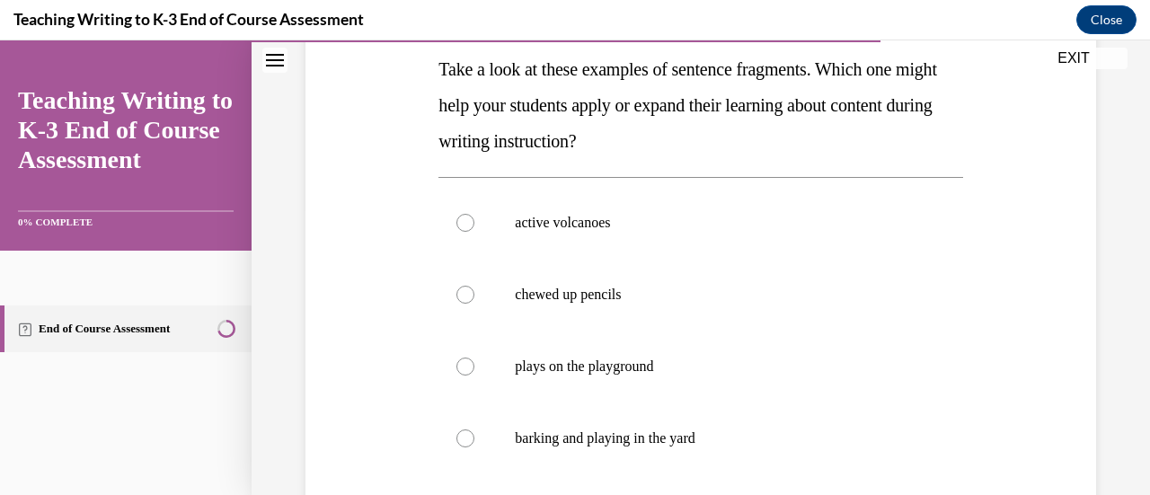
scroll to position [289, 0]
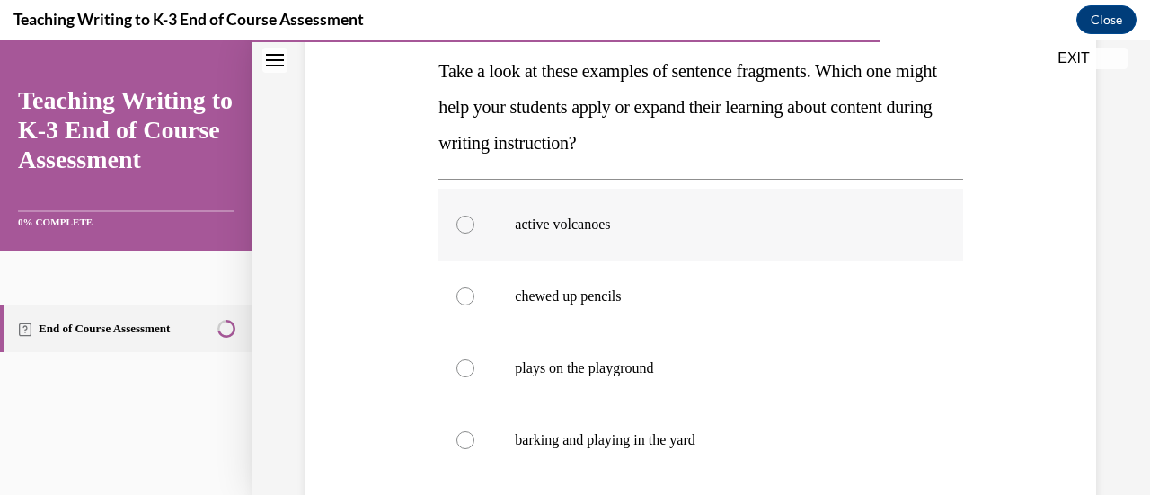
click at [483, 219] on label "active volcanoes" at bounding box center [701, 225] width 524 height 72
click at [474, 219] on input "active volcanoes" at bounding box center [466, 225] width 18 height 18
radio input "true"
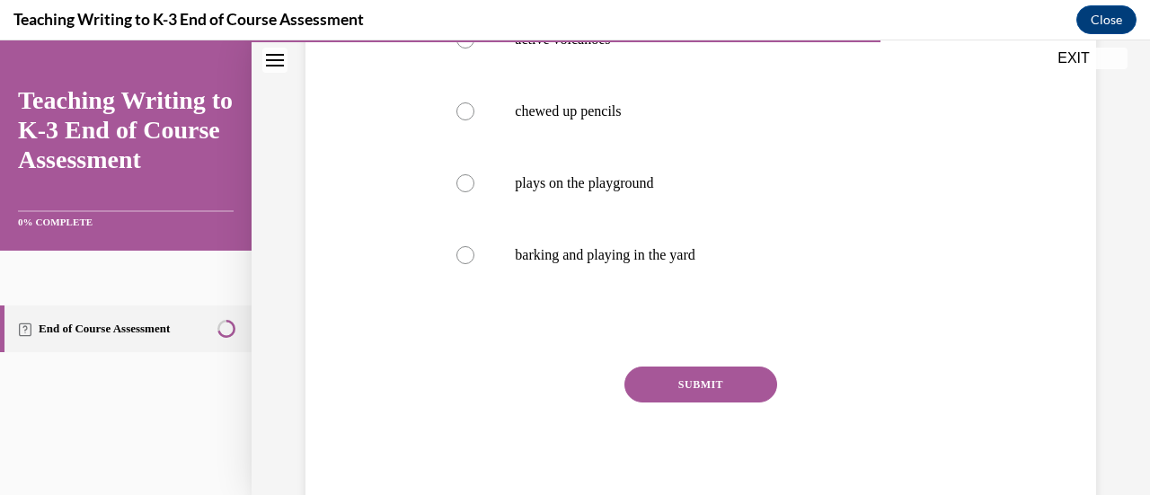
click at [746, 381] on button "SUBMIT" at bounding box center [701, 385] width 153 height 36
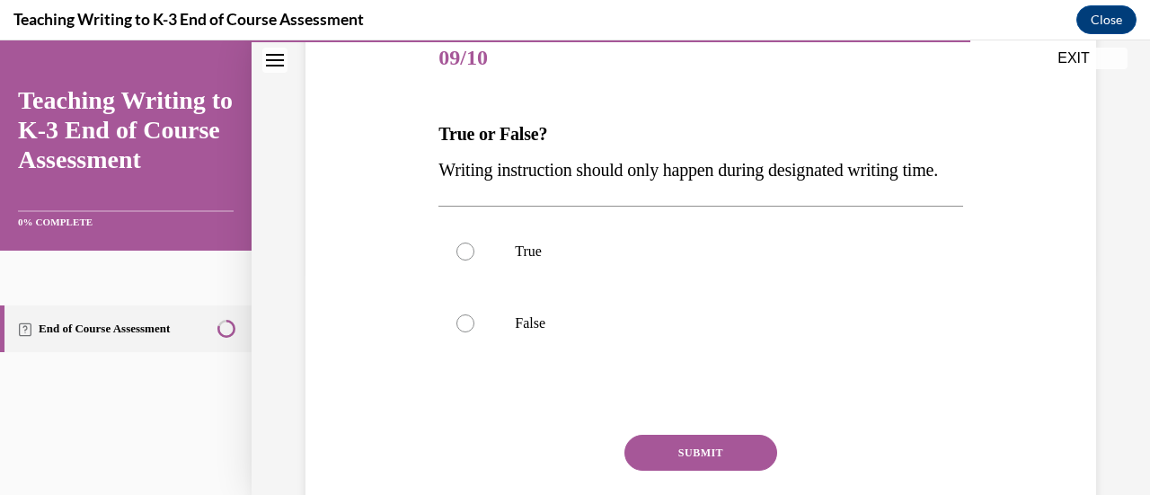
scroll to position [231, 0]
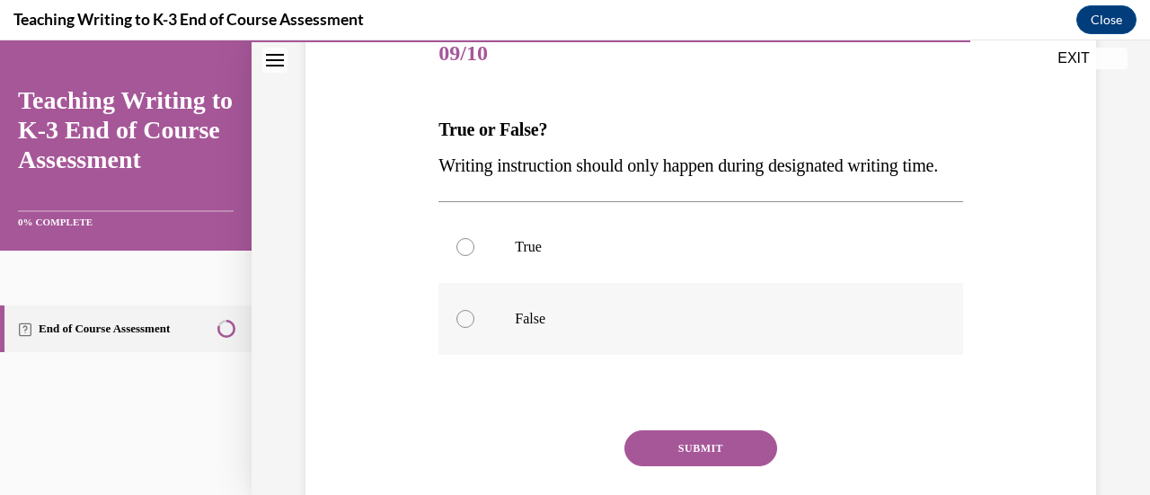
click at [538, 328] on p "False" at bounding box center [716, 319] width 403 height 18
click at [474, 328] on input "False" at bounding box center [466, 319] width 18 height 18
radio input "true"
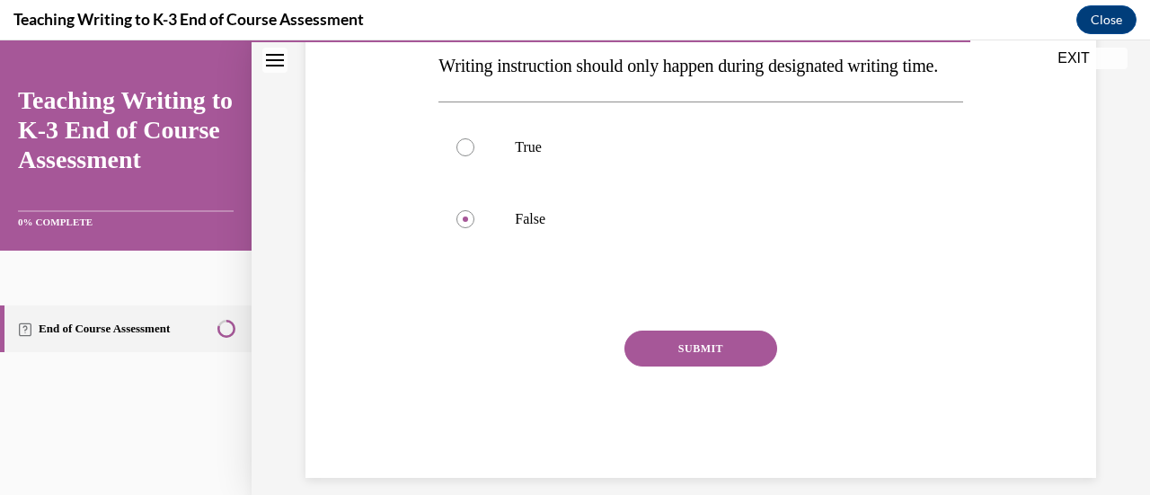
click at [729, 367] on button "SUBMIT" at bounding box center [701, 349] width 153 height 36
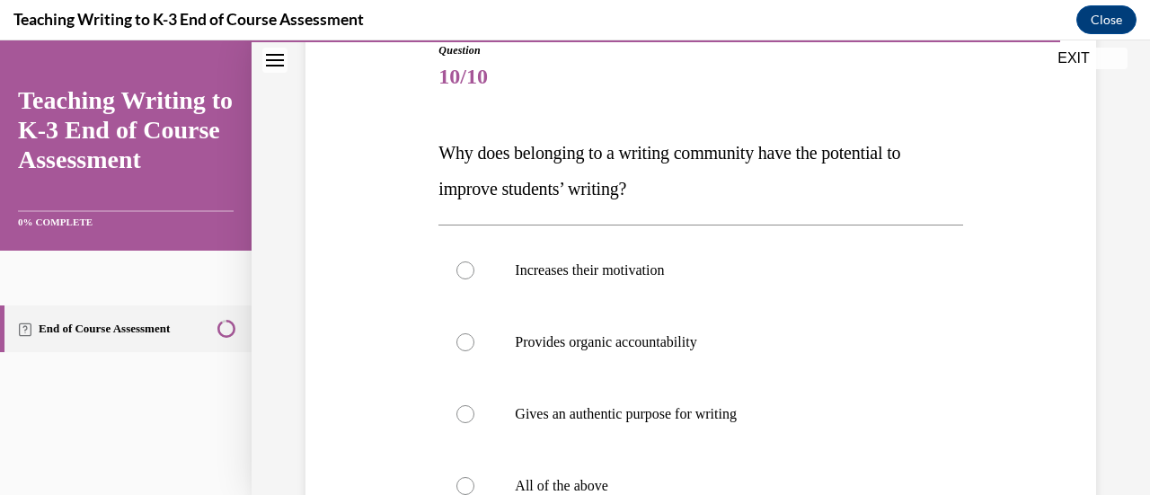
scroll to position [208, 0]
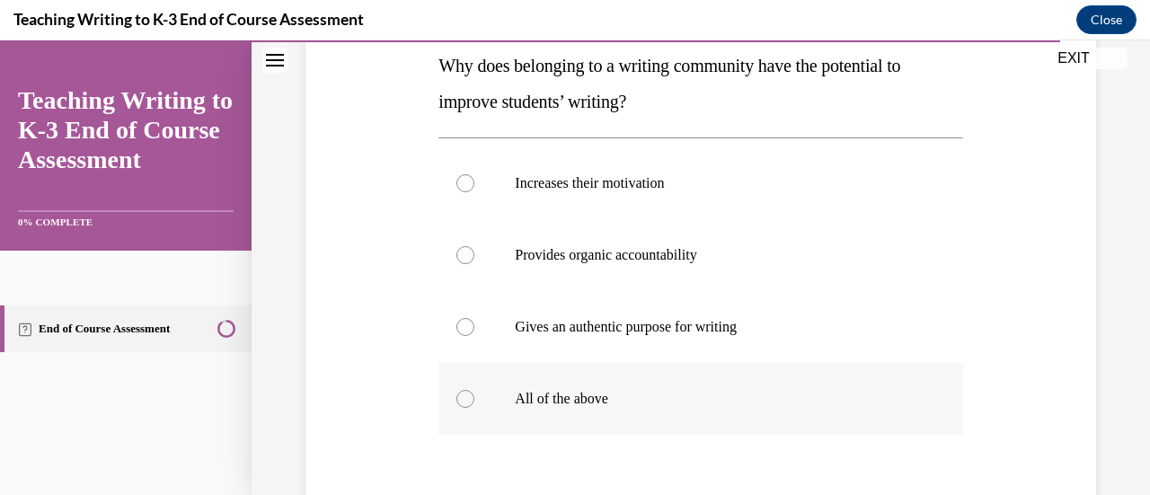
click at [577, 406] on label "All of the above" at bounding box center [701, 399] width 524 height 72
click at [474, 406] on input "All of the above" at bounding box center [466, 399] width 18 height 18
radio input "true"
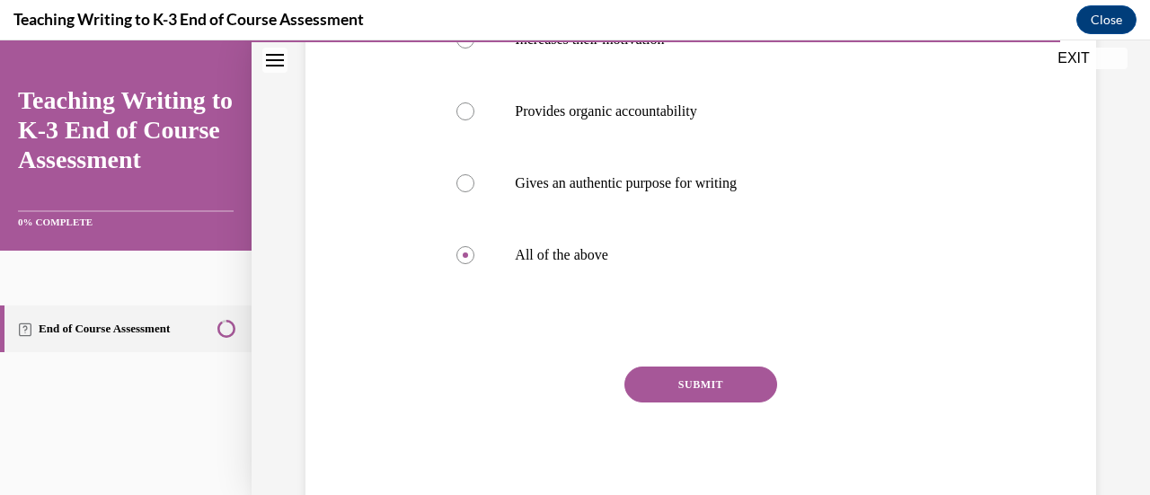
click at [733, 383] on button "SUBMIT" at bounding box center [701, 385] width 153 height 36
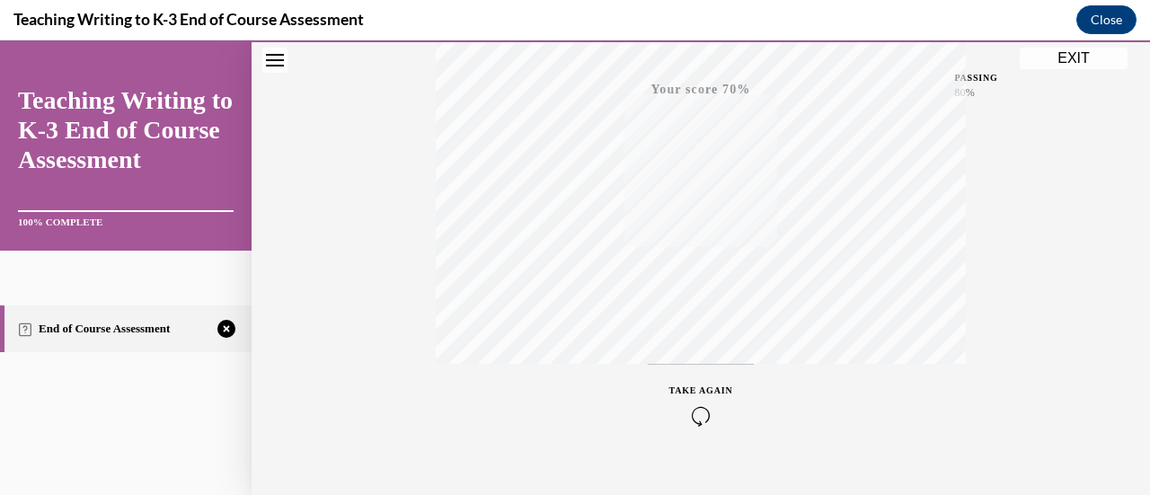
scroll to position [433, 0]
click at [690, 412] on icon "button" at bounding box center [701, 419] width 64 height 20
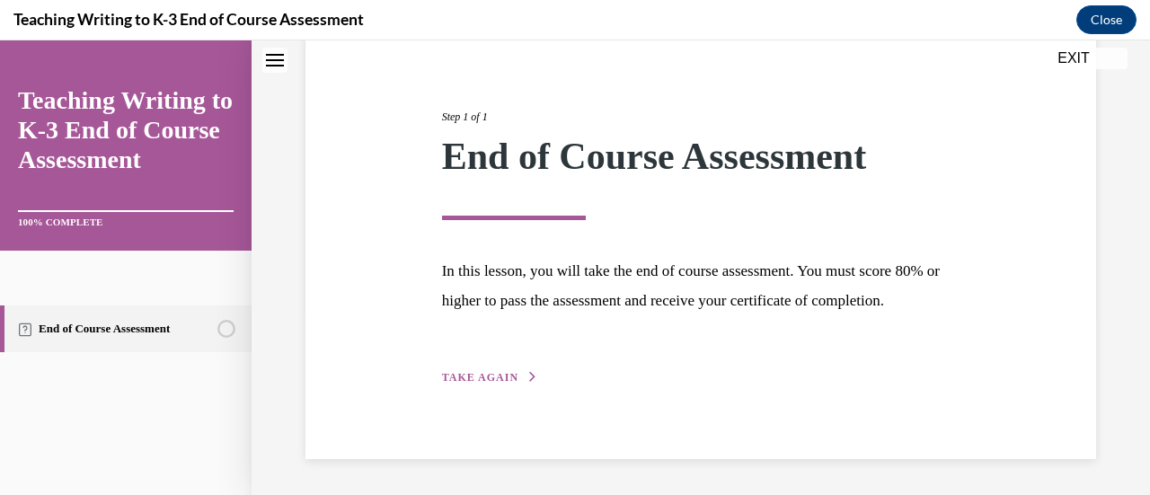
click at [509, 378] on span "TAKE AGAIN" at bounding box center [480, 377] width 76 height 13
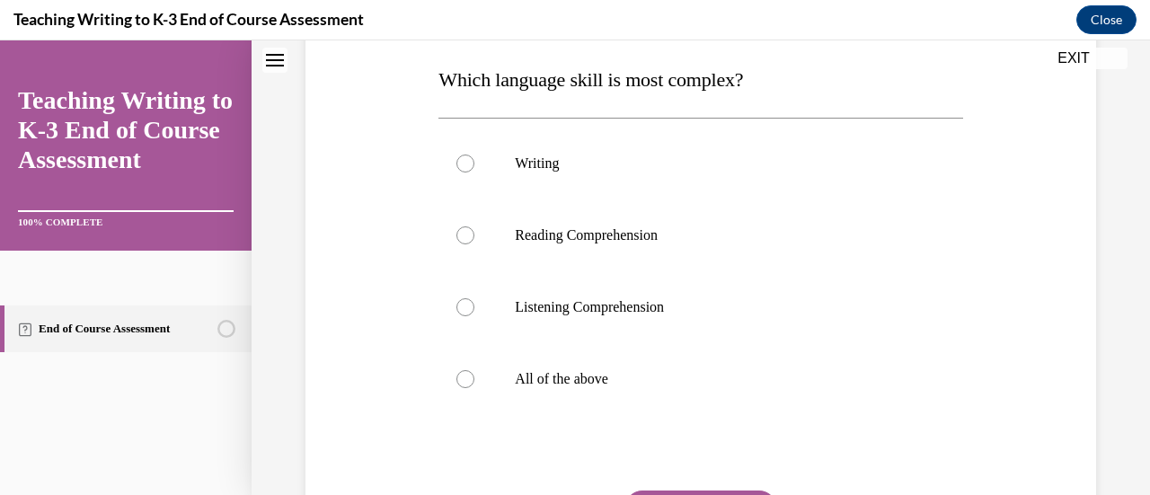
scroll to position [283, 0]
click at [463, 387] on label "All of the above" at bounding box center [701, 378] width 524 height 72
click at [463, 387] on input "All of the above" at bounding box center [466, 378] width 18 height 18
radio input "true"
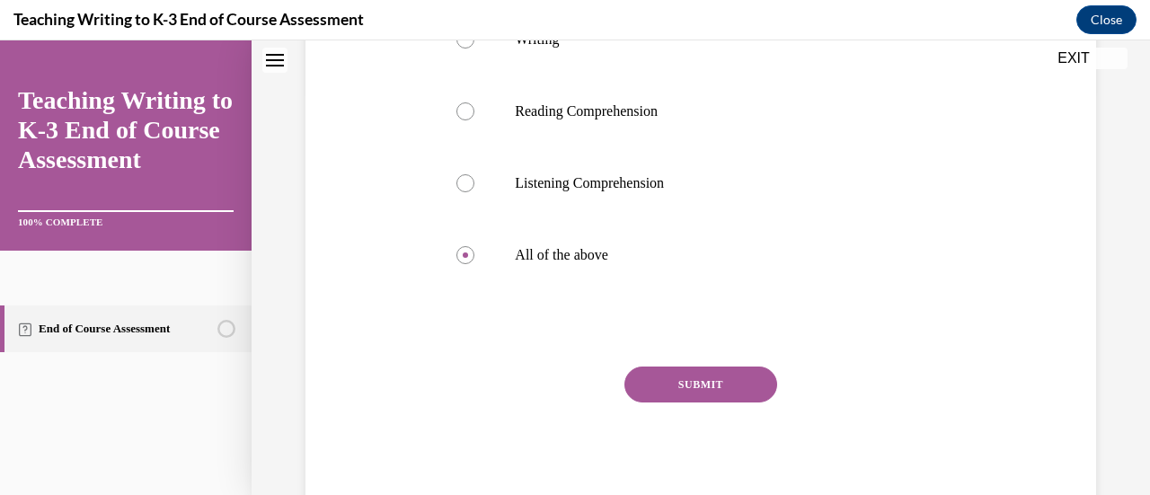
click at [719, 390] on button "SUBMIT" at bounding box center [701, 385] width 153 height 36
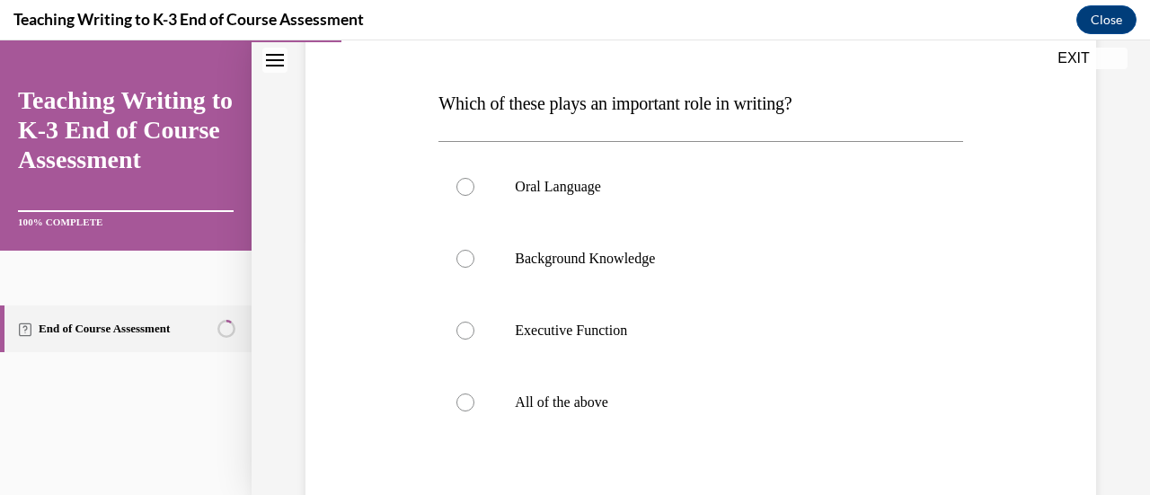
scroll to position [259, 0]
click at [469, 406] on div at bounding box center [466, 403] width 18 height 18
click at [469, 406] on input "All of the above" at bounding box center [466, 403] width 18 height 18
radio input "true"
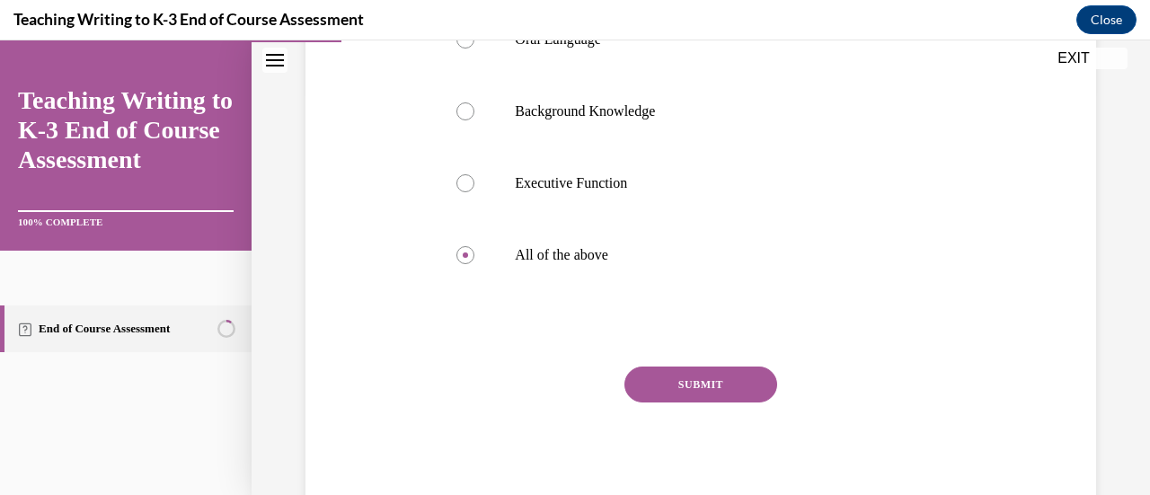
click at [733, 378] on button "SUBMIT" at bounding box center [701, 385] width 153 height 36
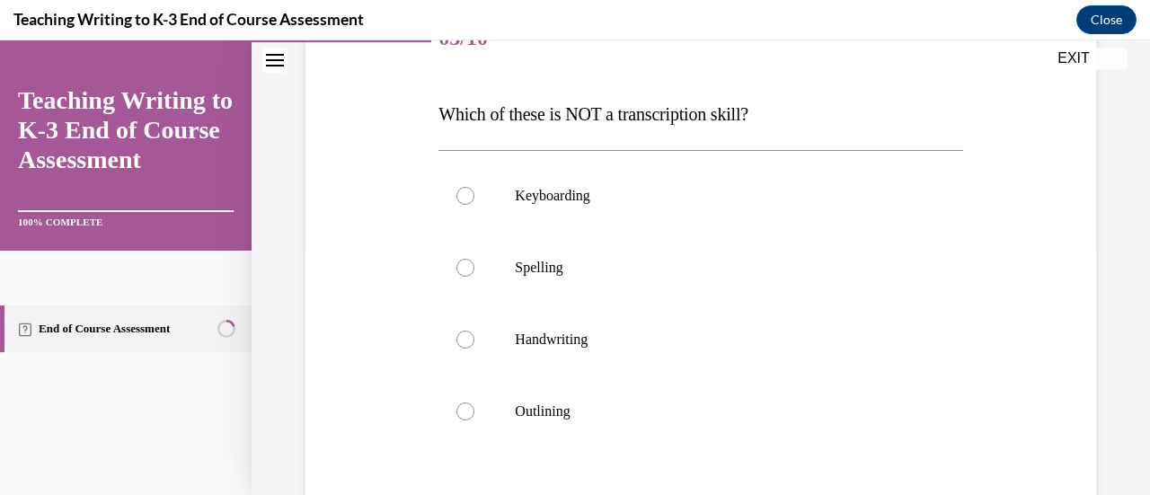
scroll to position [257, 0]
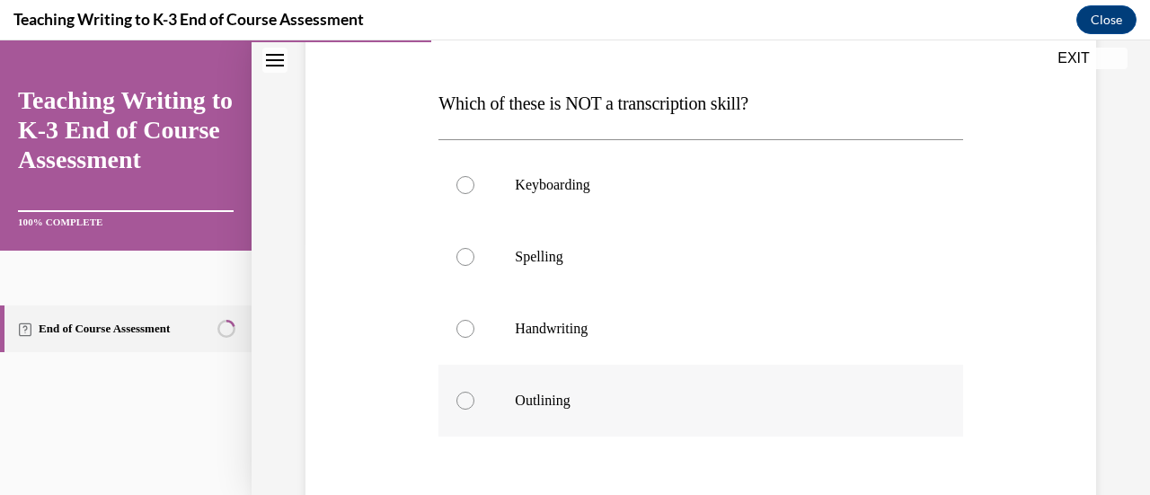
click at [554, 404] on p "Outlining" at bounding box center [716, 401] width 403 height 18
click at [474, 404] on input "Outlining" at bounding box center [466, 401] width 18 height 18
radio input "true"
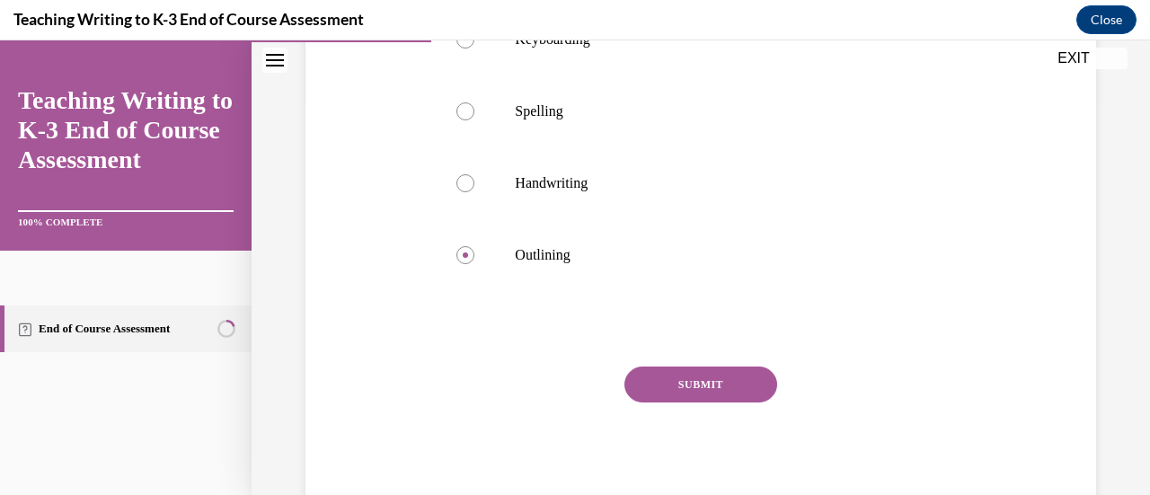
click at [721, 390] on button "SUBMIT" at bounding box center [701, 385] width 153 height 36
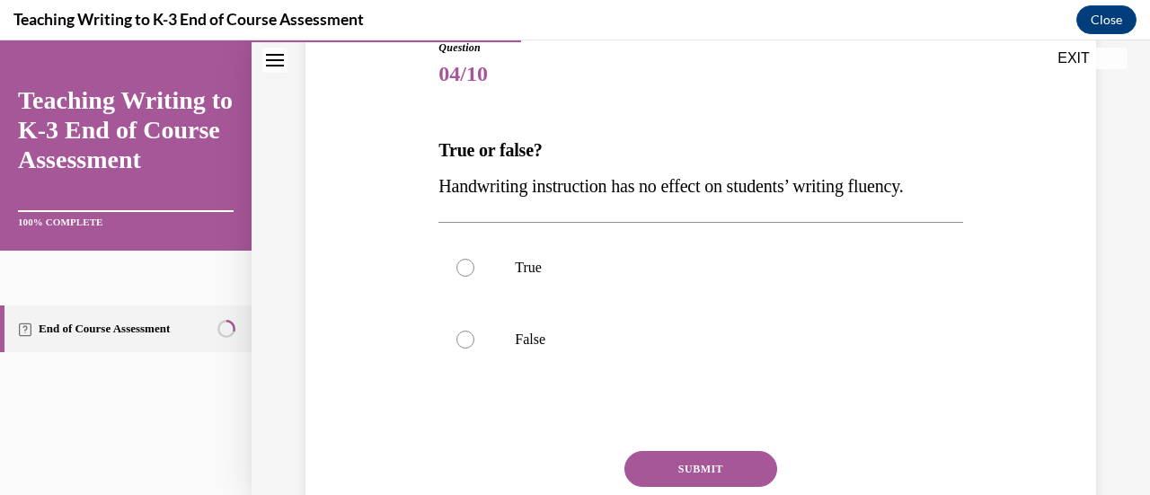
scroll to position [211, 0]
click at [476, 339] on label "False" at bounding box center [701, 339] width 524 height 72
click at [474, 339] on input "False" at bounding box center [466, 339] width 18 height 18
radio input "true"
click at [725, 459] on button "SUBMIT" at bounding box center [701, 468] width 153 height 36
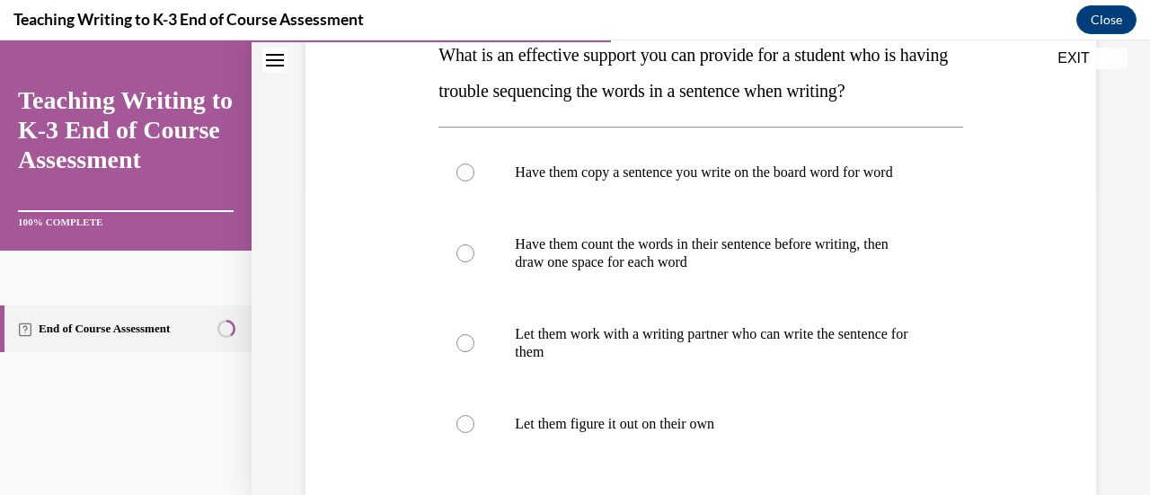
scroll to position [306, 0]
click at [476, 270] on label "Have them count the words in their sentence before writing, then draw one space…" at bounding box center [701, 253] width 524 height 90
click at [474, 262] on input "Have them count the words in their sentence before writing, then draw one space…" at bounding box center [466, 253] width 18 height 18
radio input "true"
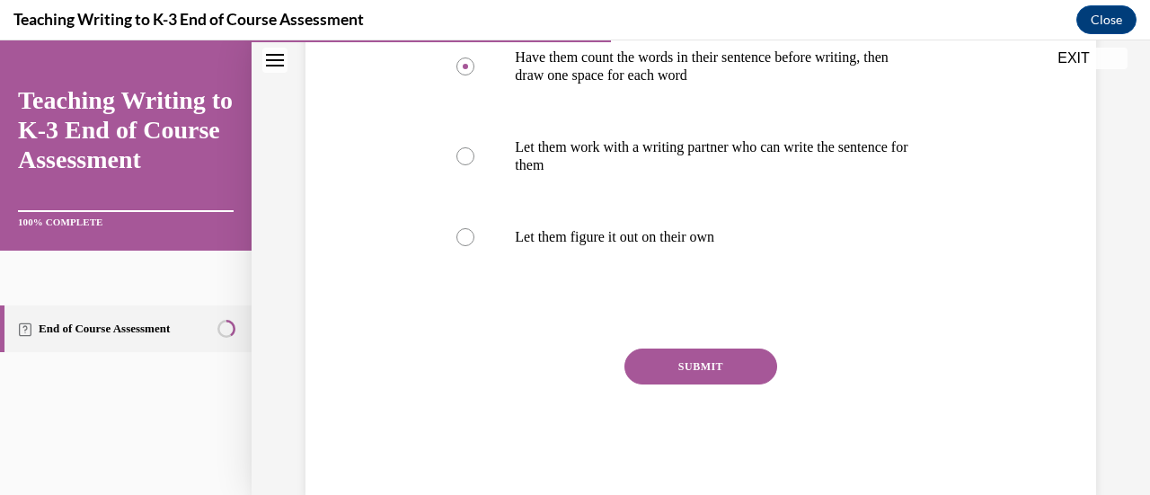
click at [721, 383] on button "SUBMIT" at bounding box center [701, 367] width 153 height 36
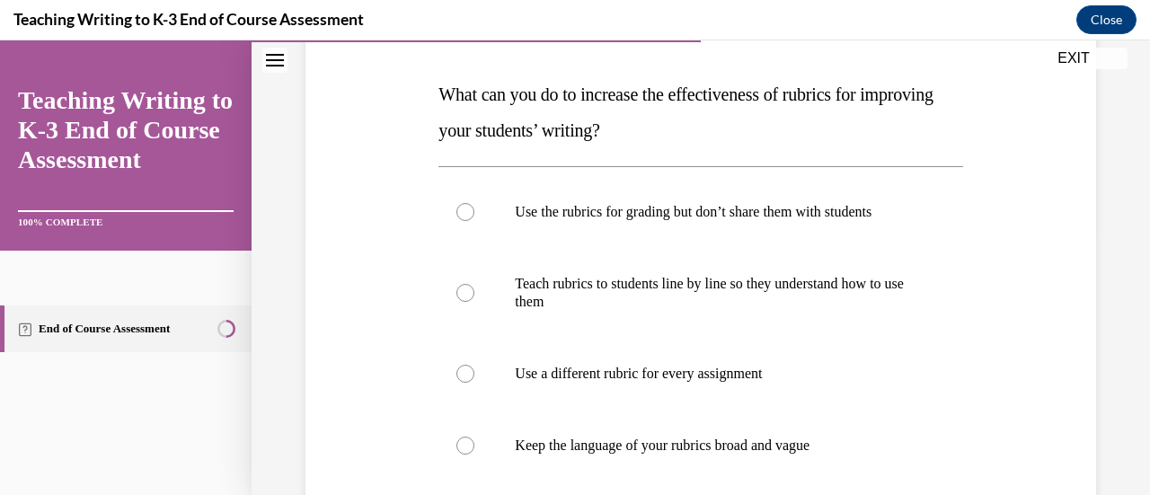
scroll to position [261, 0]
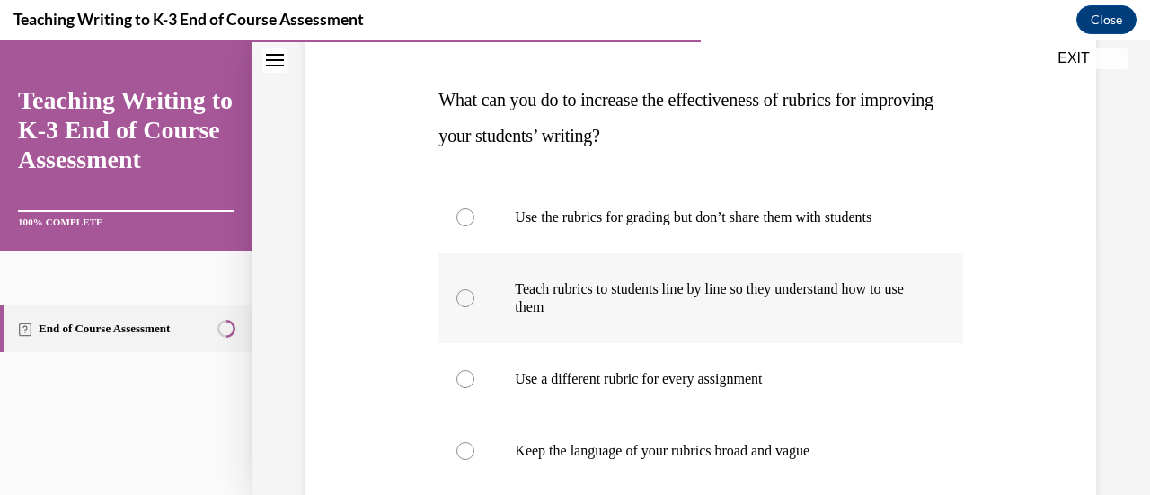
click at [491, 311] on label "Teach rubrics to students line by line so they understand how to use them" at bounding box center [701, 298] width 524 height 90
click at [474, 307] on input "Teach rubrics to students line by line so they understand how to use them" at bounding box center [466, 298] width 18 height 18
radio input "true"
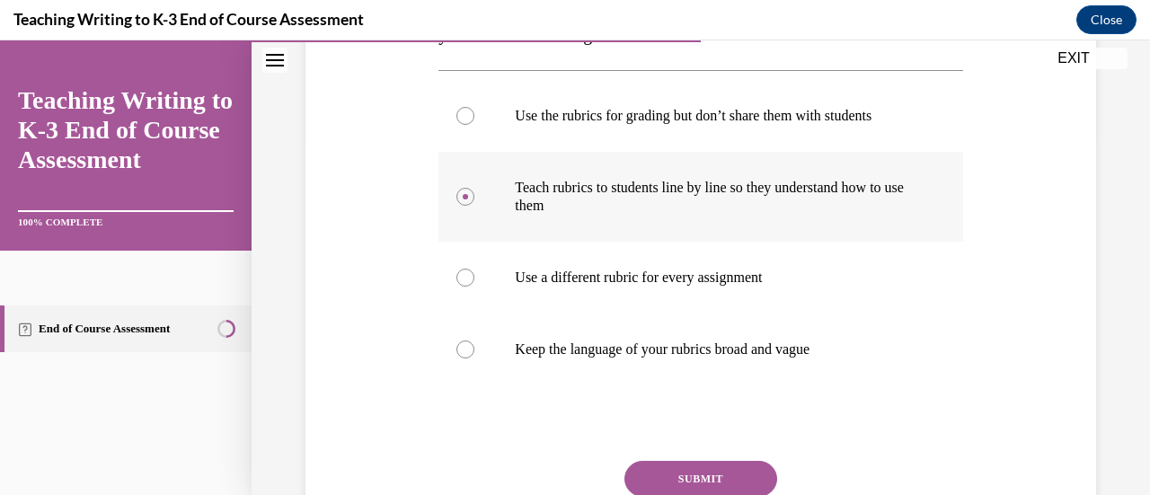
scroll to position [457, 0]
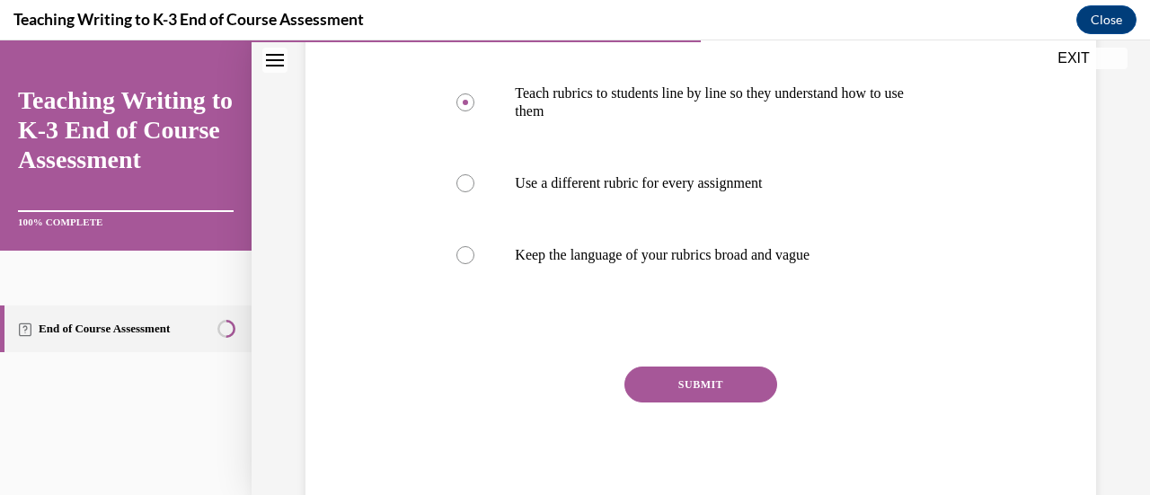
click at [718, 386] on button "SUBMIT" at bounding box center [701, 385] width 153 height 36
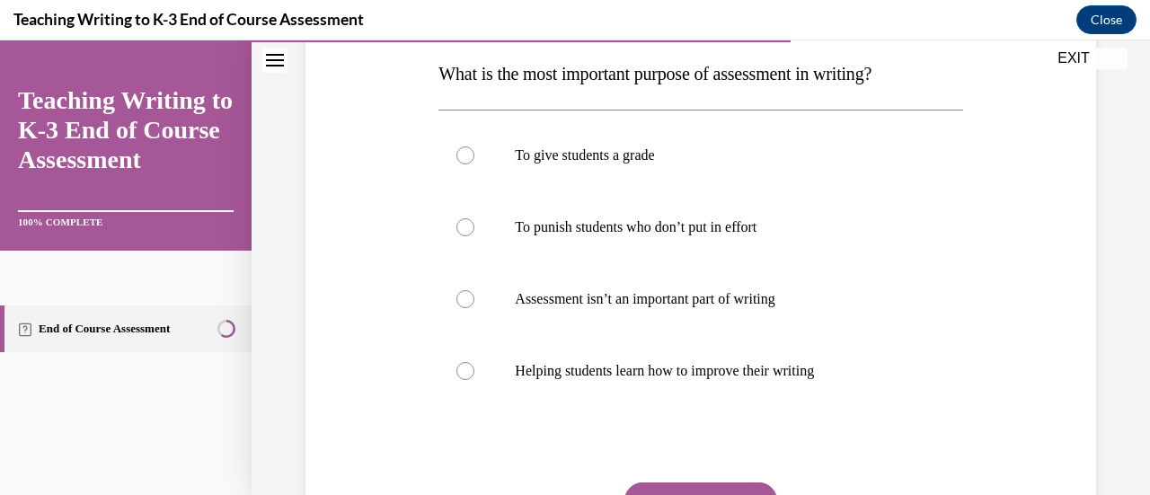
scroll to position [288, 0]
click at [690, 359] on label "Helping students learn how to improve their writing" at bounding box center [701, 370] width 524 height 72
click at [474, 361] on input "Helping students learn how to improve their writing" at bounding box center [466, 370] width 18 height 18
radio input "true"
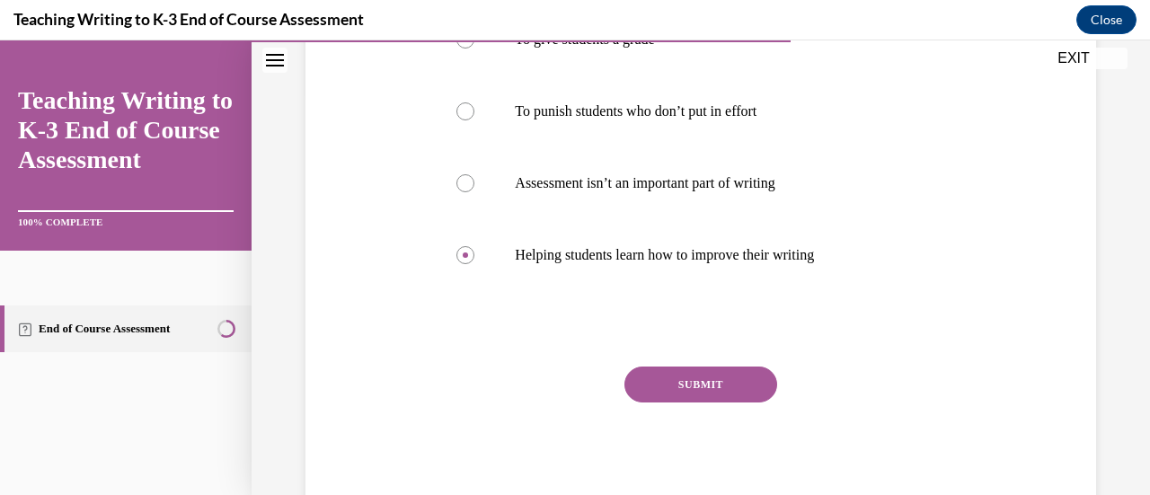
click at [719, 381] on button "SUBMIT" at bounding box center [701, 385] width 153 height 36
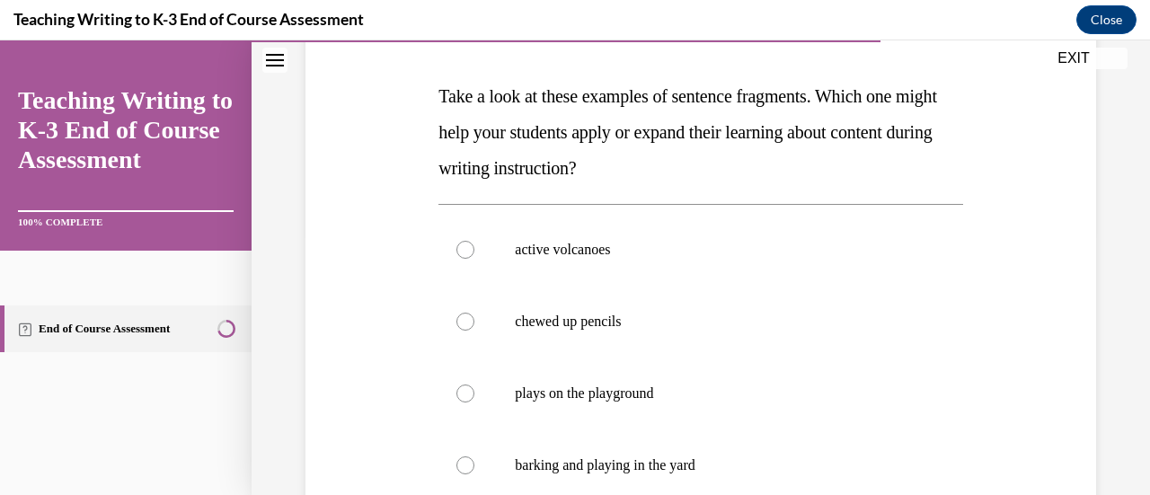
scroll to position [265, 0]
click at [453, 324] on label "chewed up pencils" at bounding box center [701, 321] width 524 height 72
click at [457, 324] on input "chewed up pencils" at bounding box center [466, 321] width 18 height 18
radio input "true"
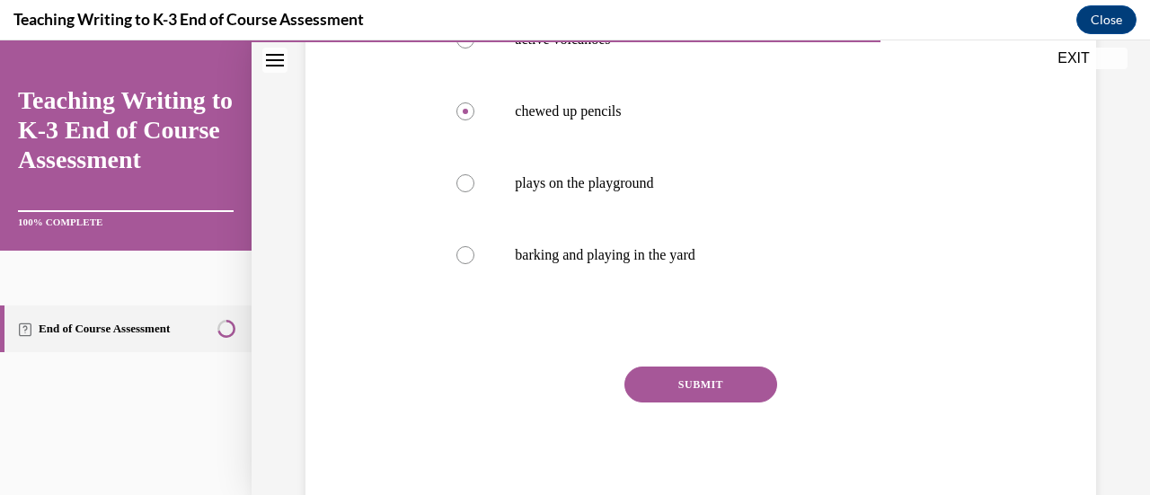
click at [740, 386] on button "SUBMIT" at bounding box center [701, 385] width 153 height 36
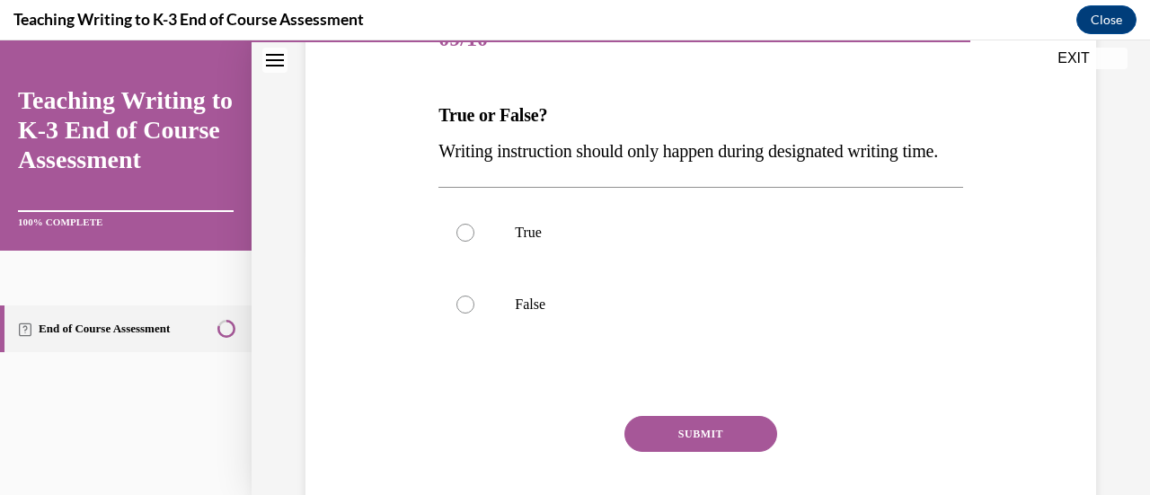
scroll to position [331, 0]
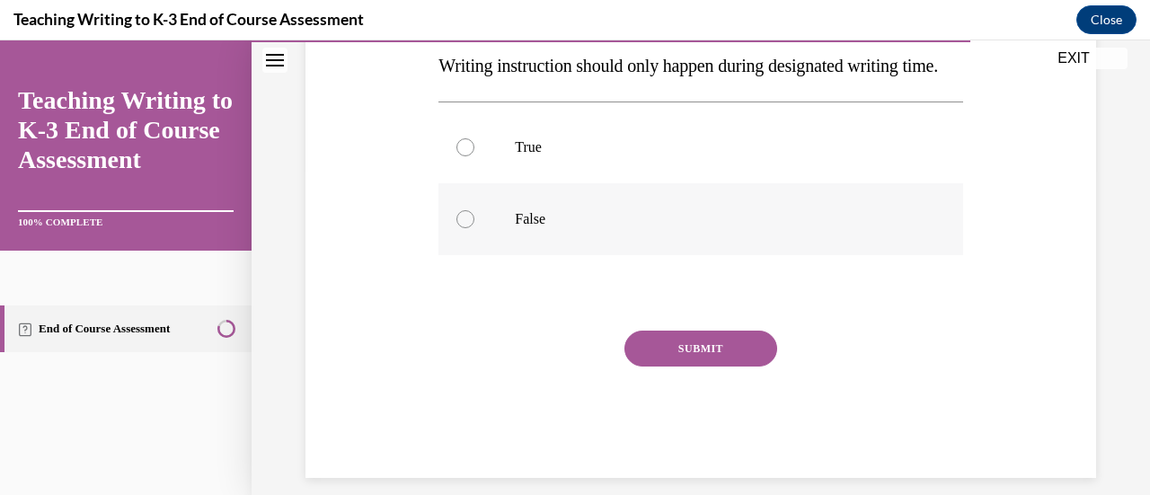
click at [466, 228] on div at bounding box center [466, 219] width 18 height 18
click at [466, 228] on input "False" at bounding box center [466, 219] width 18 height 18
radio input "true"
click at [688, 367] on button "SUBMIT" at bounding box center [701, 349] width 153 height 36
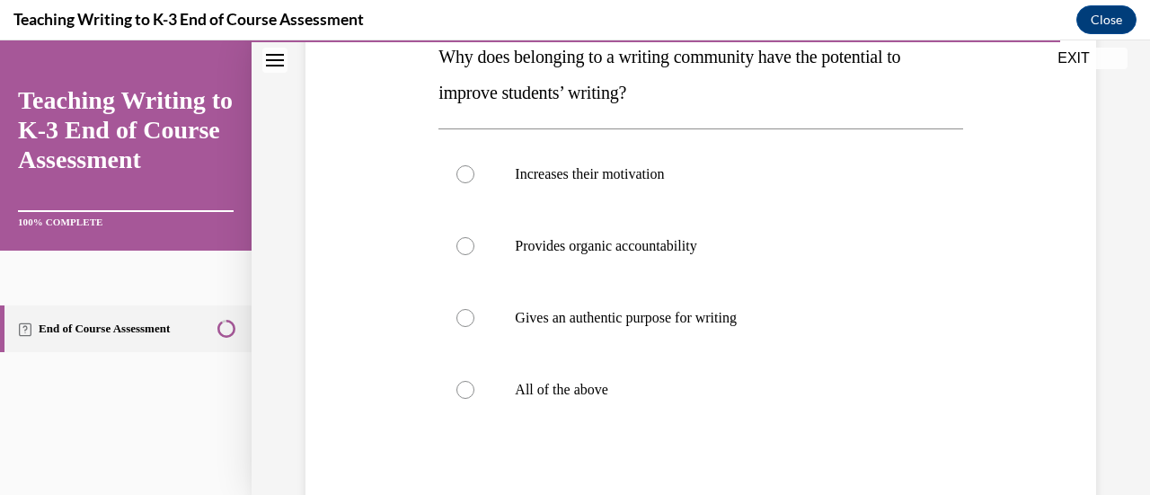
scroll to position [305, 0]
click at [460, 394] on div at bounding box center [466, 389] width 18 height 18
click at [460, 394] on input "All of the above" at bounding box center [466, 389] width 18 height 18
radio input "true"
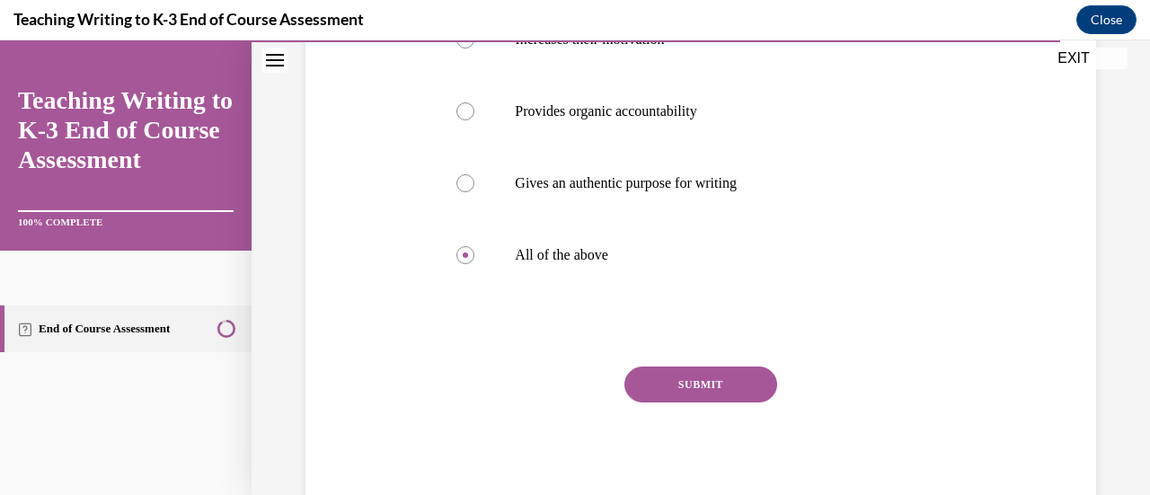
click at [731, 382] on button "SUBMIT" at bounding box center [701, 385] width 153 height 36
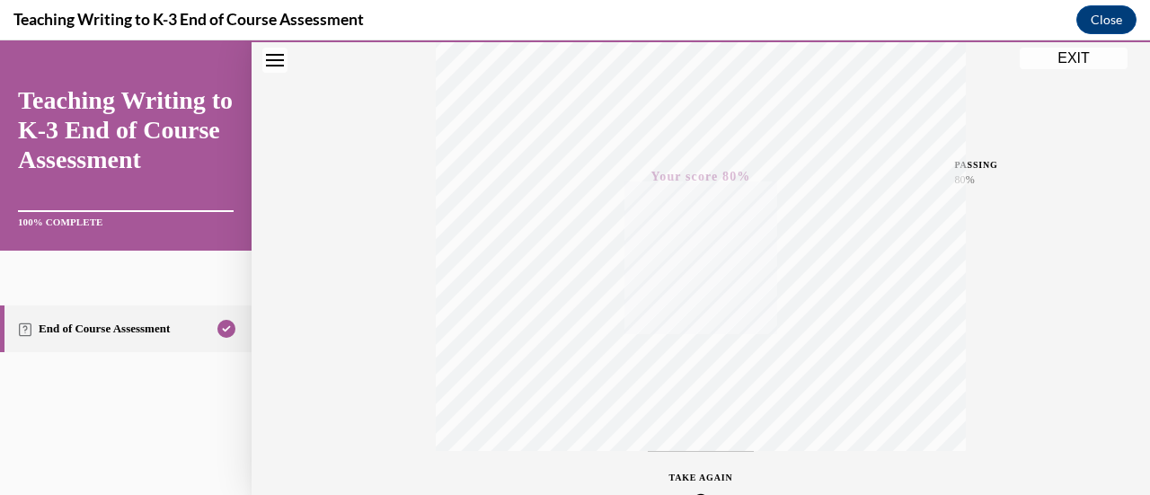
scroll to position [314, 0]
click at [1077, 61] on button "EXIT" at bounding box center [1074, 59] width 108 height 22
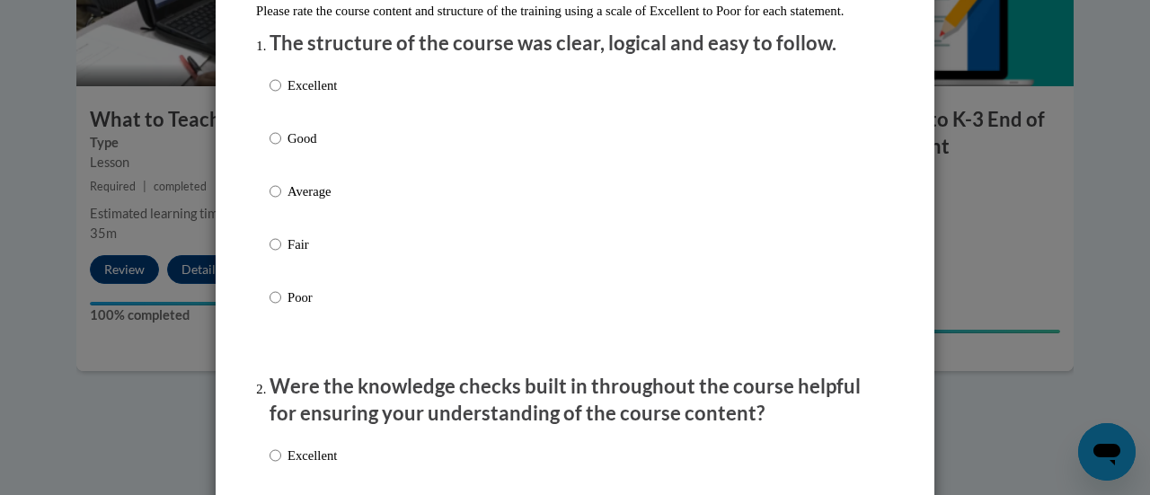
scroll to position [221, 0]
click at [270, 201] on input "Average" at bounding box center [276, 192] width 12 height 20
radio input "true"
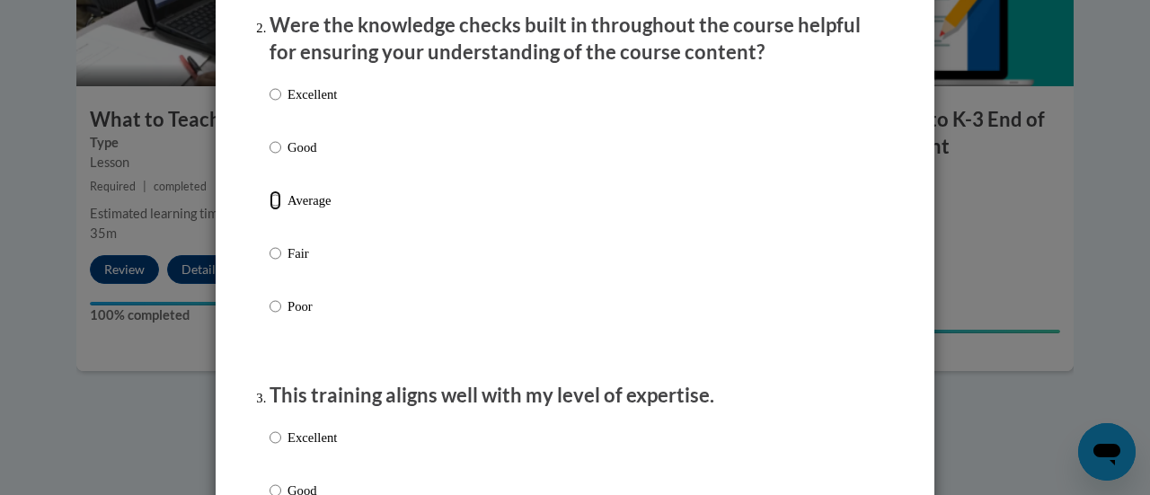
click at [273, 210] on input "Average" at bounding box center [276, 201] width 12 height 20
radio input "true"
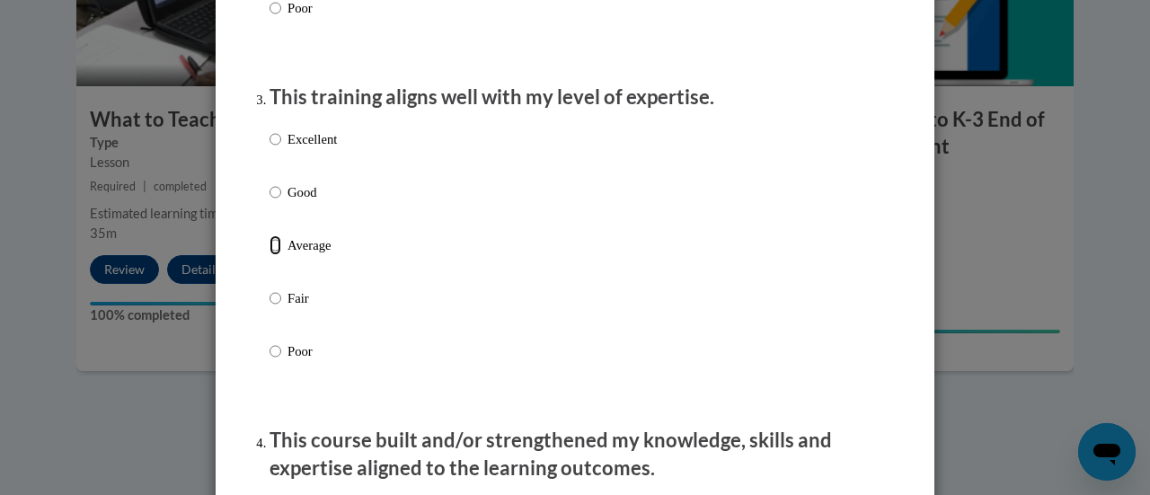
click at [271, 255] on input "Average" at bounding box center [276, 245] width 12 height 20
radio input "true"
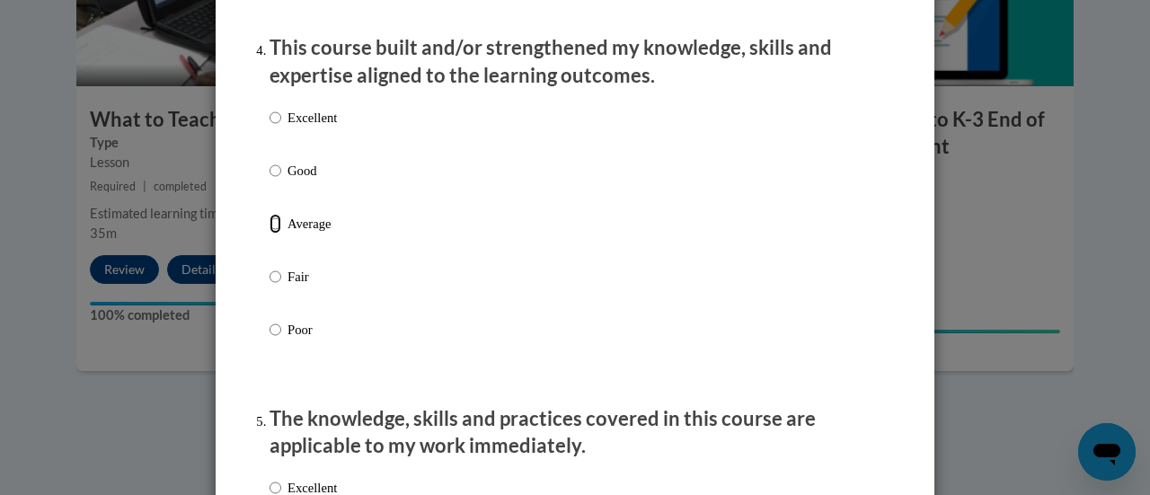
click at [270, 234] on input "Average" at bounding box center [276, 224] width 12 height 20
radio input "true"
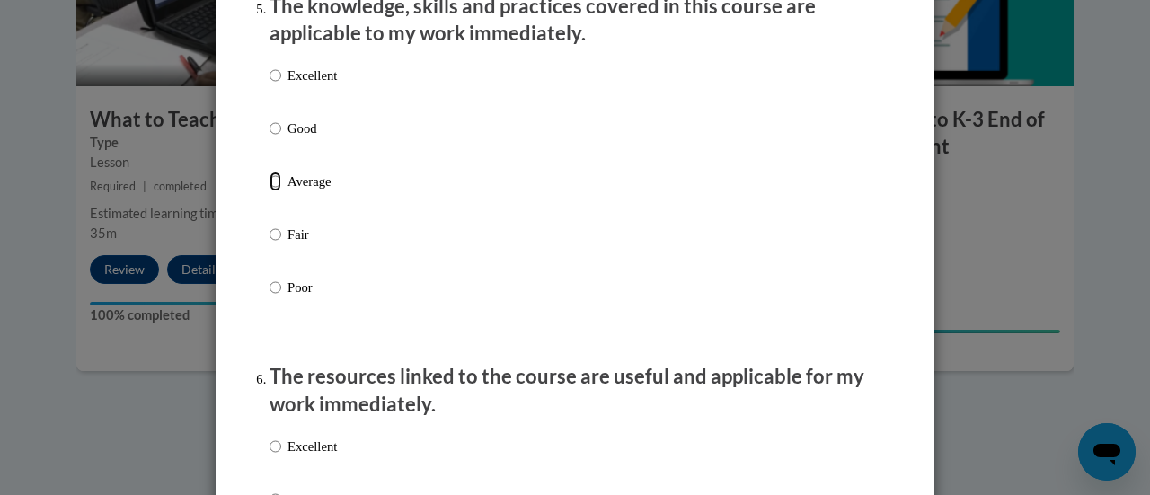
click at [272, 191] on input "Average" at bounding box center [276, 182] width 12 height 20
radio input "true"
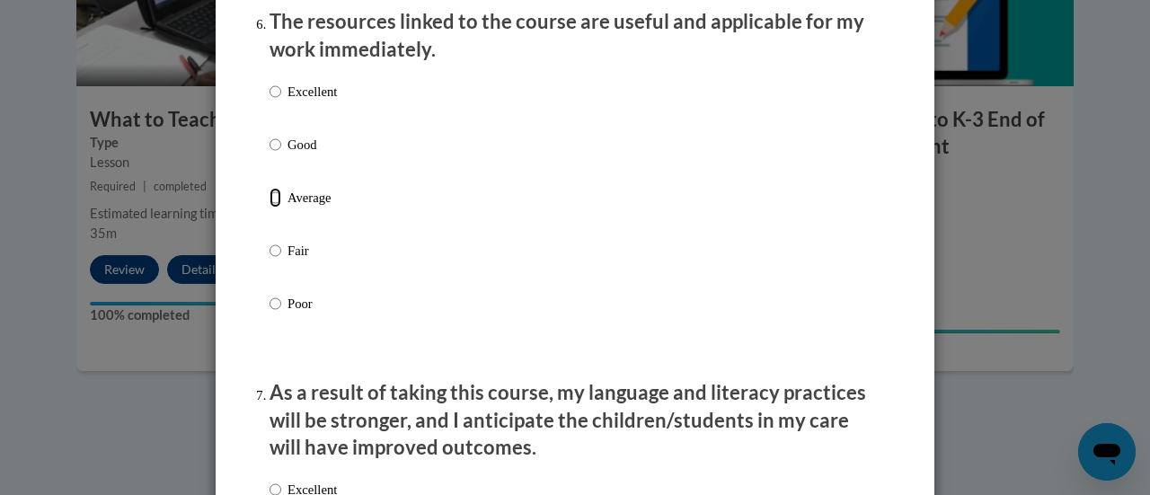
click at [270, 208] on input "Average" at bounding box center [276, 198] width 12 height 20
radio input "true"
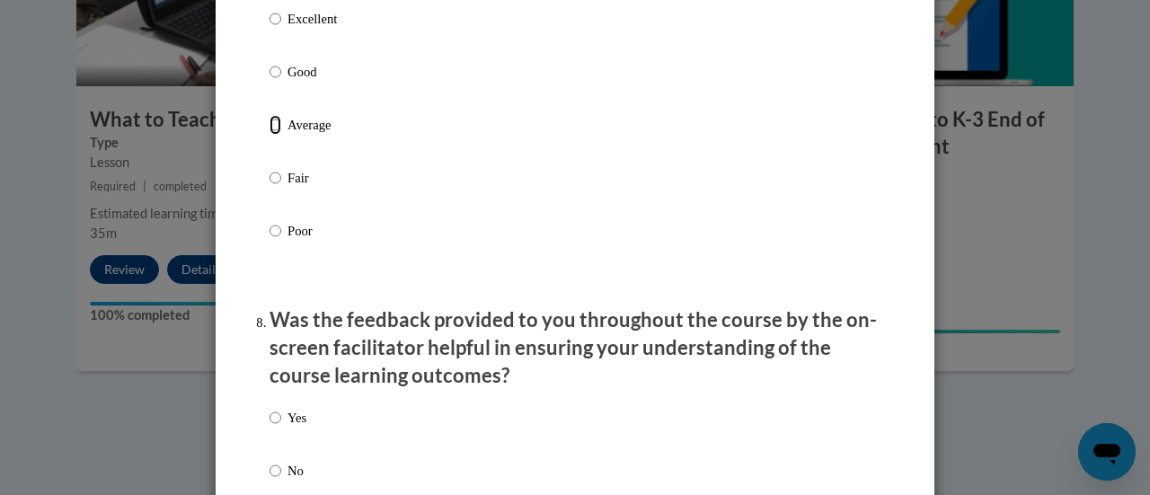
click at [270, 135] on input "Average" at bounding box center [276, 125] width 12 height 20
radio input "true"
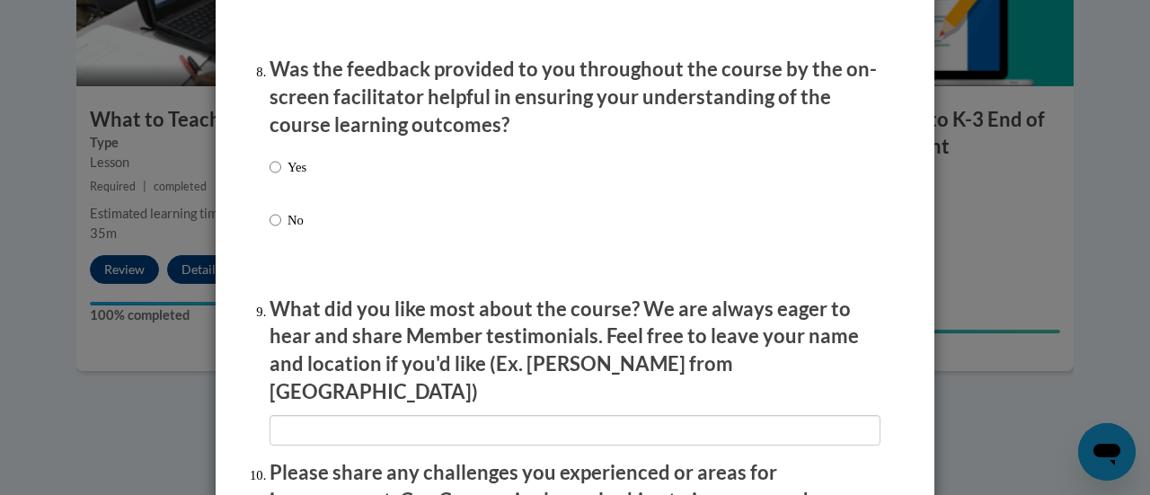
scroll to position [2762, 0]
click at [270, 177] on input "Yes" at bounding box center [276, 167] width 12 height 20
radio input "true"
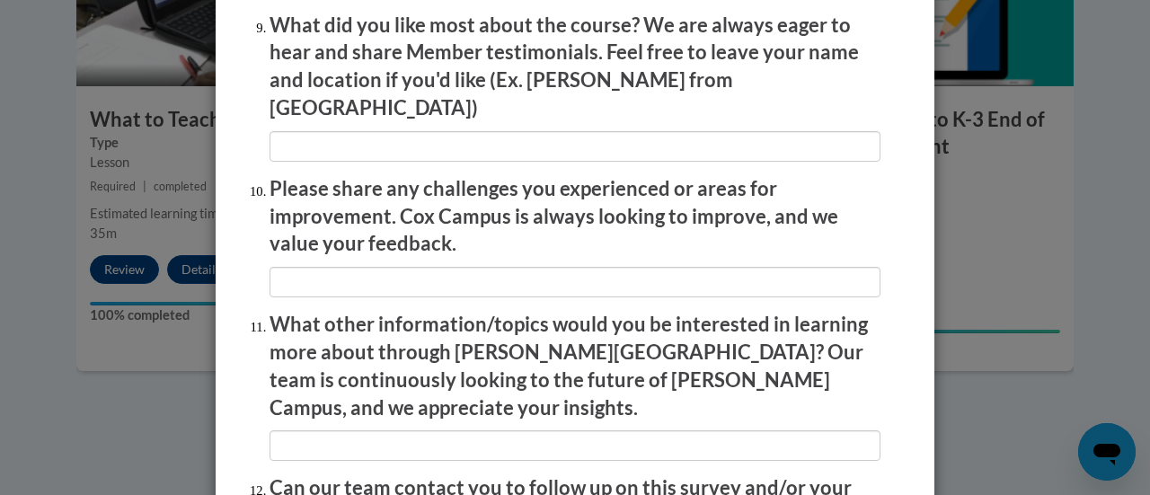
scroll to position [3048, 0]
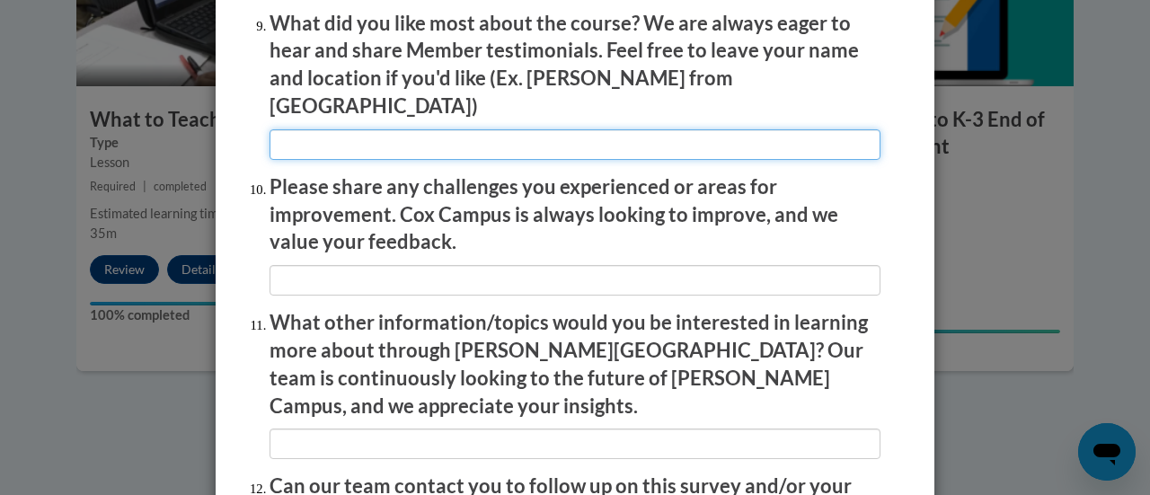
click at [501, 135] on input "textbox" at bounding box center [575, 144] width 611 height 31
type input "v"
type input "class videos"
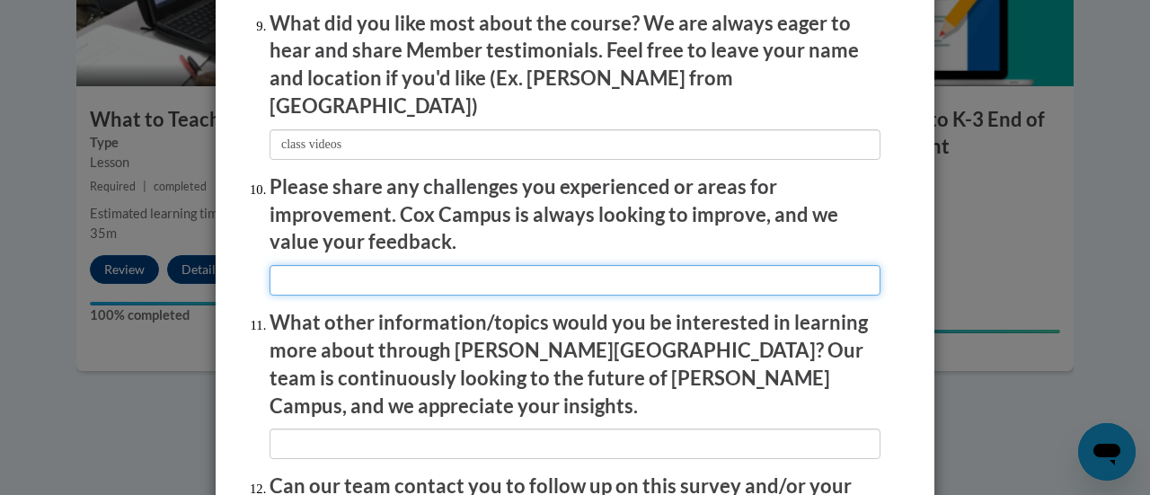
click at [637, 275] on input "textbox" at bounding box center [575, 280] width 611 height 31
click at [356, 270] on input "textbox" at bounding box center [575, 280] width 611 height 31
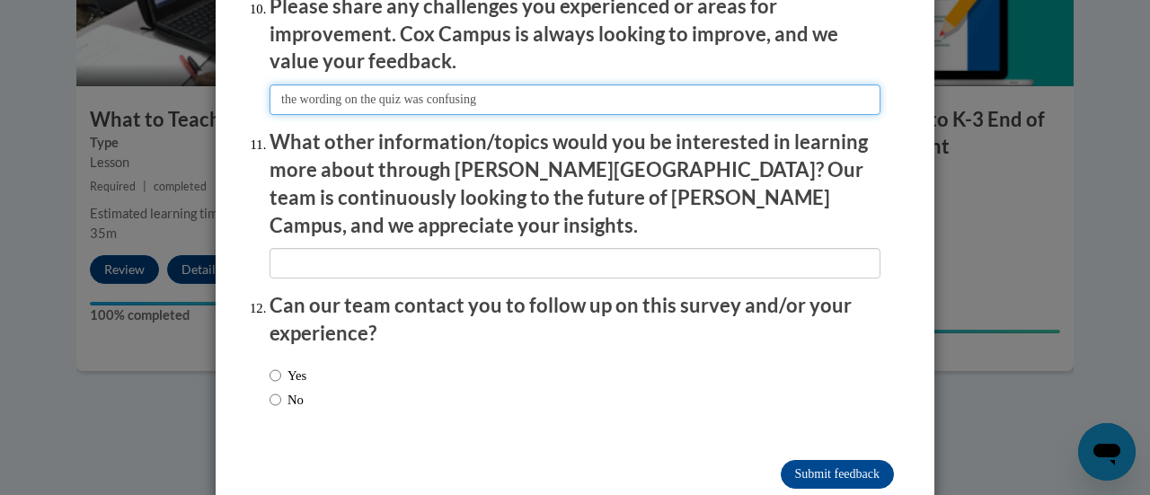
scroll to position [3230, 0]
type input "the wording on the quiz was confusing"
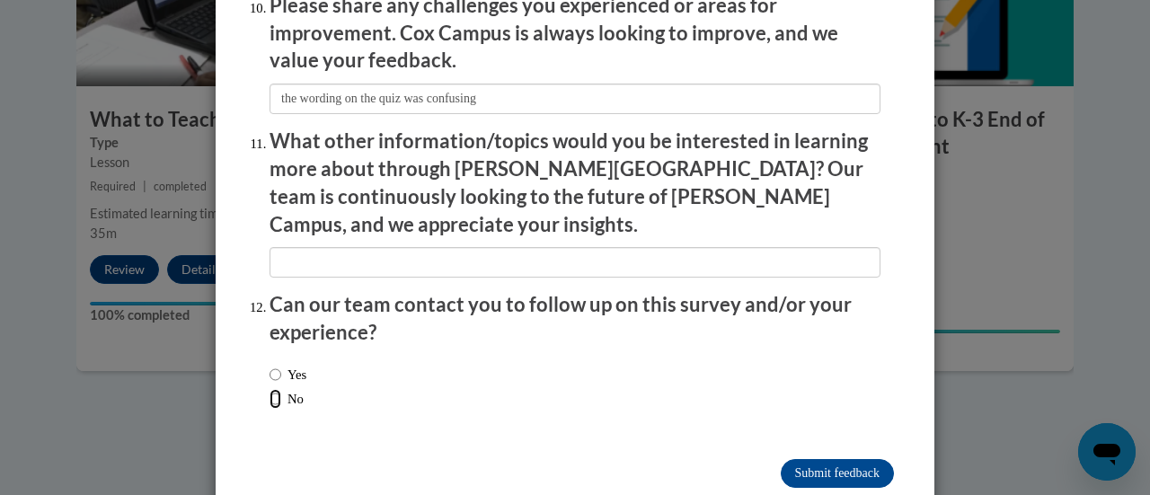
click at [270, 389] on input "No" at bounding box center [276, 399] width 12 height 20
radio input "true"
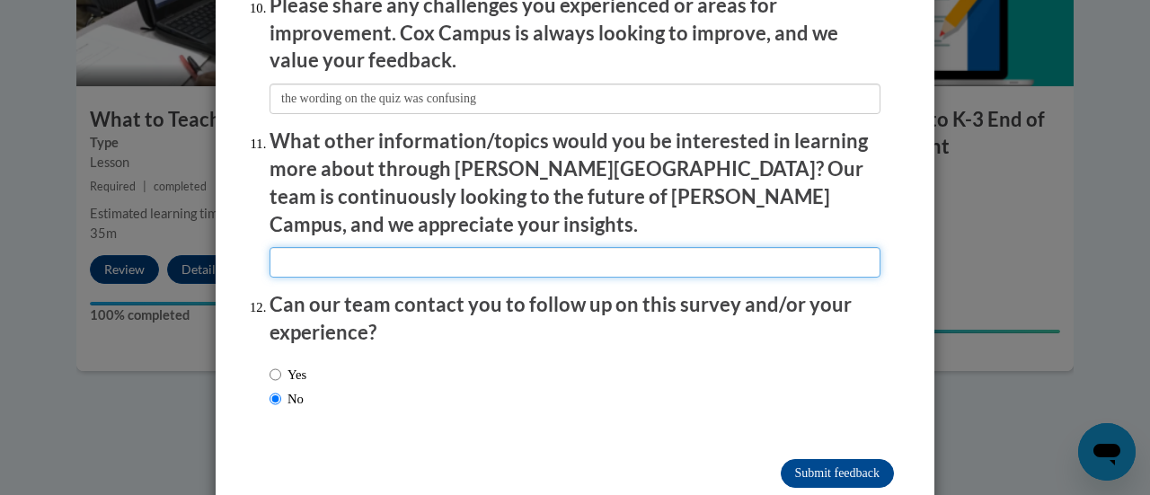
click at [662, 247] on input "textbox" at bounding box center [575, 262] width 611 height 31
type input "unsure of other existing topics yet"
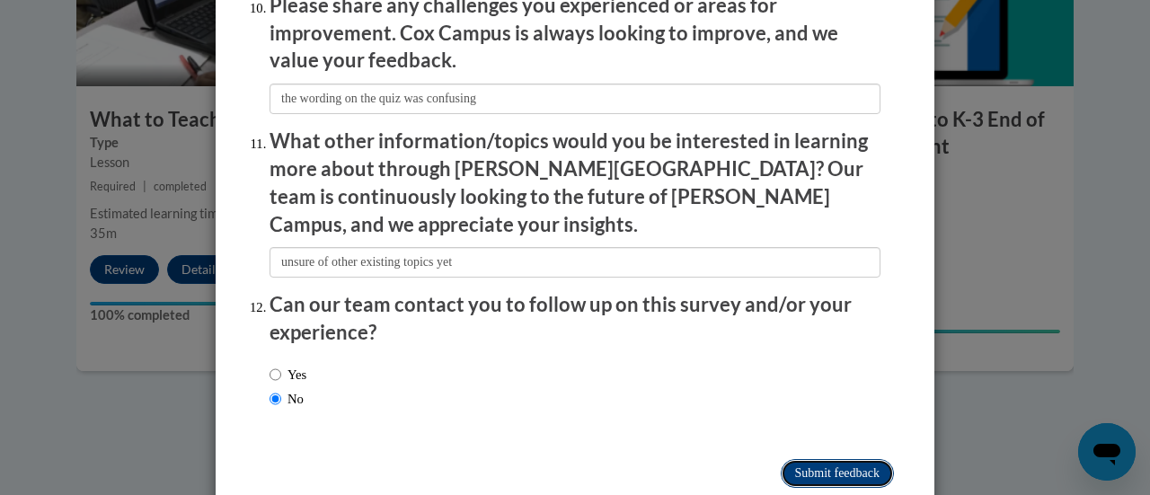
click at [845, 459] on input "Submit feedback" at bounding box center [837, 473] width 113 height 29
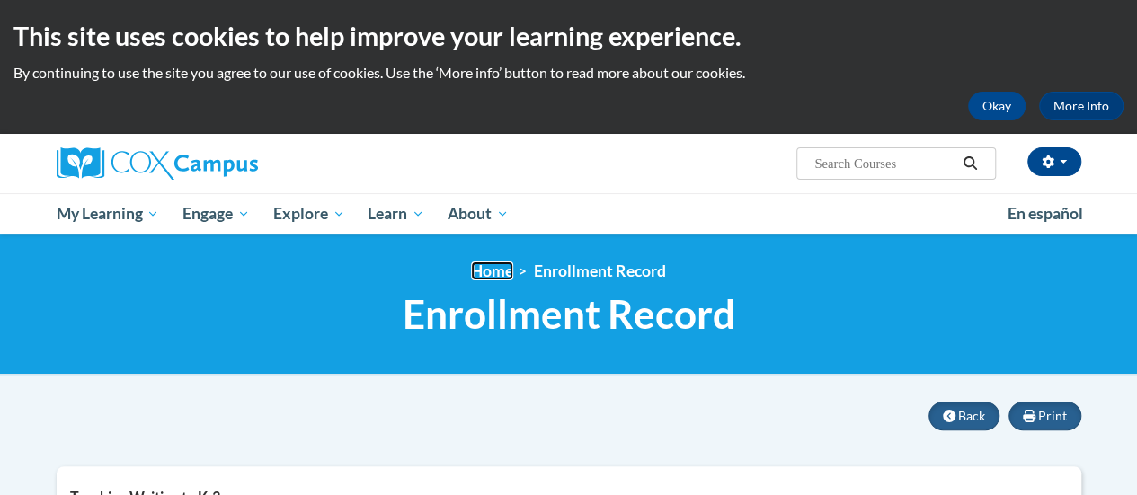
click at [494, 276] on link "Home" at bounding box center [492, 271] width 42 height 19
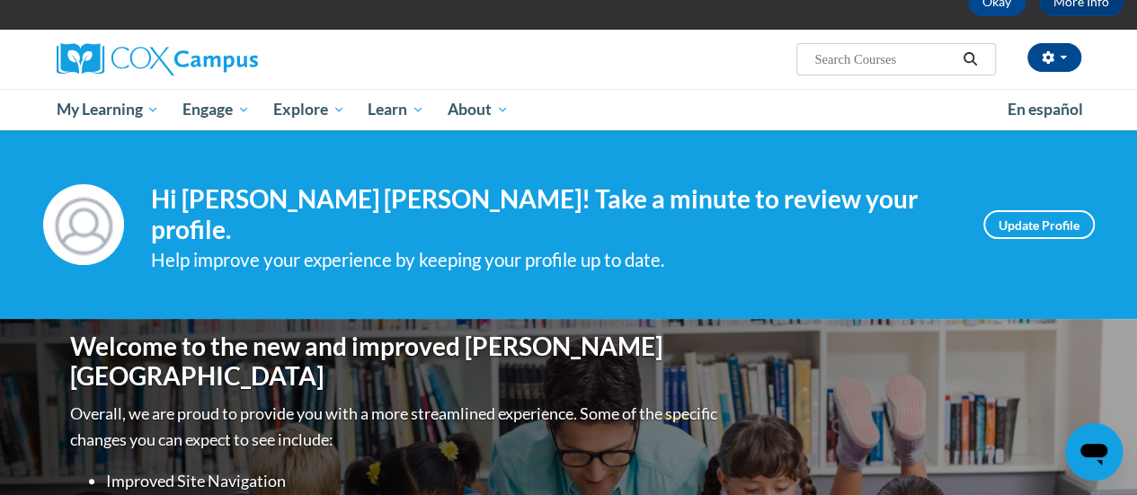
scroll to position [106, 0]
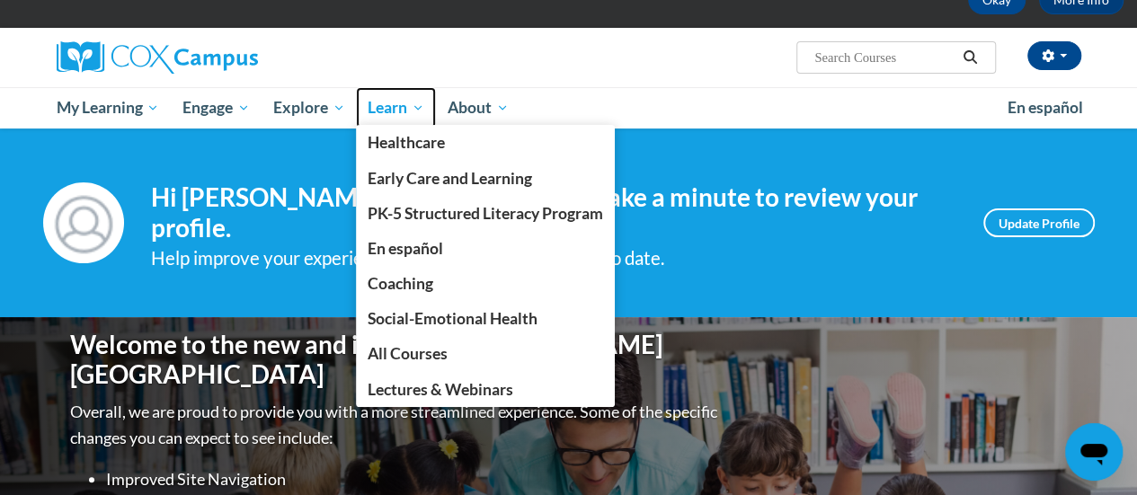
click at [401, 111] on span "Learn" at bounding box center [396, 108] width 57 height 22
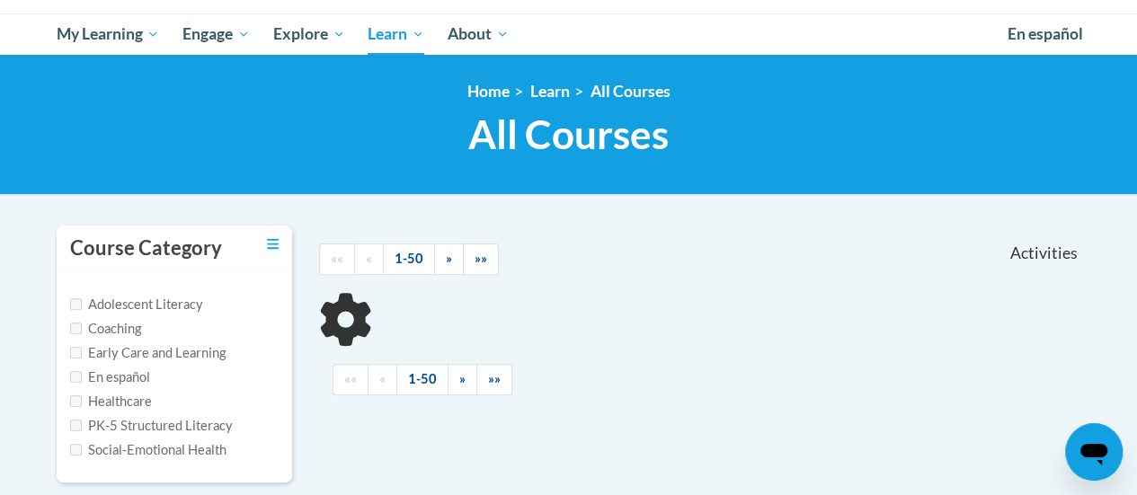
scroll to position [221, 0]
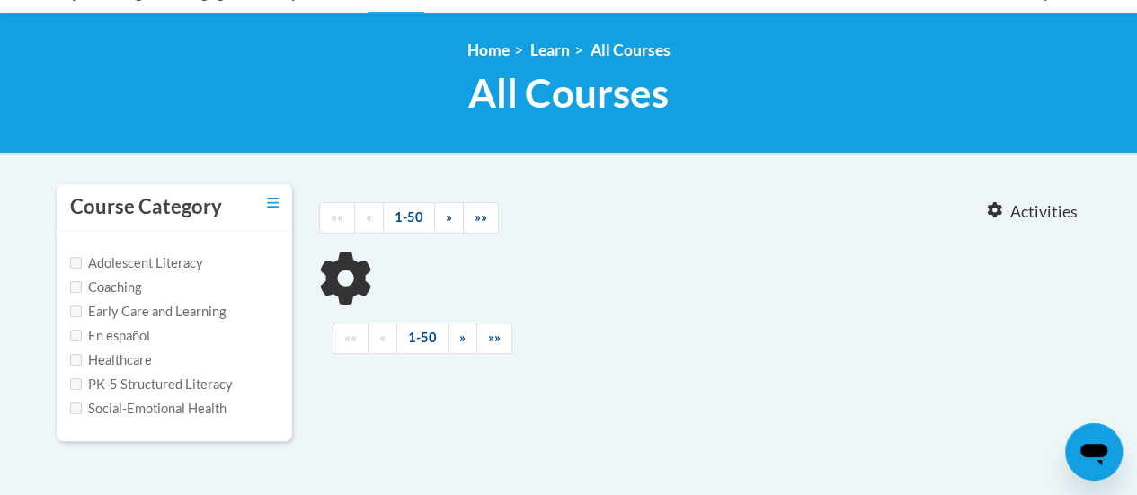
click at [217, 382] on label "PK-5 Structured Literacy" at bounding box center [151, 385] width 163 height 20
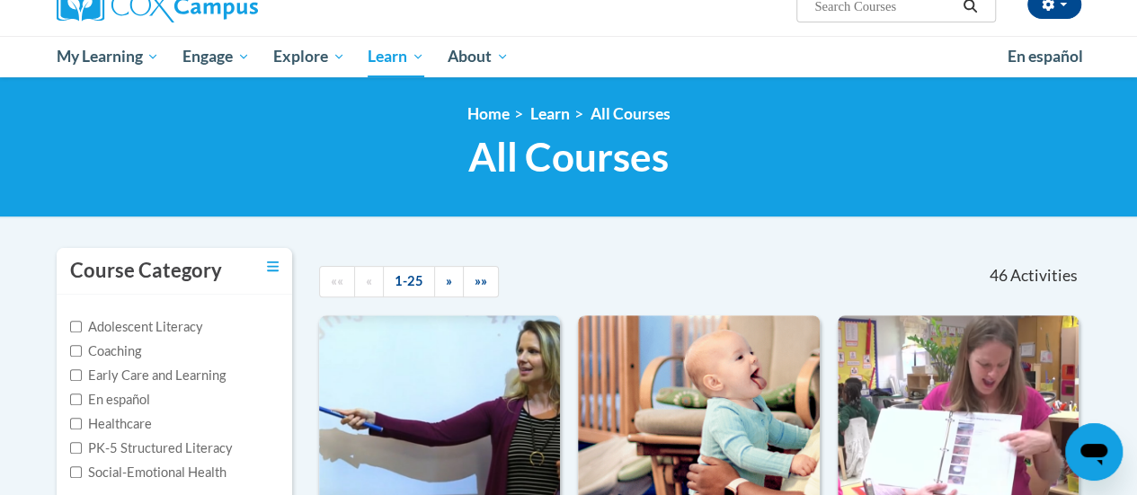
scroll to position [156, 0]
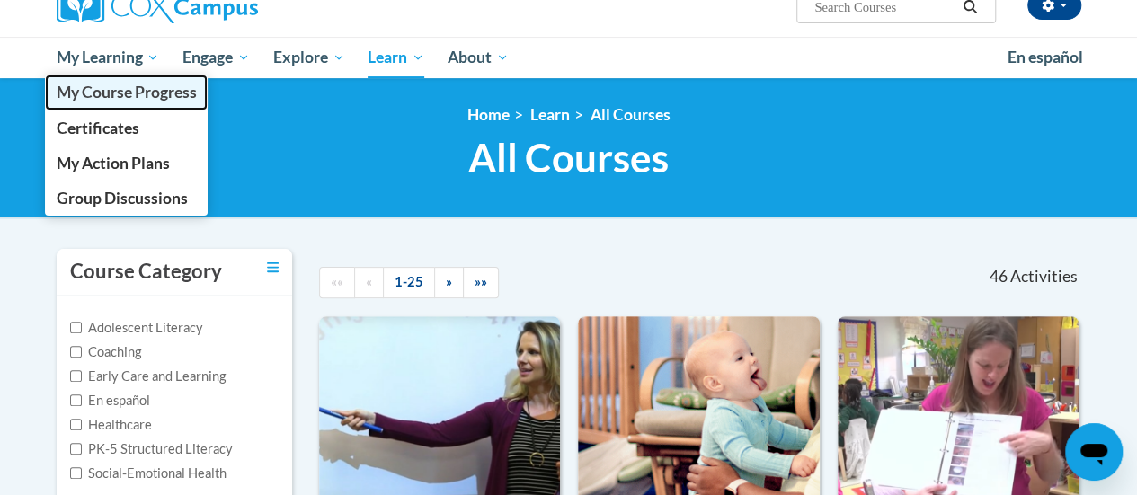
click at [137, 76] on link "My Course Progress" at bounding box center [127, 92] width 164 height 35
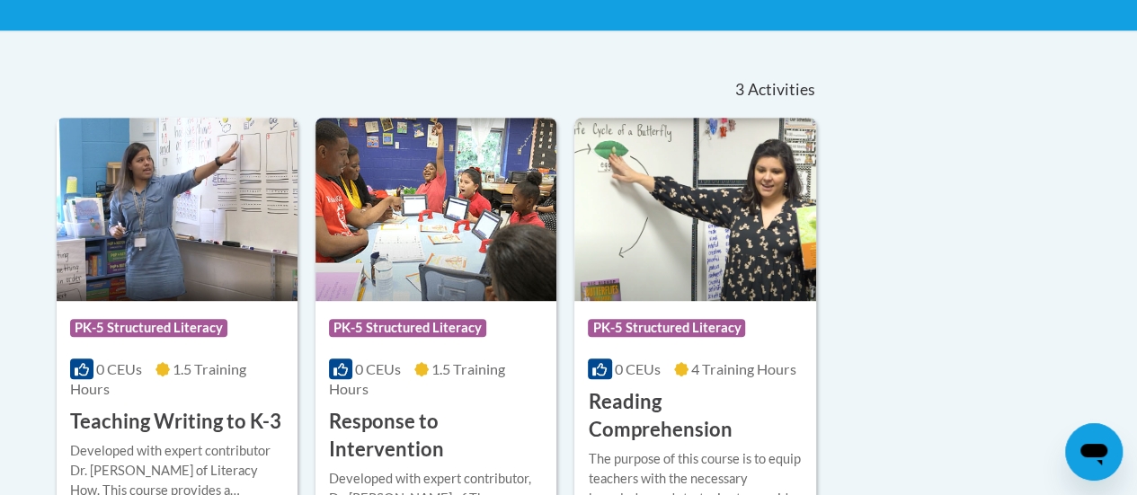
scroll to position [345, 0]
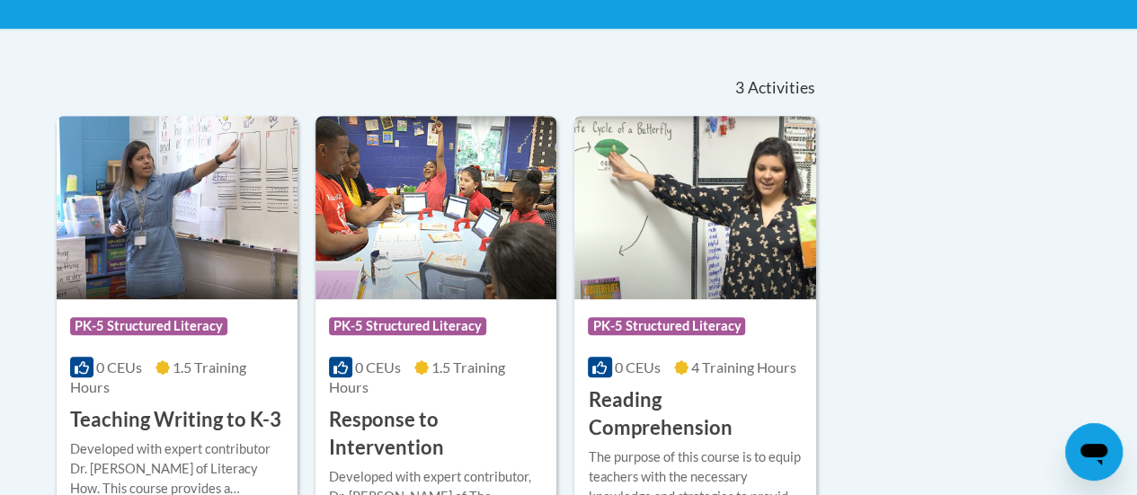
click at [735, 216] on img at bounding box center [694, 207] width 241 height 183
